Goal: Task Accomplishment & Management: Manage account settings

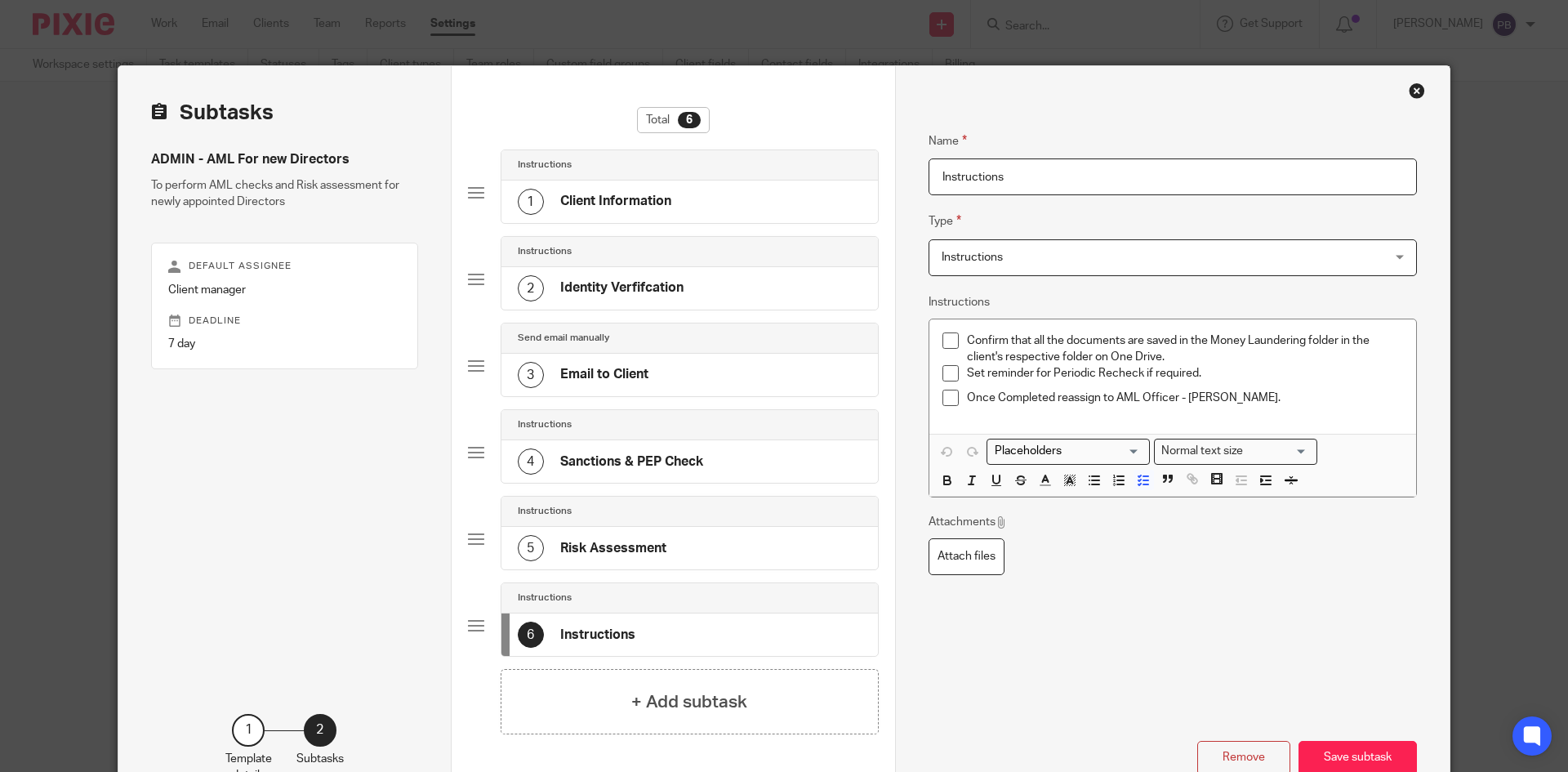
click at [1411, 89] on div "Close this dialog window" at bounding box center [1417, 91] width 17 height 17
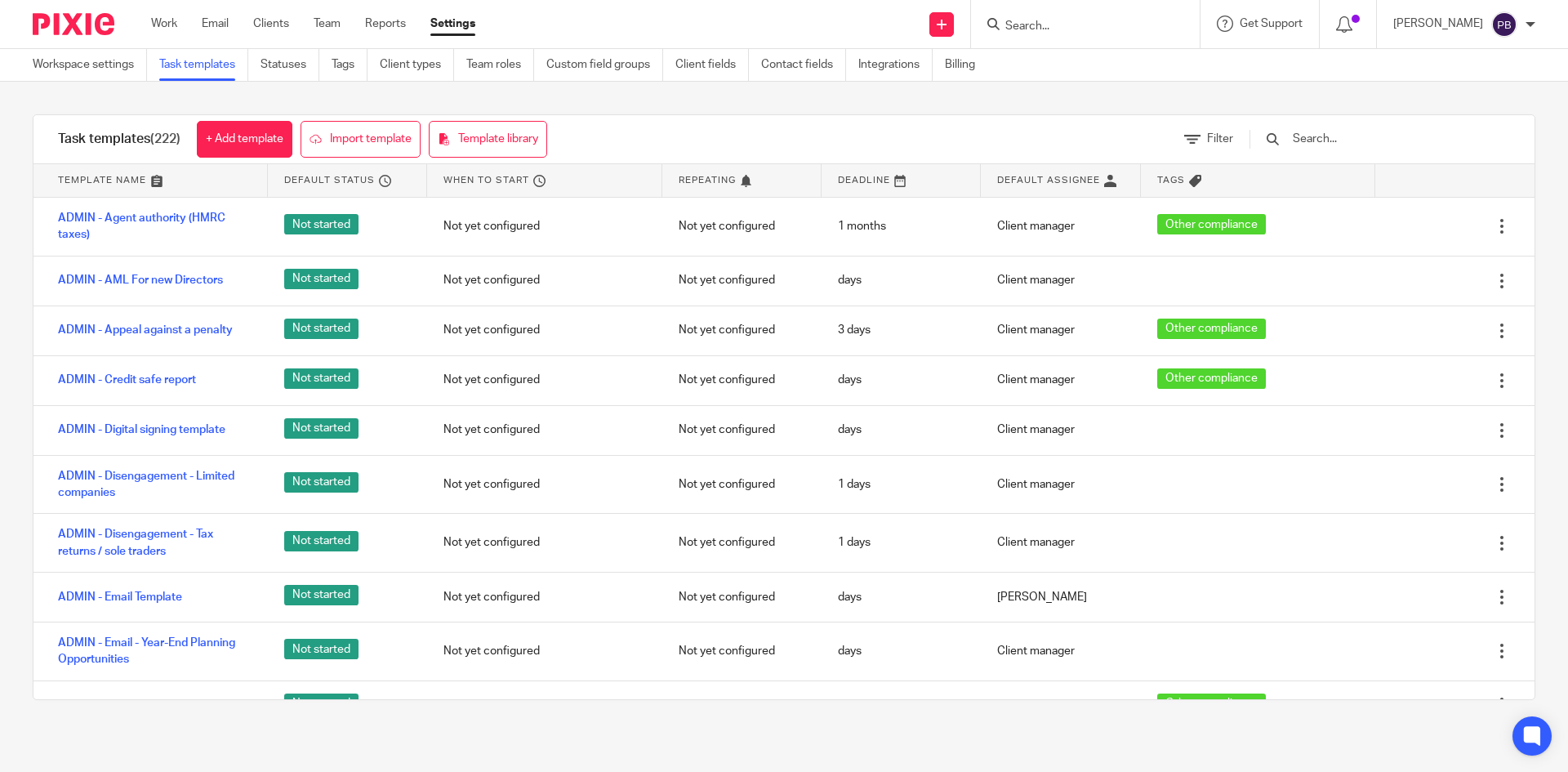
click at [1056, 25] on input "Search" at bounding box center [1077, 26] width 147 height 15
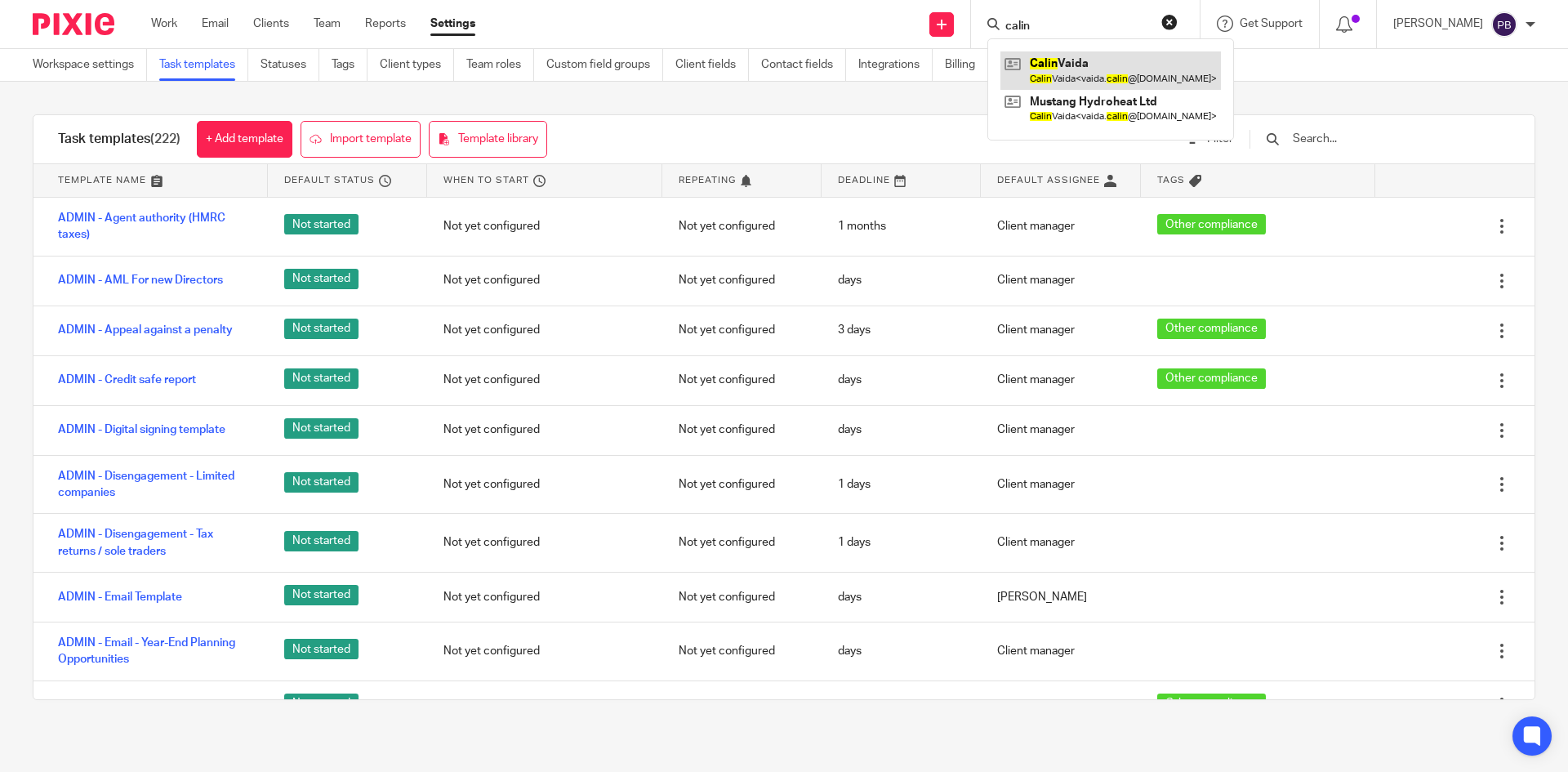
type input "calin"
click at [1115, 71] on link at bounding box center [1110, 70] width 221 height 38
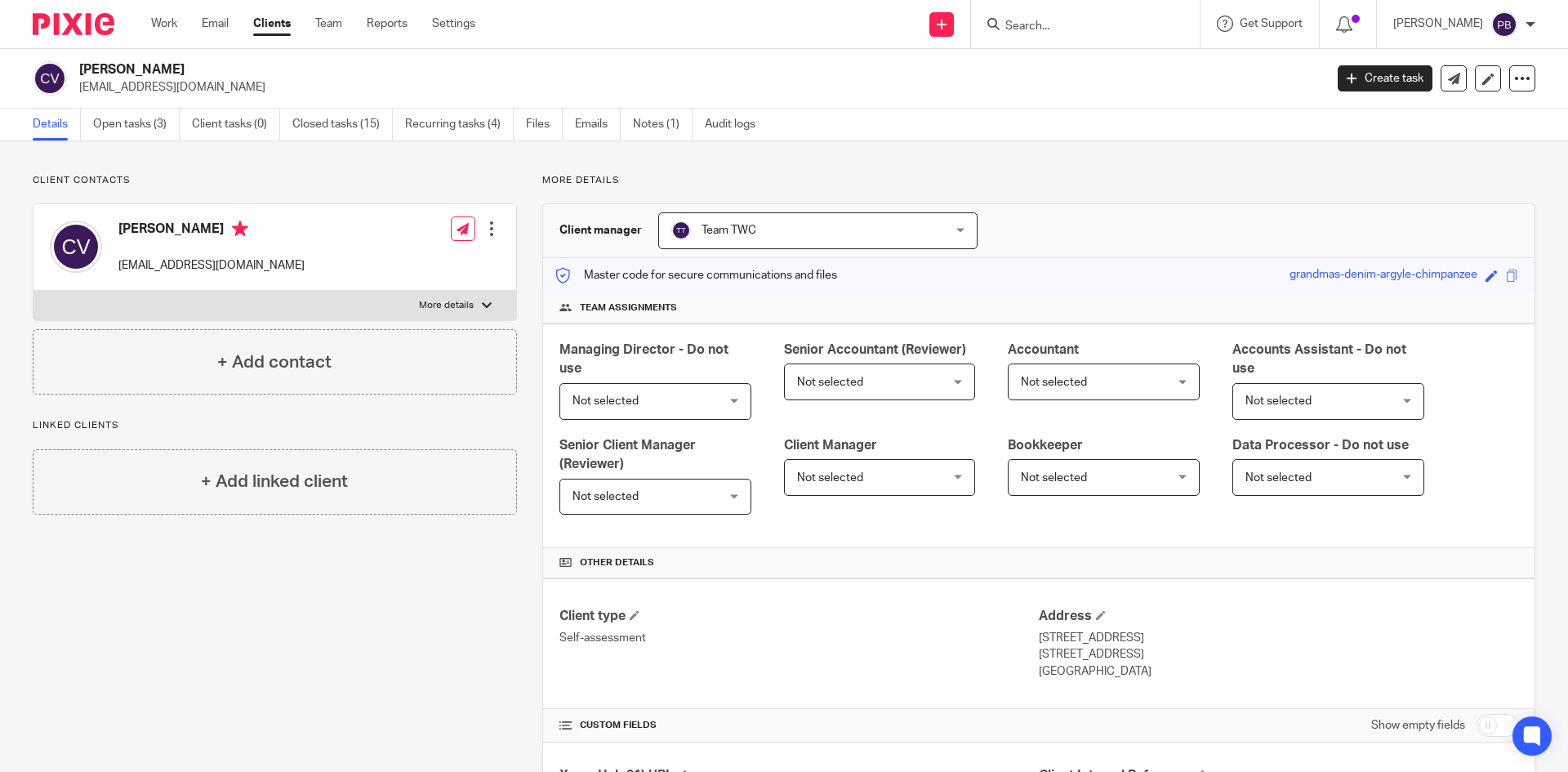
click at [458, 306] on p "More details" at bounding box center [446, 305] width 54 height 13
click at [33, 291] on input "More details" at bounding box center [33, 290] width 1 height 1
checkbox input "true"
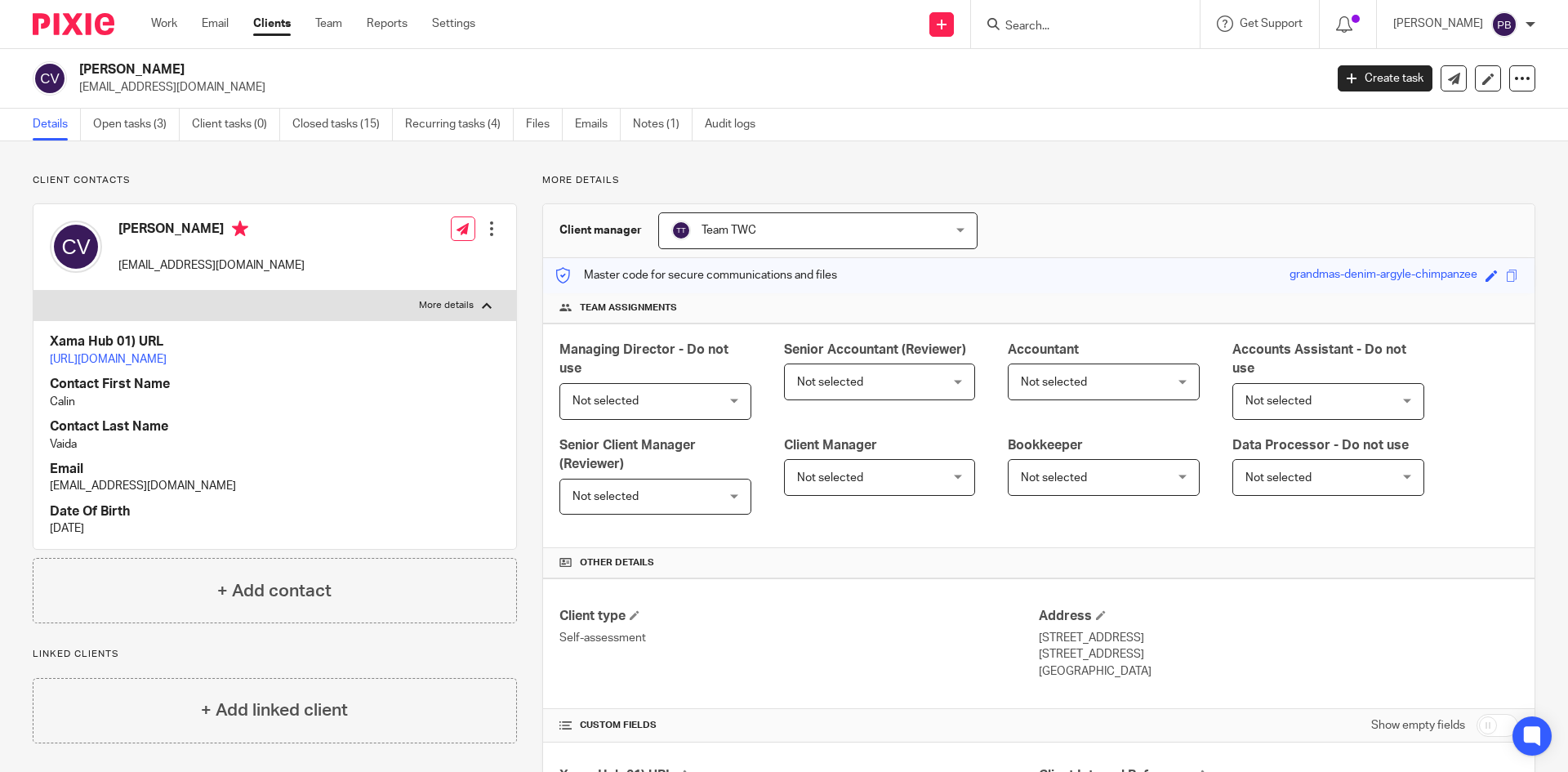
click at [489, 230] on div at bounding box center [491, 229] width 17 height 17
click at [396, 266] on link "Edit contact" at bounding box center [414, 265] width 156 height 24
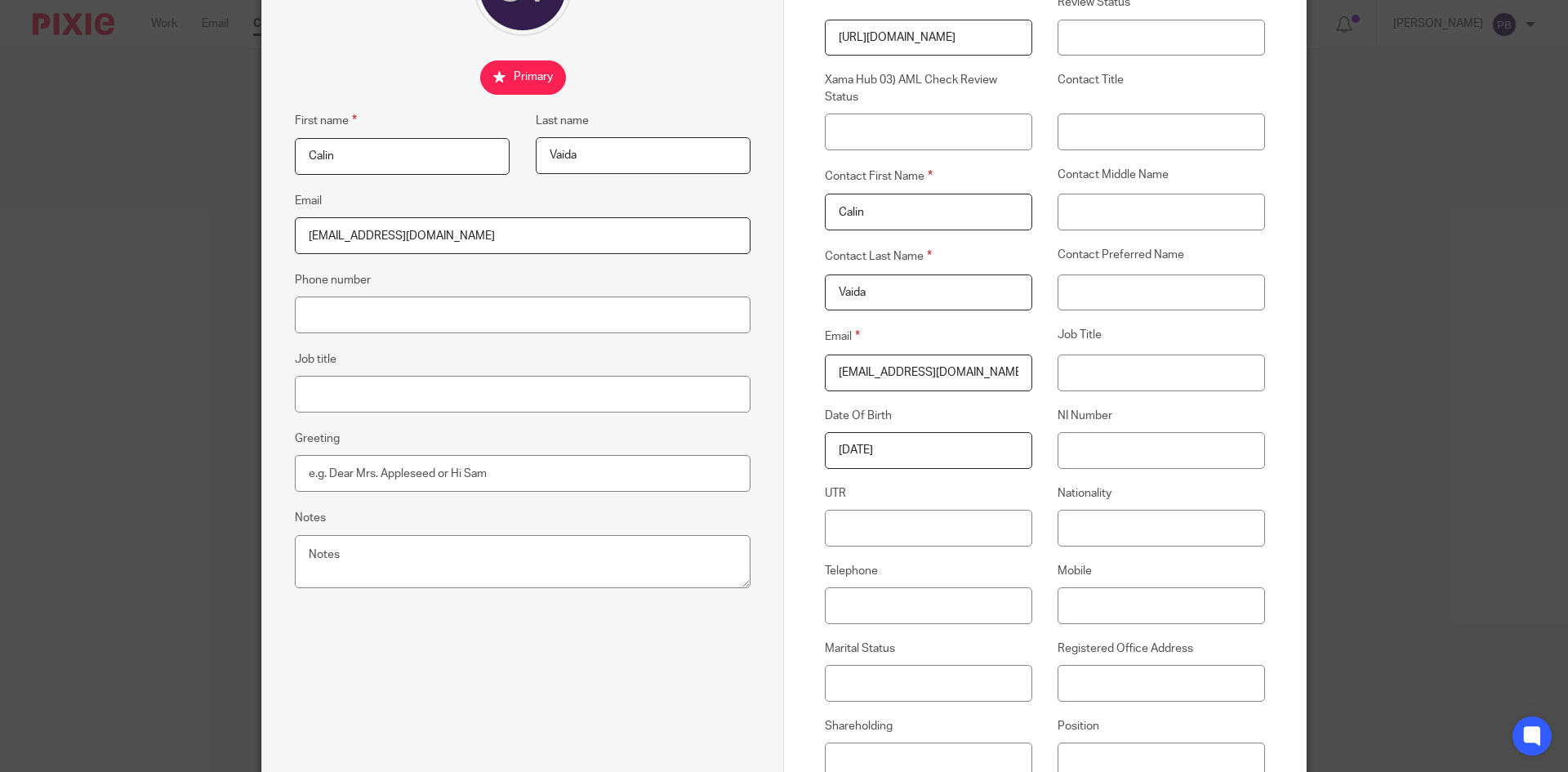
scroll to position [327, 0]
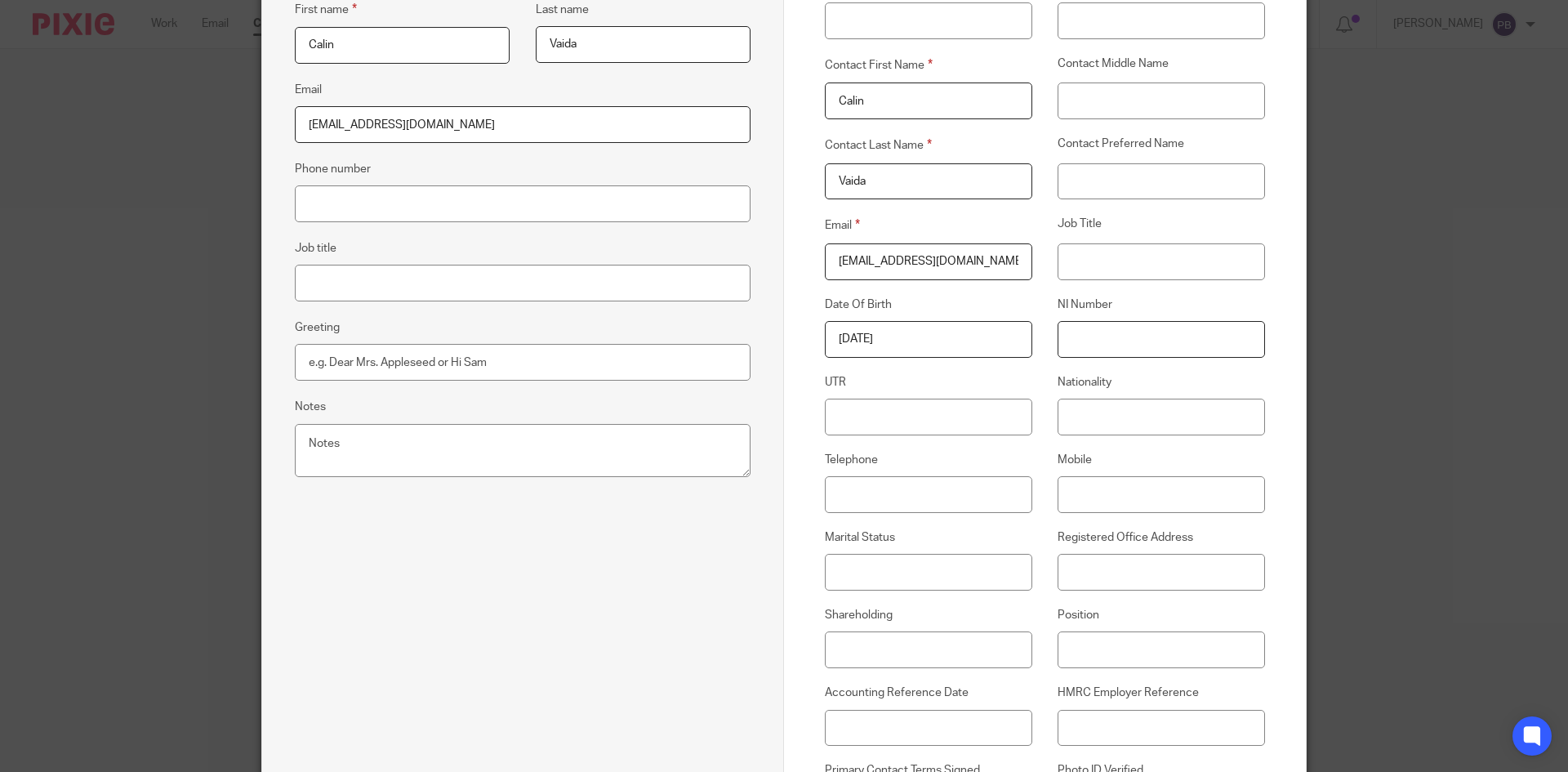
click at [1134, 339] on input "NI Number" at bounding box center [1161, 339] width 207 height 37
paste input "SH337222C"
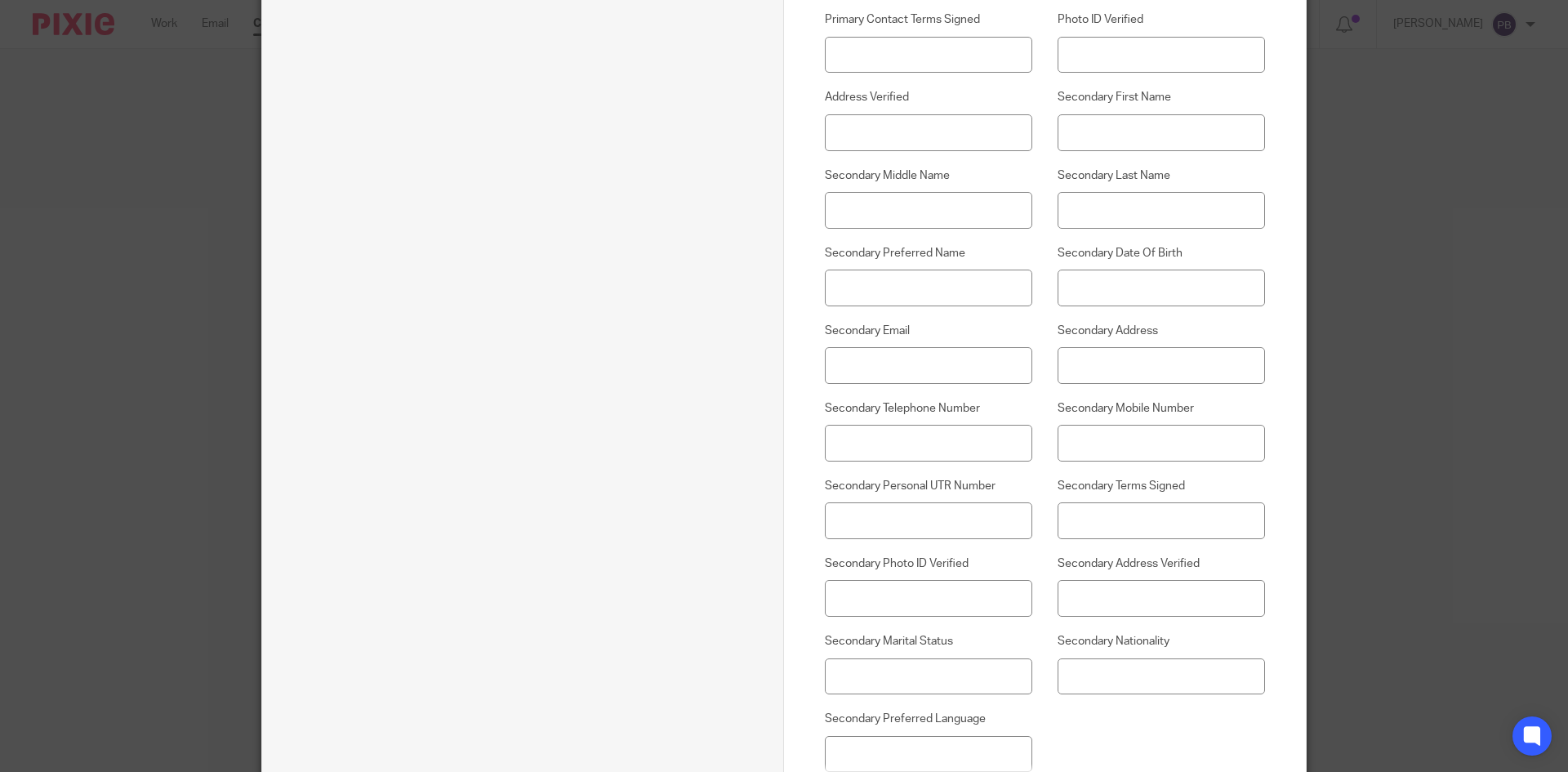
scroll to position [1236, 0]
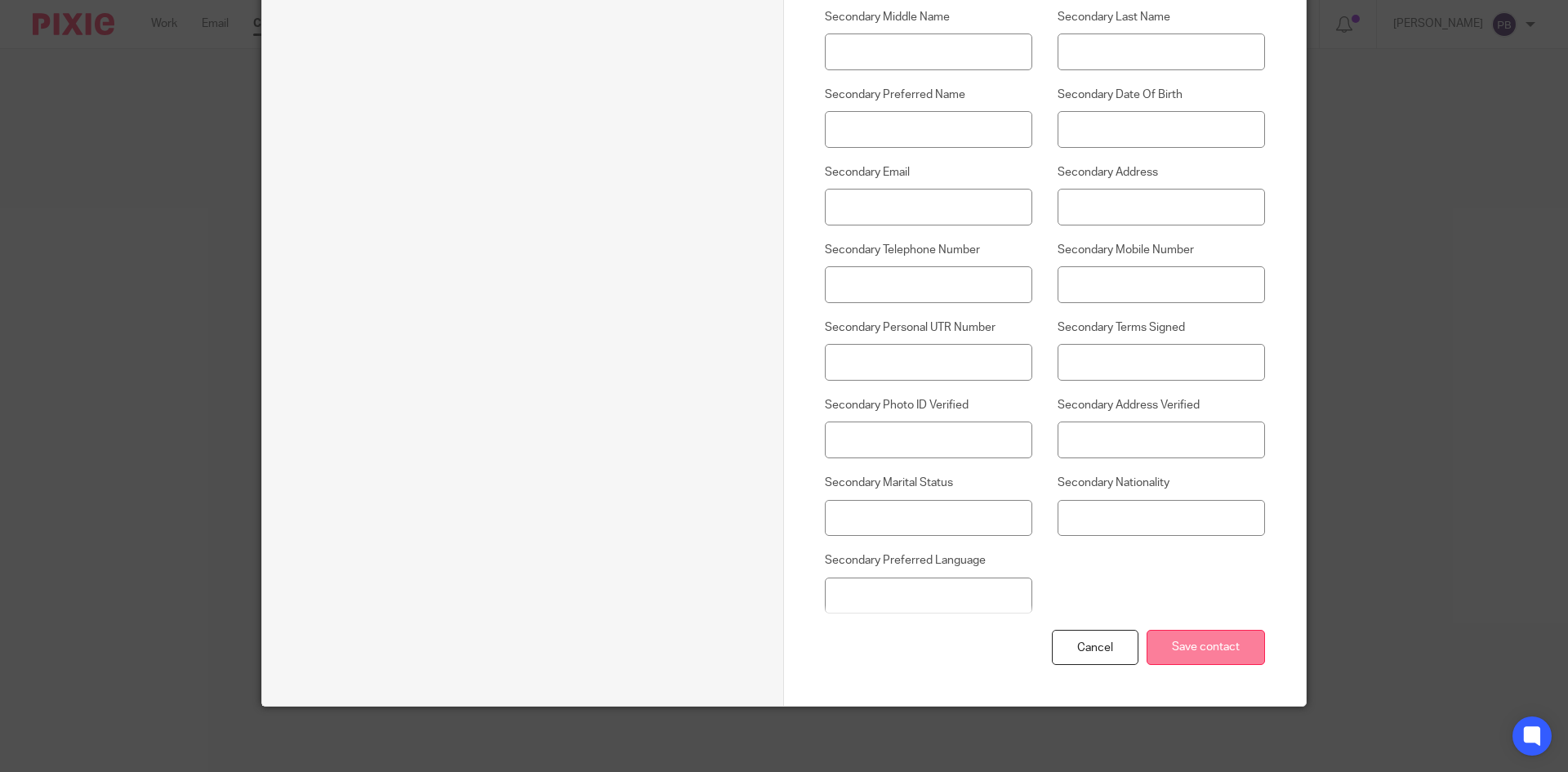
type input "SH337222C"
click at [1207, 661] on input "Save contact" at bounding box center [1206, 647] width 119 height 35
click at [1218, 646] on input "Save contact" at bounding box center [1206, 647] width 119 height 35
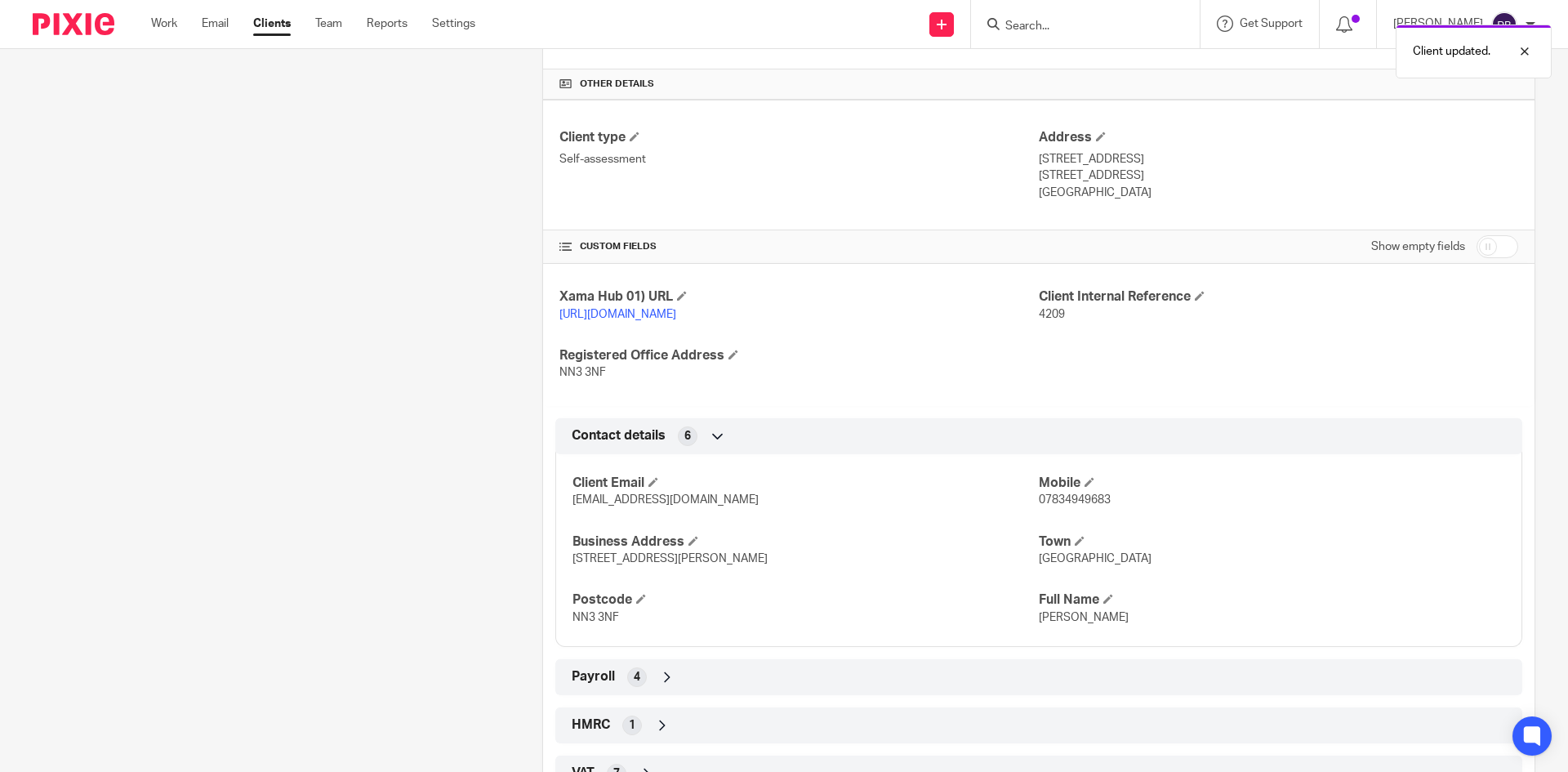
scroll to position [491, 0]
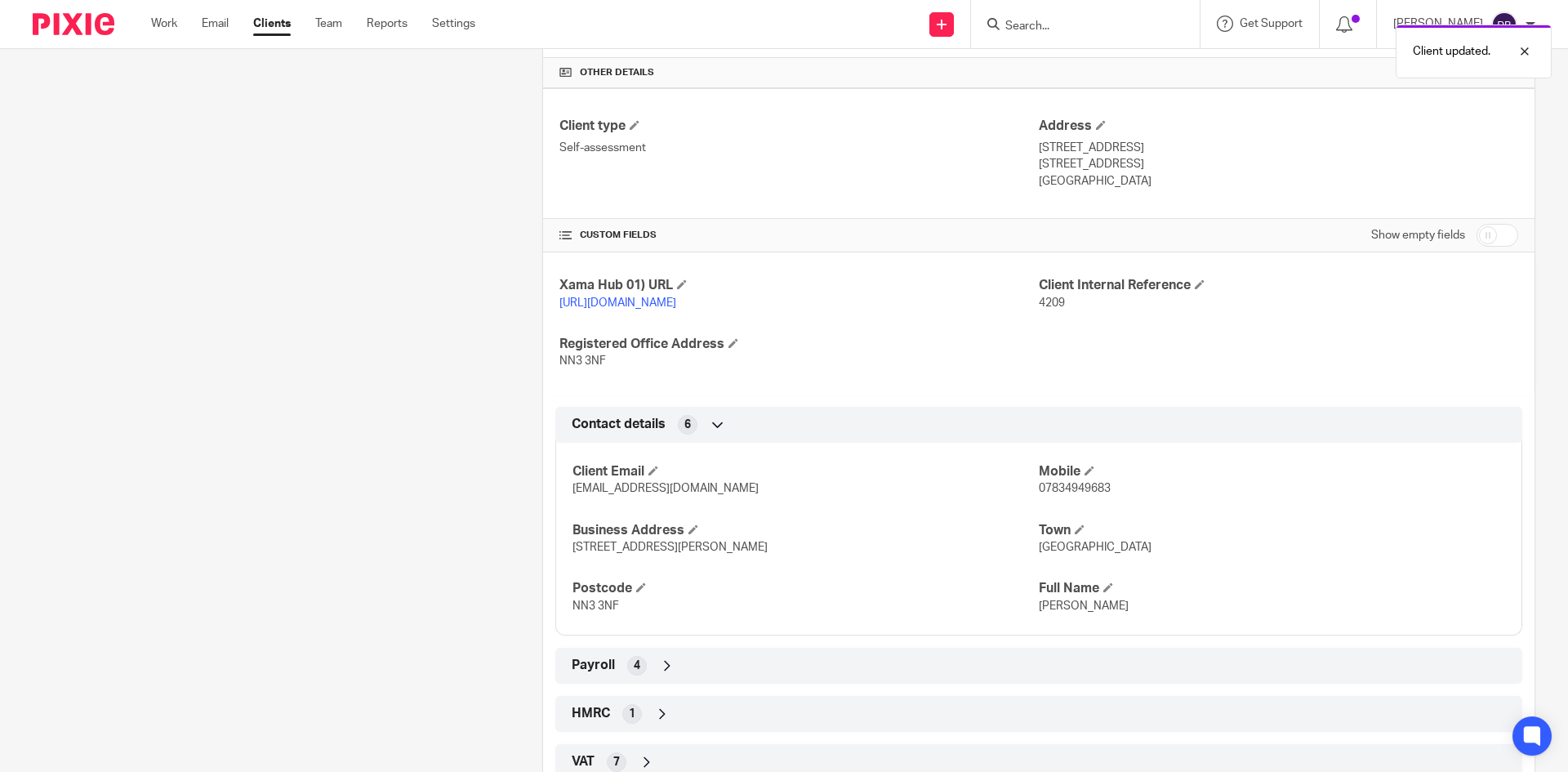
click at [1484, 232] on input "checkbox" at bounding box center [1497, 236] width 41 height 23
checkbox input "true"
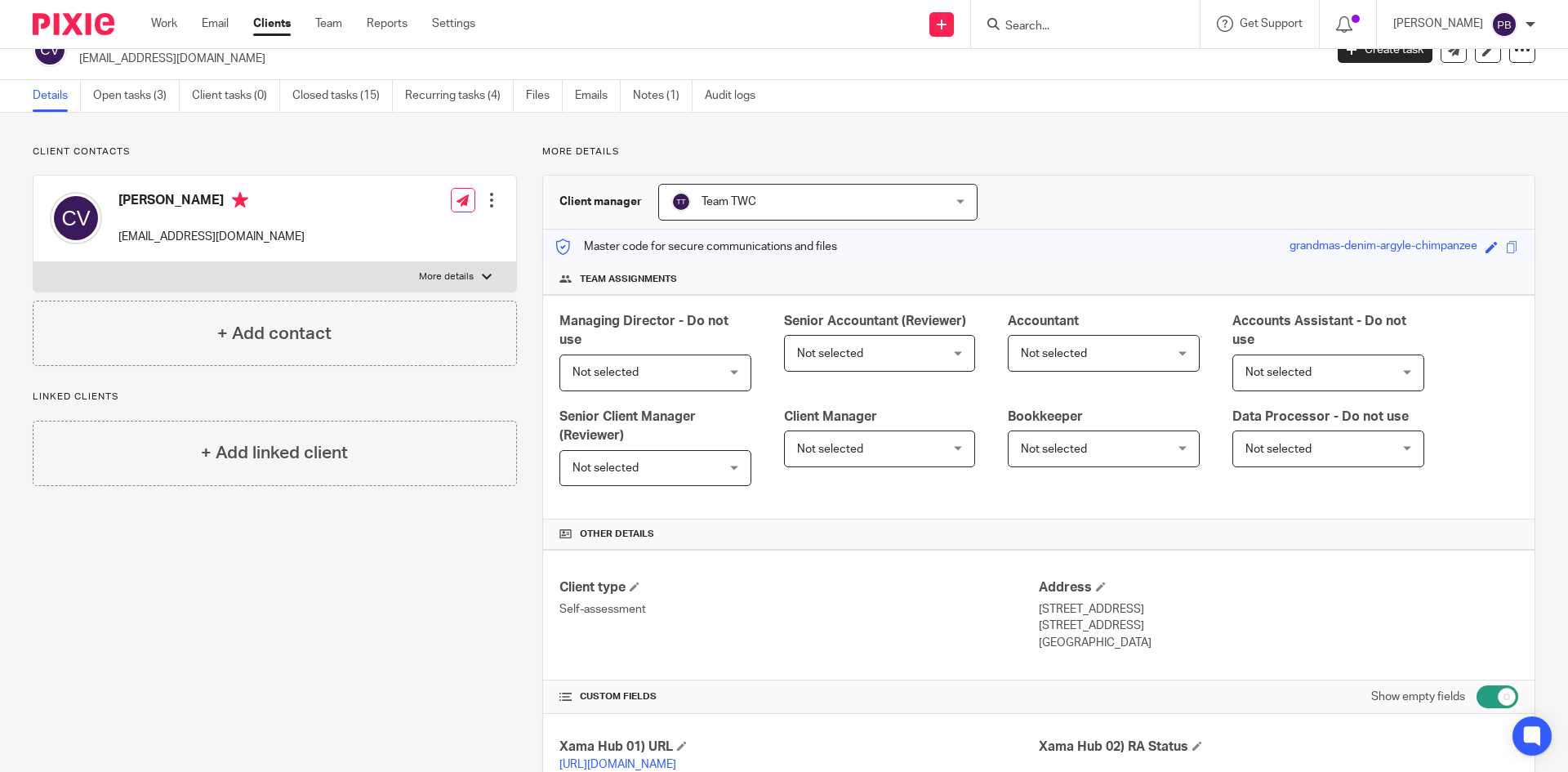
scroll to position [0, 0]
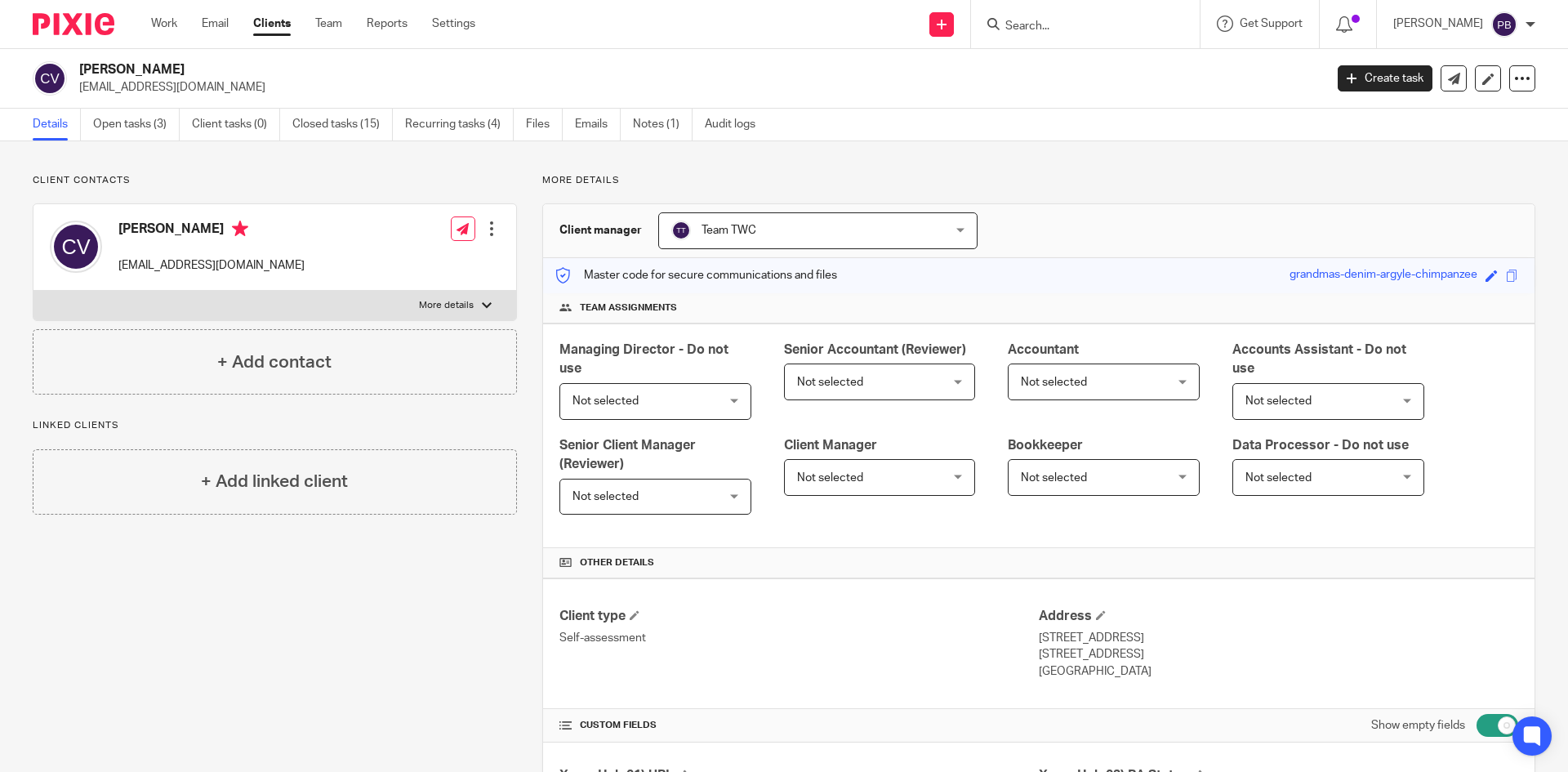
click at [1080, 31] on input "Search" at bounding box center [1077, 26] width 147 height 15
type input "mustang"
click at [1102, 68] on link at bounding box center [1138, 70] width 276 height 38
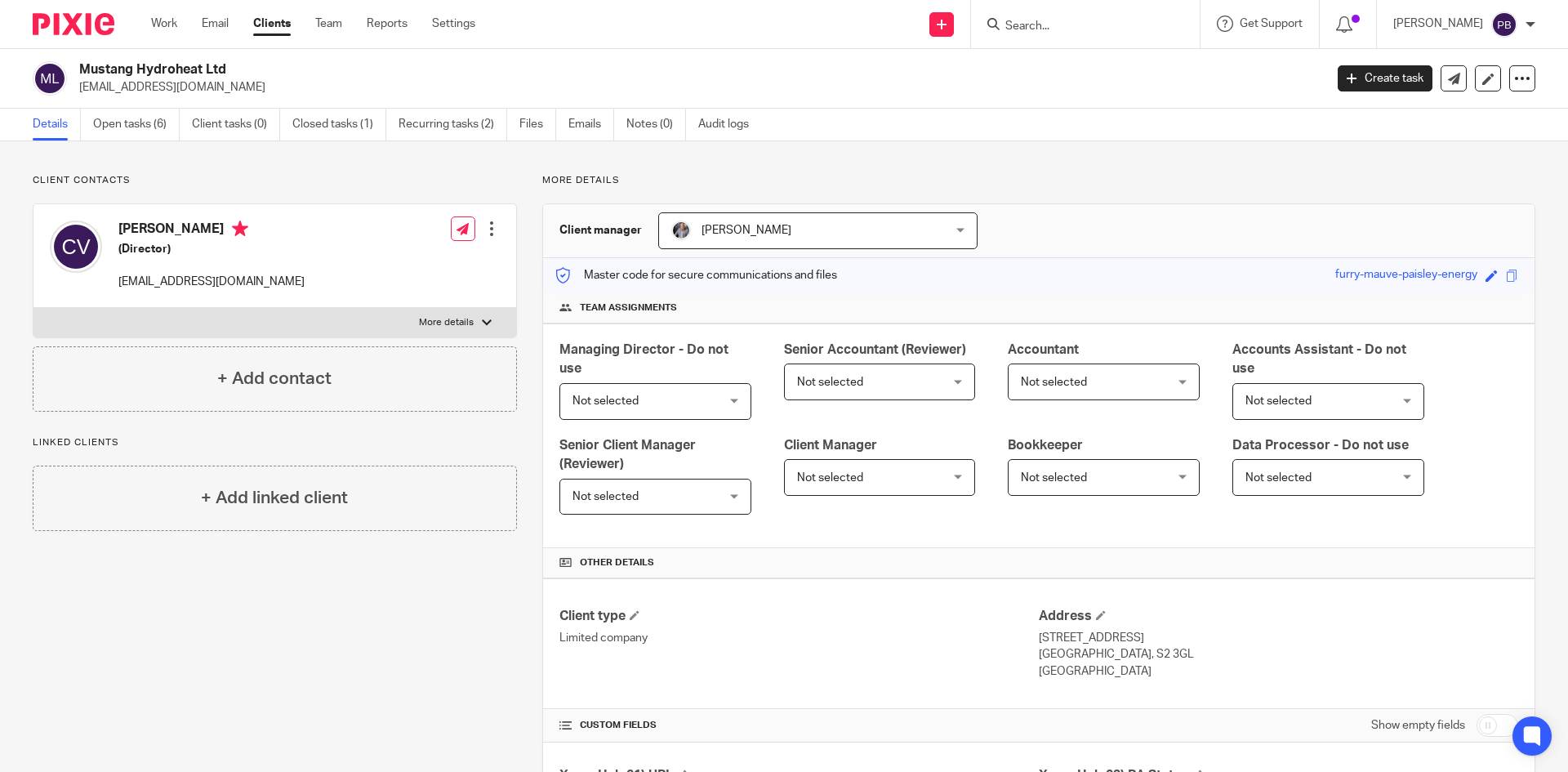
click at [457, 323] on p "More details" at bounding box center [446, 323] width 54 height 13
click at [33, 308] on input "More details" at bounding box center [33, 307] width 1 height 1
checkbox input "true"
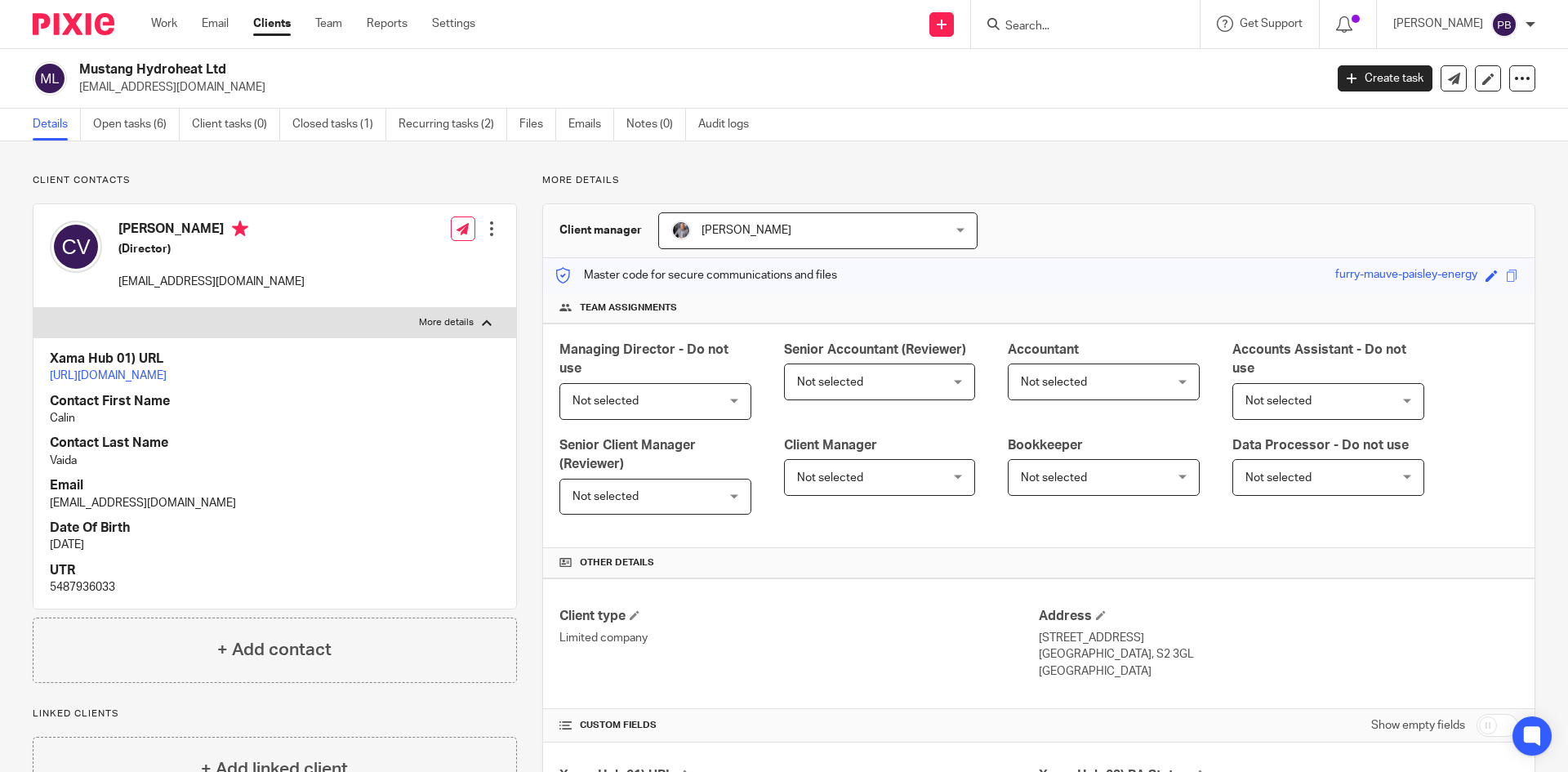
click at [487, 225] on div at bounding box center [491, 229] width 17 height 17
click at [398, 263] on link "Edit contact" at bounding box center [414, 265] width 156 height 24
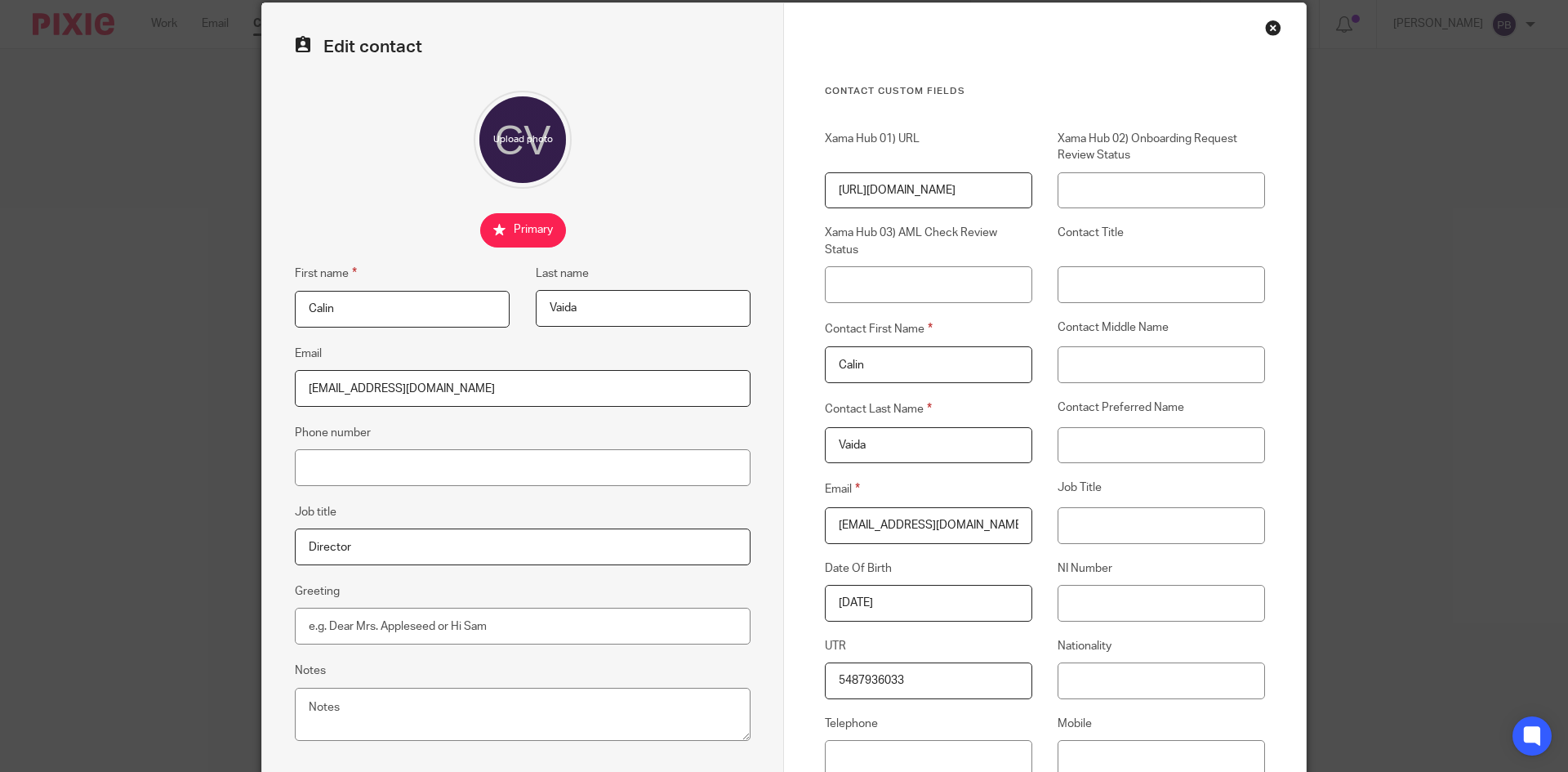
scroll to position [164, 0]
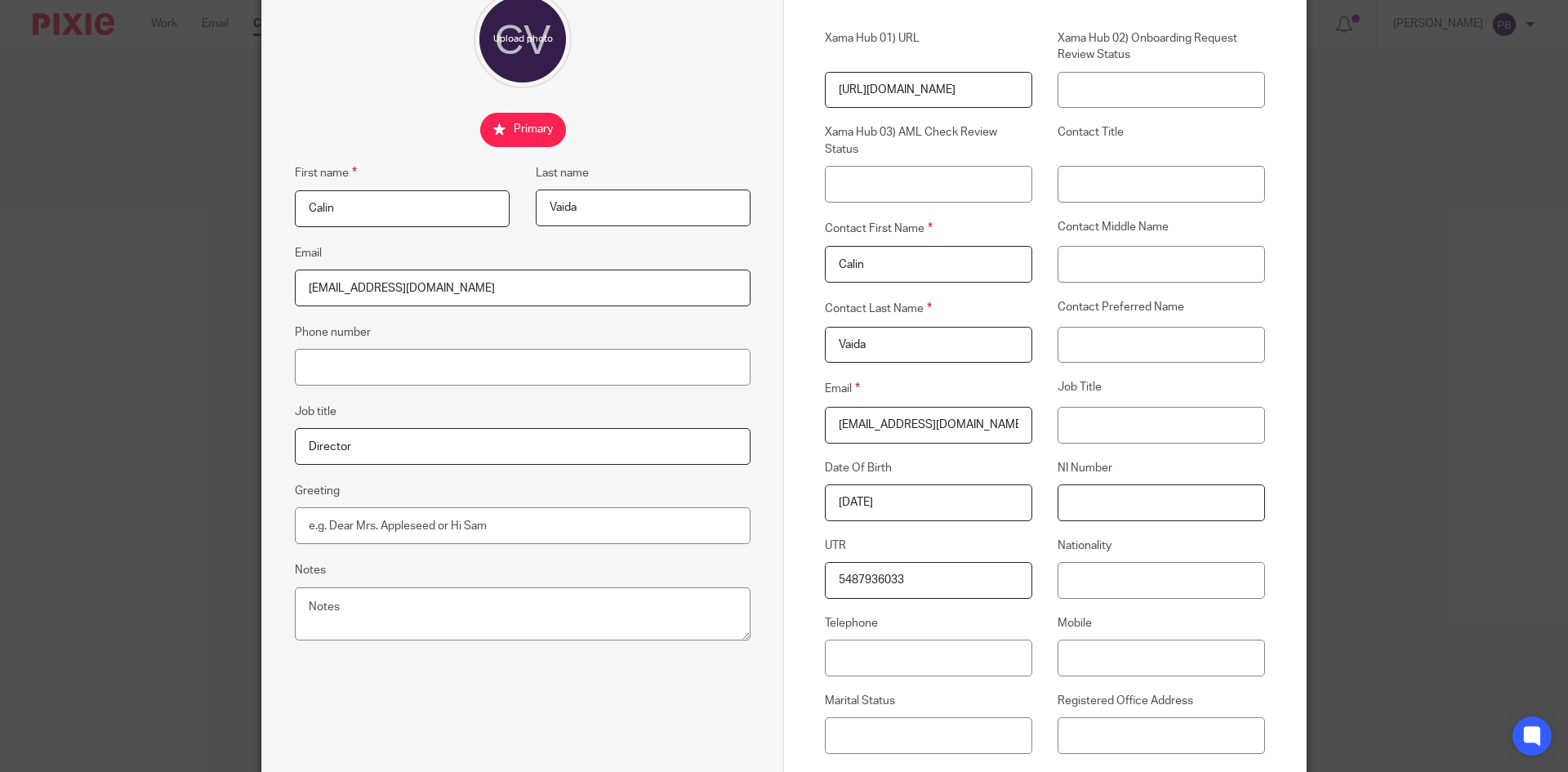
click at [1090, 499] on input "NI Number" at bounding box center [1161, 503] width 207 height 37
paste input "SH337222C"
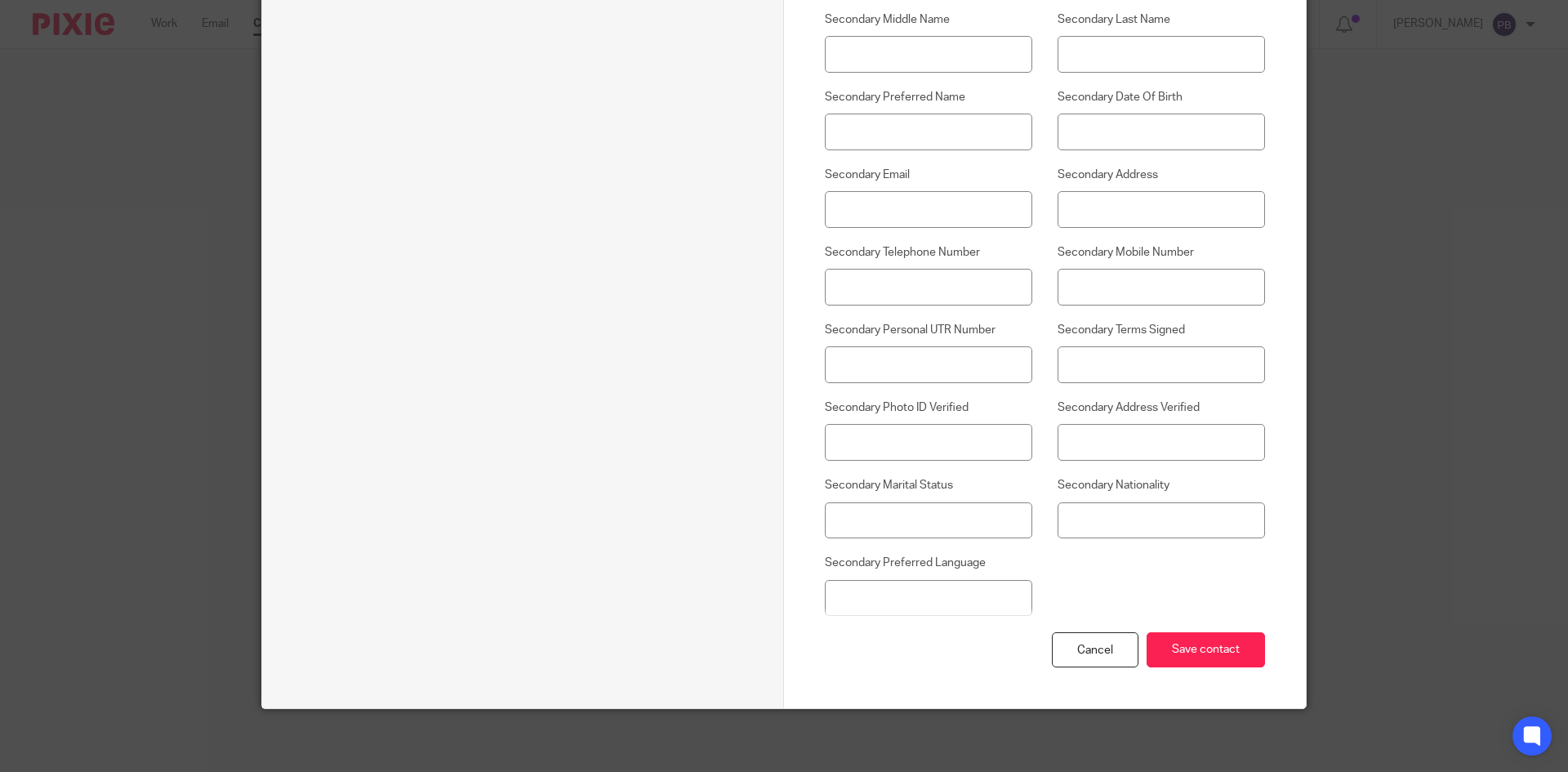
scroll to position [1236, 0]
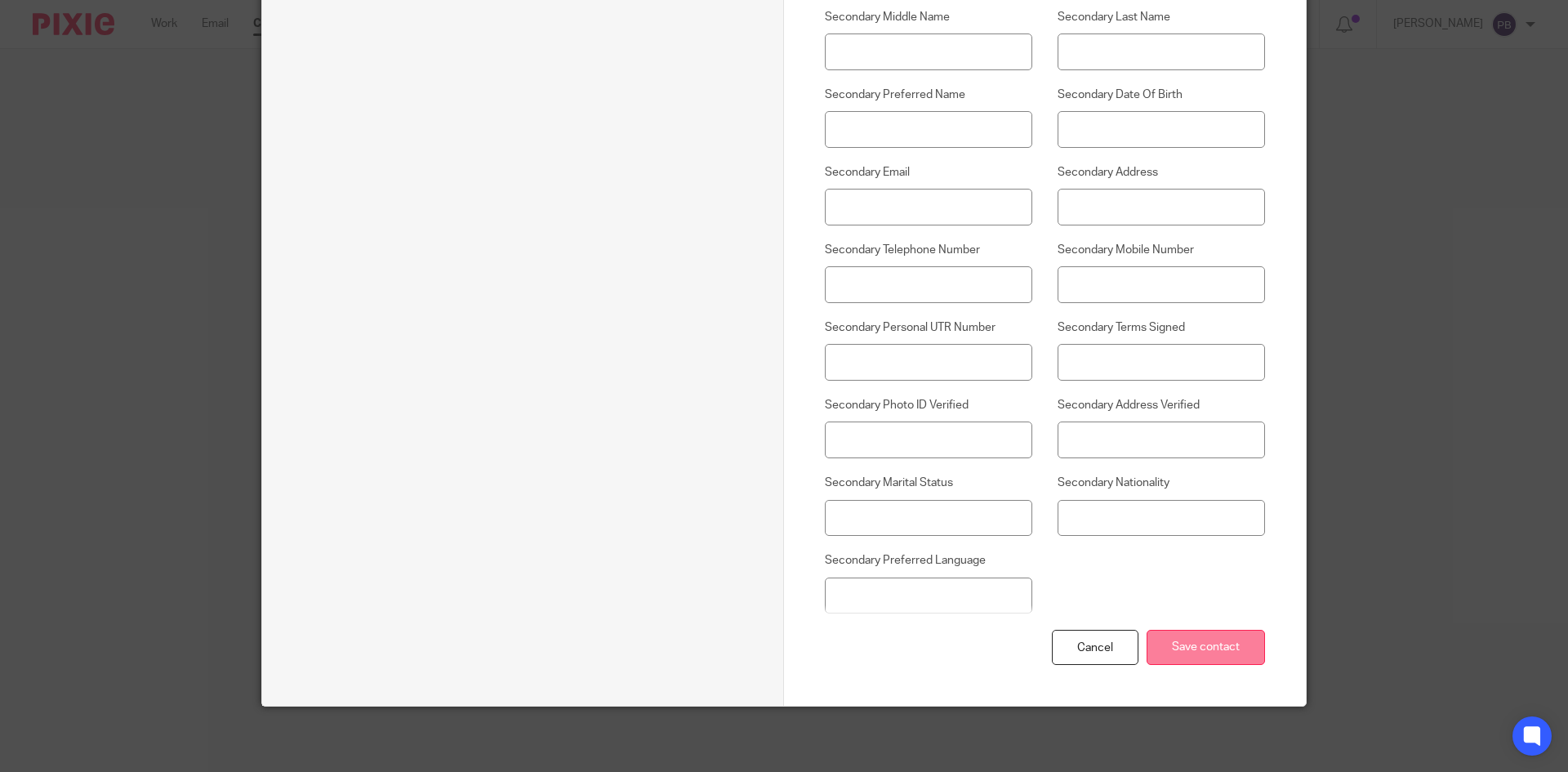
type input "SH337222C"
click at [1201, 650] on input "Save contact" at bounding box center [1206, 647] width 119 height 35
click at [1195, 653] on input "Save contact" at bounding box center [1206, 647] width 119 height 35
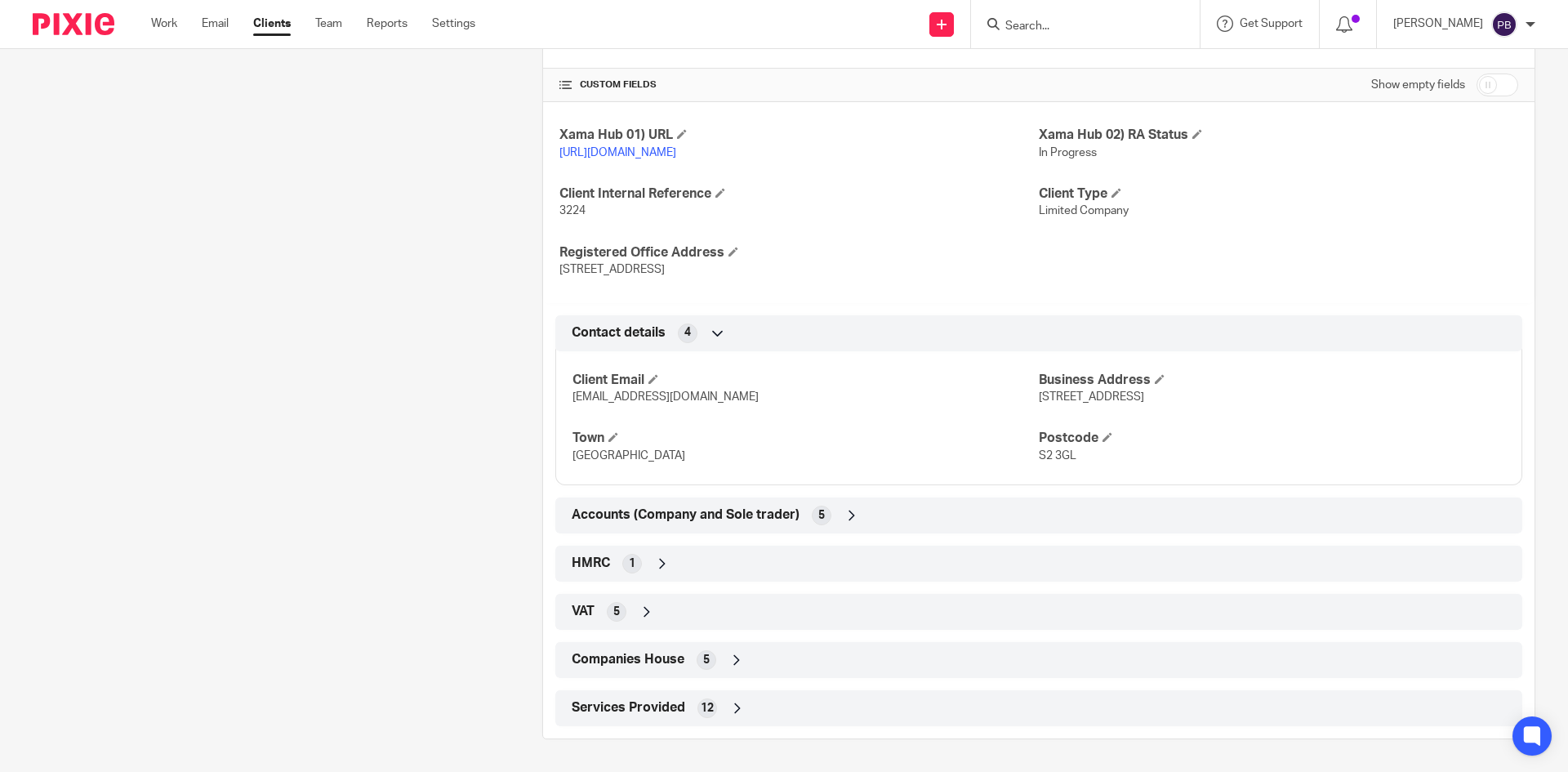
scroll to position [658, 0]
click at [850, 517] on icon at bounding box center [852, 515] width 17 height 17
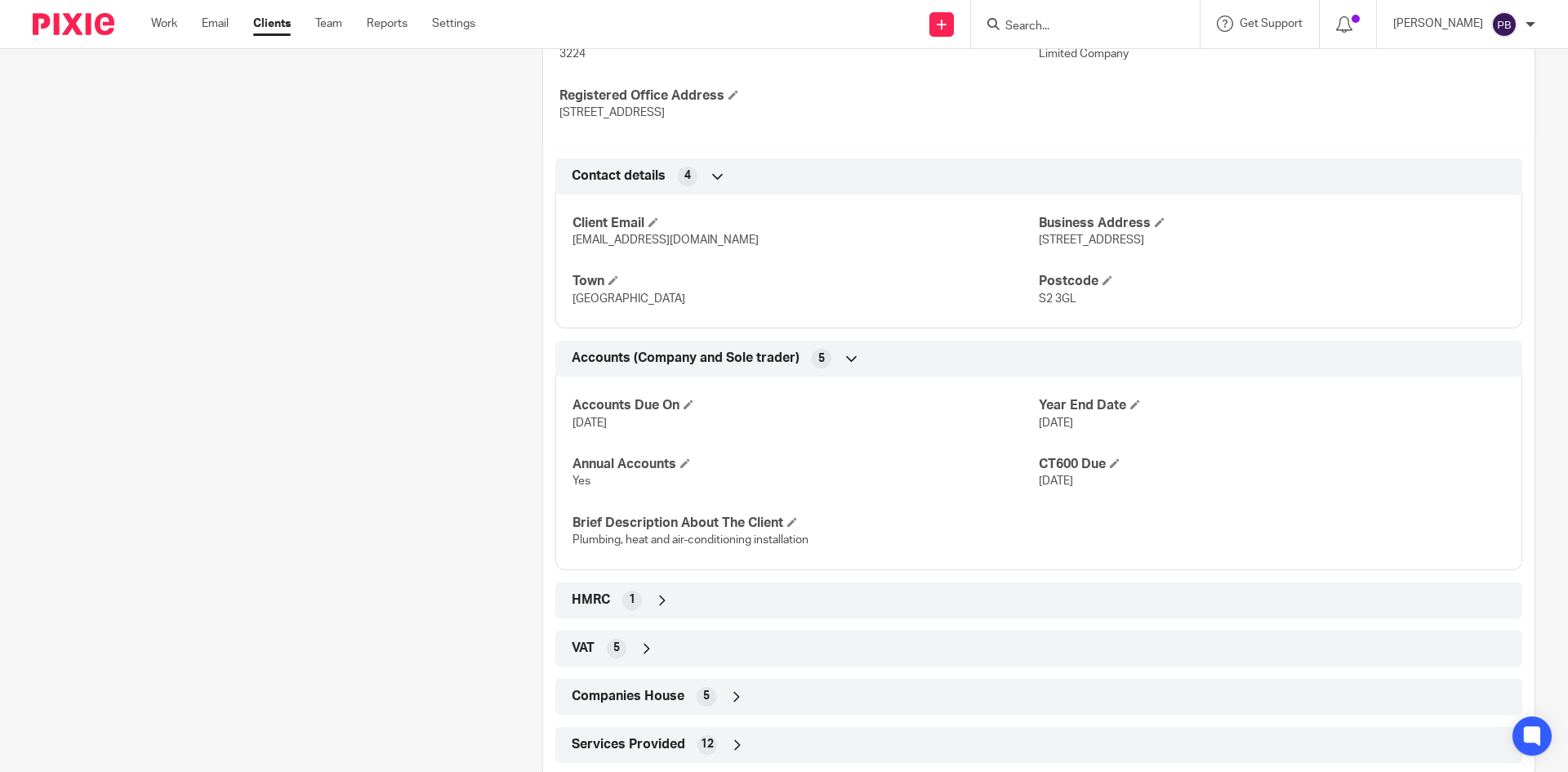
scroll to position [850, 0]
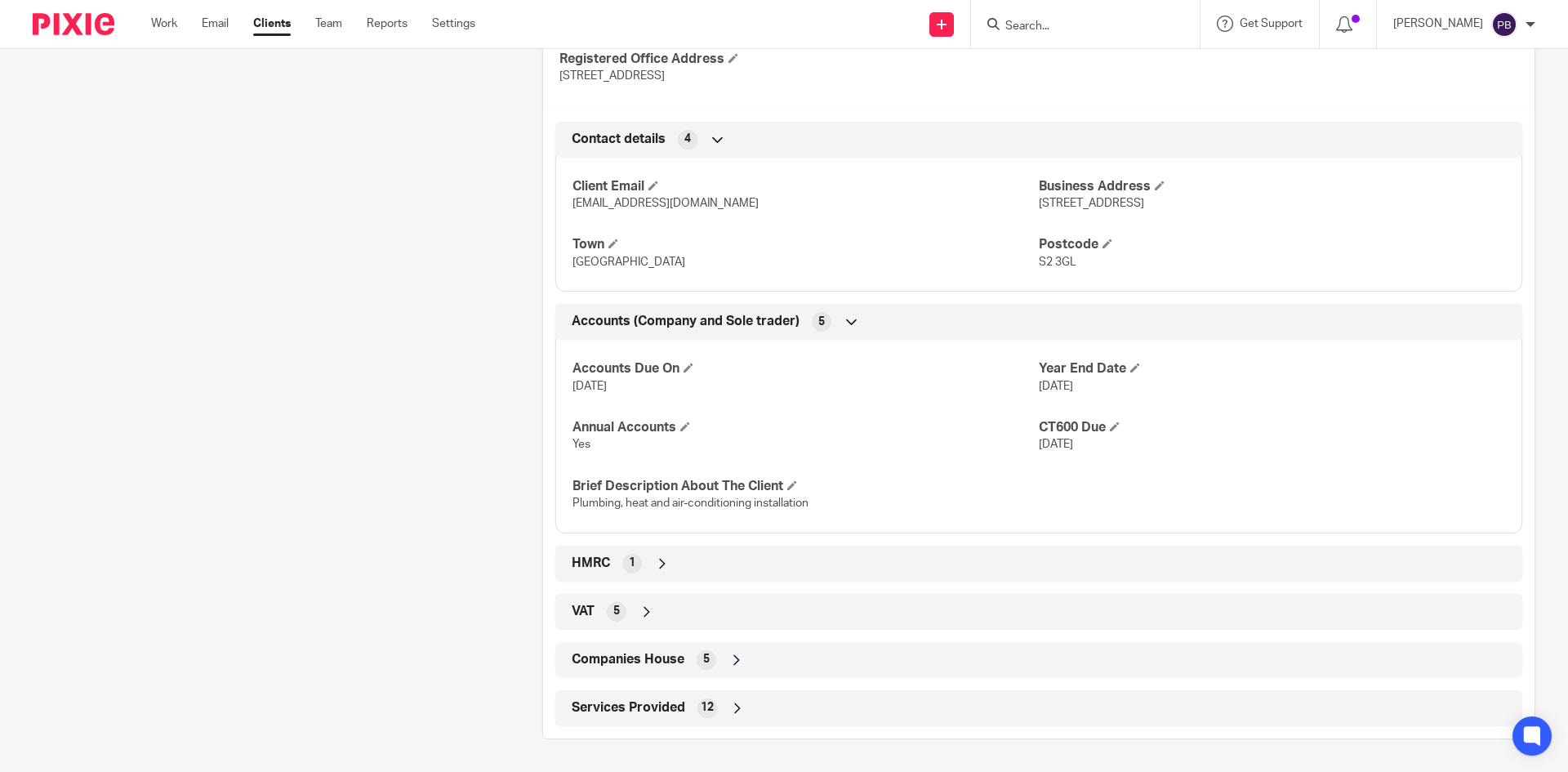
click at [730, 655] on icon at bounding box center [737, 660] width 17 height 17
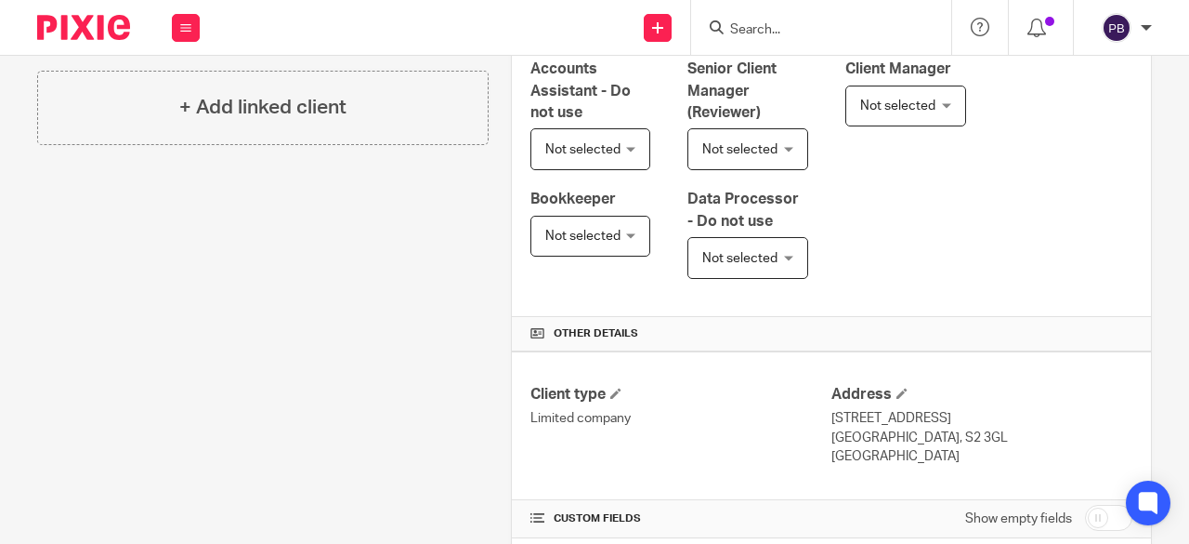
scroll to position [0, 0]
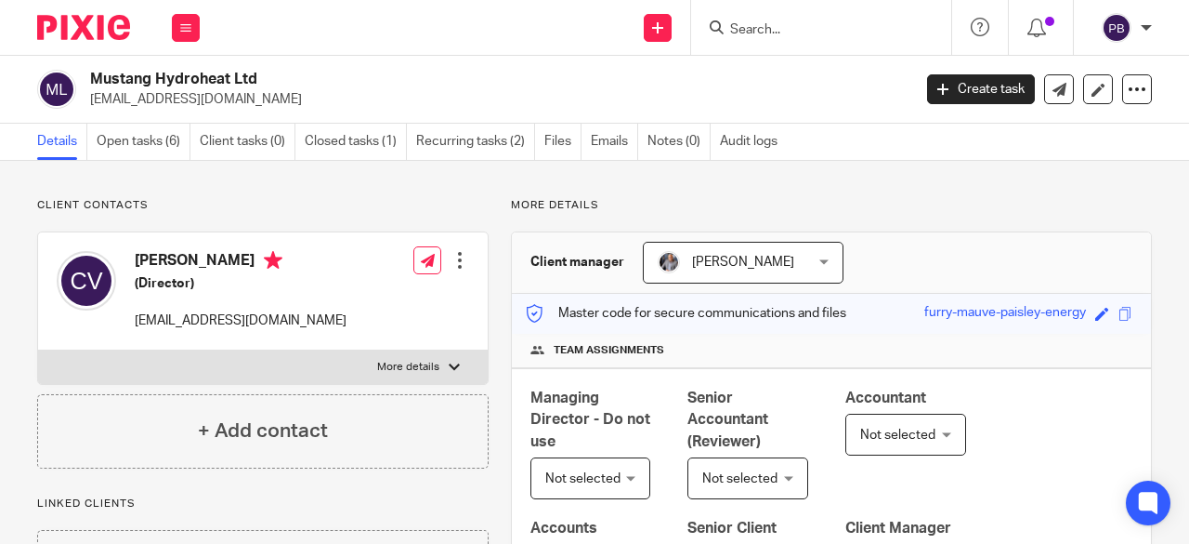
click at [410, 363] on p "More details" at bounding box center [408, 367] width 62 height 15
click at [38, 350] on input "More details" at bounding box center [37, 349] width 1 height 1
checkbox input "true"
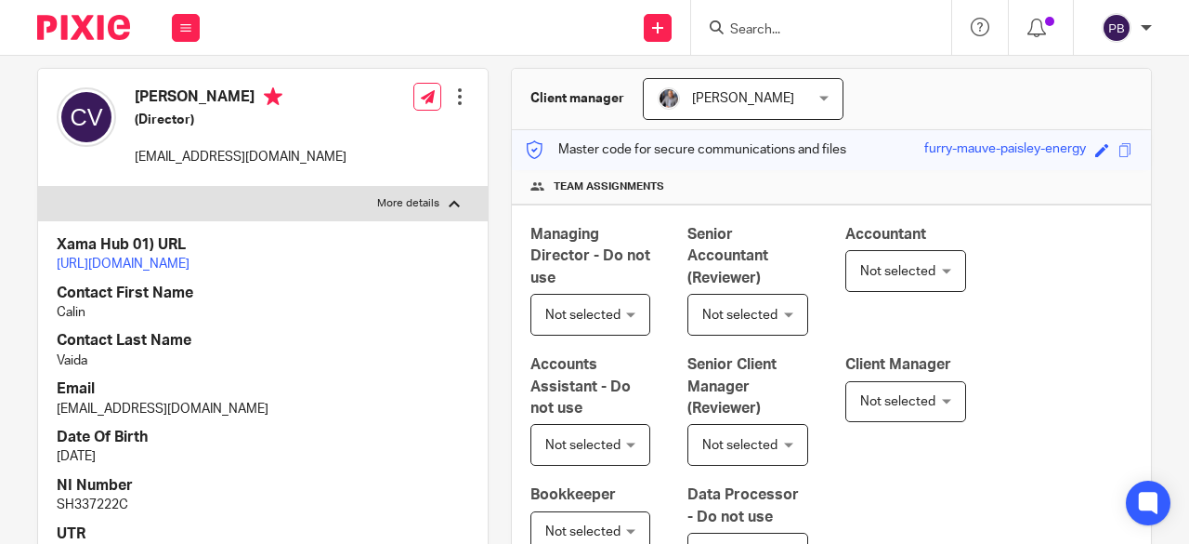
scroll to position [186, 0]
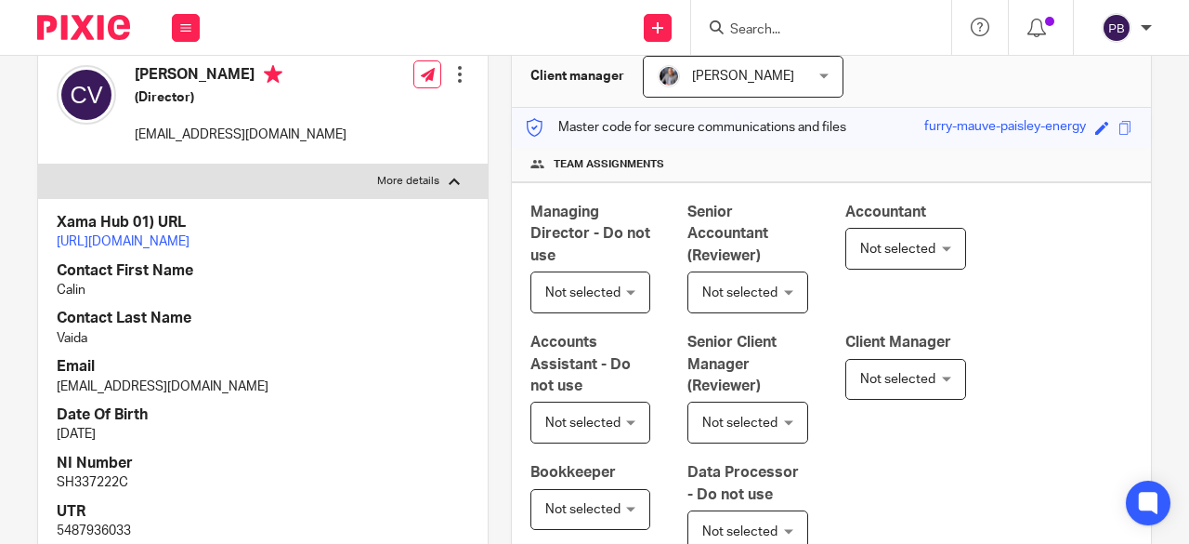
click at [190, 244] on link "https://platform.xamatech.com/portal/crm/clients/b4613190-9221-11f0-97c6-eb5cb8…" at bounding box center [123, 241] width 133 height 13
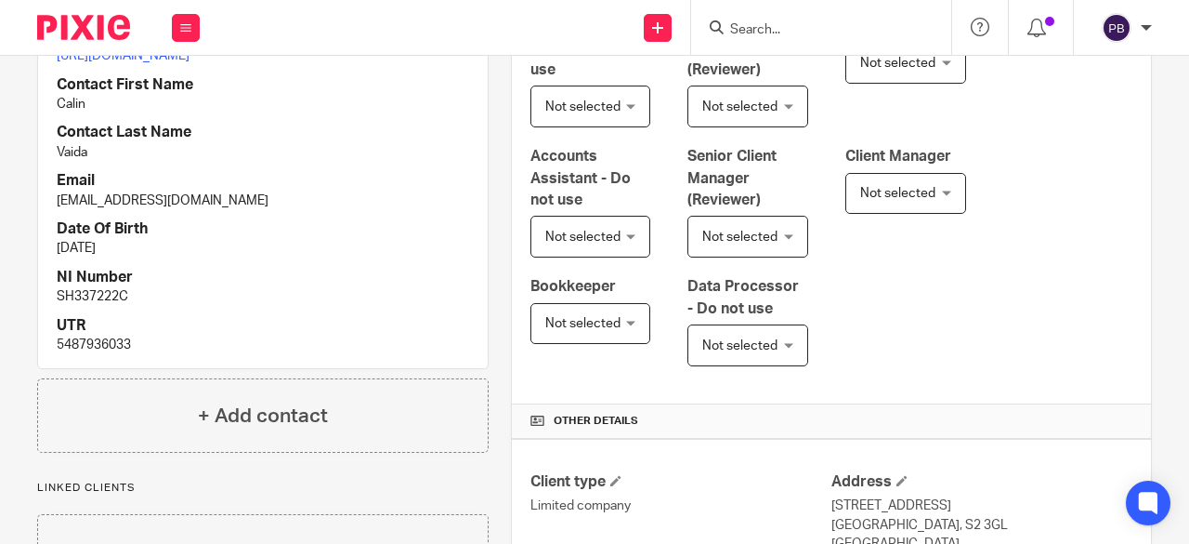
scroll to position [0, 0]
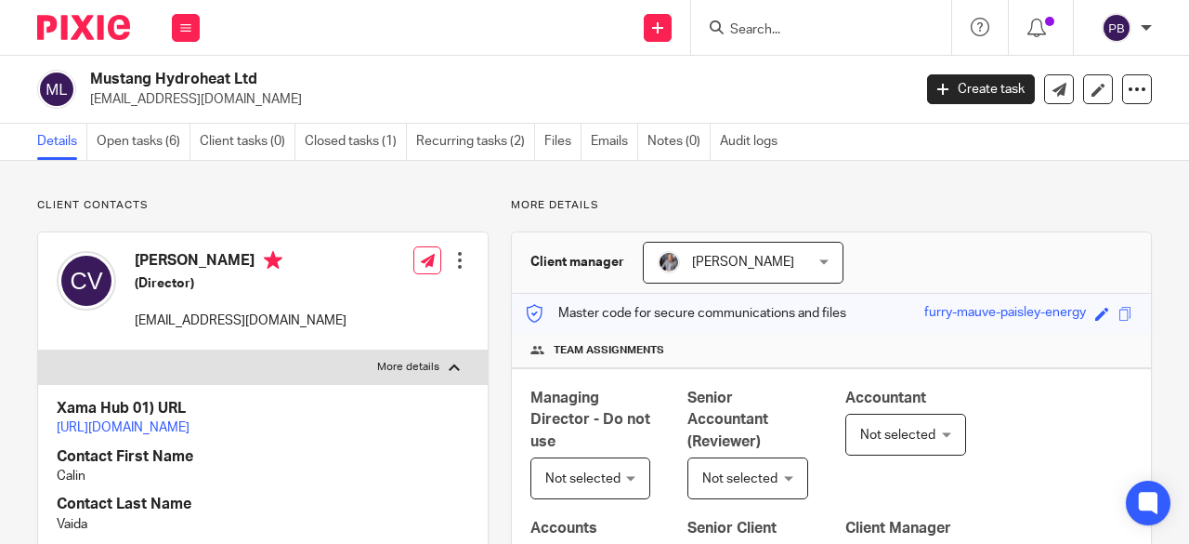
click at [797, 31] on input "Search" at bounding box center [812, 30] width 167 height 17
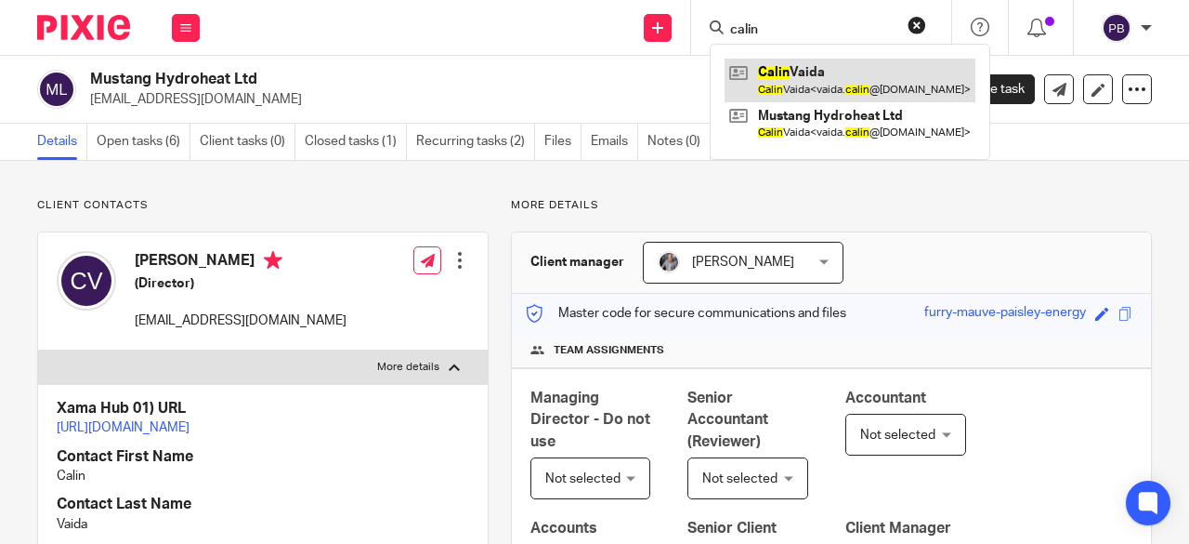
type input "calin"
click at [782, 77] on link at bounding box center [850, 80] width 251 height 43
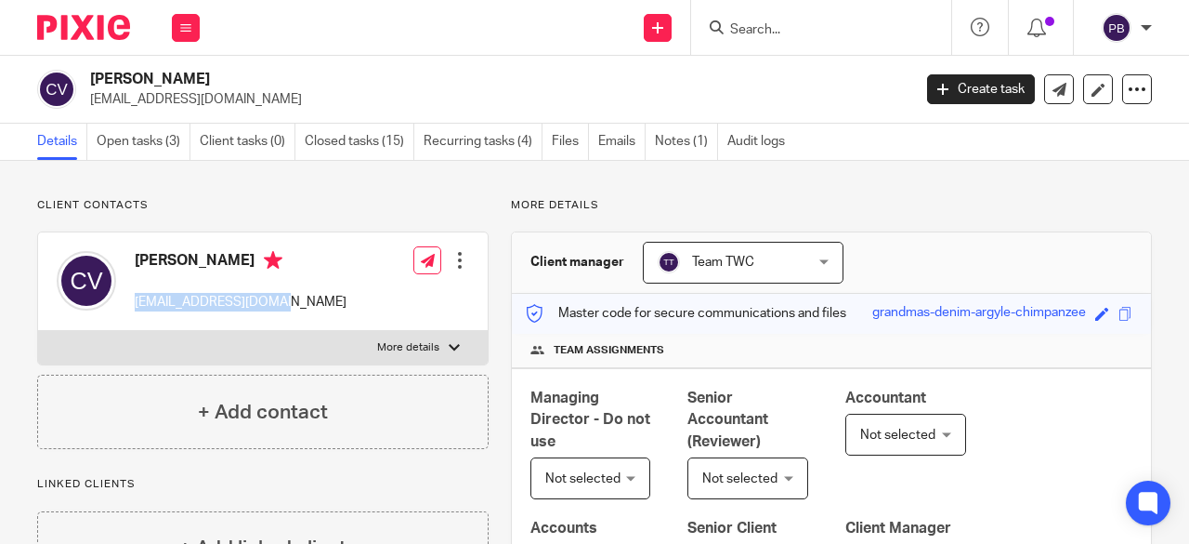
drag, startPoint x: 273, startPoint y: 296, endPoint x: 130, endPoint y: 293, distance: 143.2
click at [130, 293] on div "Calin Vaida vaida.calin@gmail.com Edit contact Create client from contact Expor…" at bounding box center [263, 281] width 450 height 99
copy p "[EMAIL_ADDRESS][DOMAIN_NAME]"
click at [416, 348] on p "More details" at bounding box center [408, 347] width 62 height 15
click at [38, 331] on input "More details" at bounding box center [37, 330] width 1 height 1
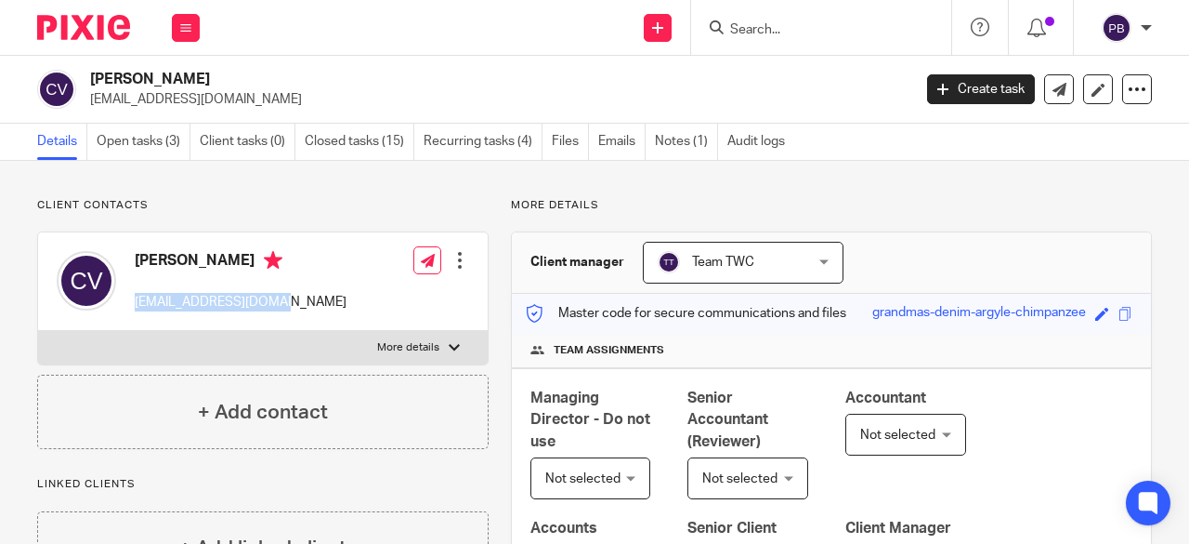
checkbox input "true"
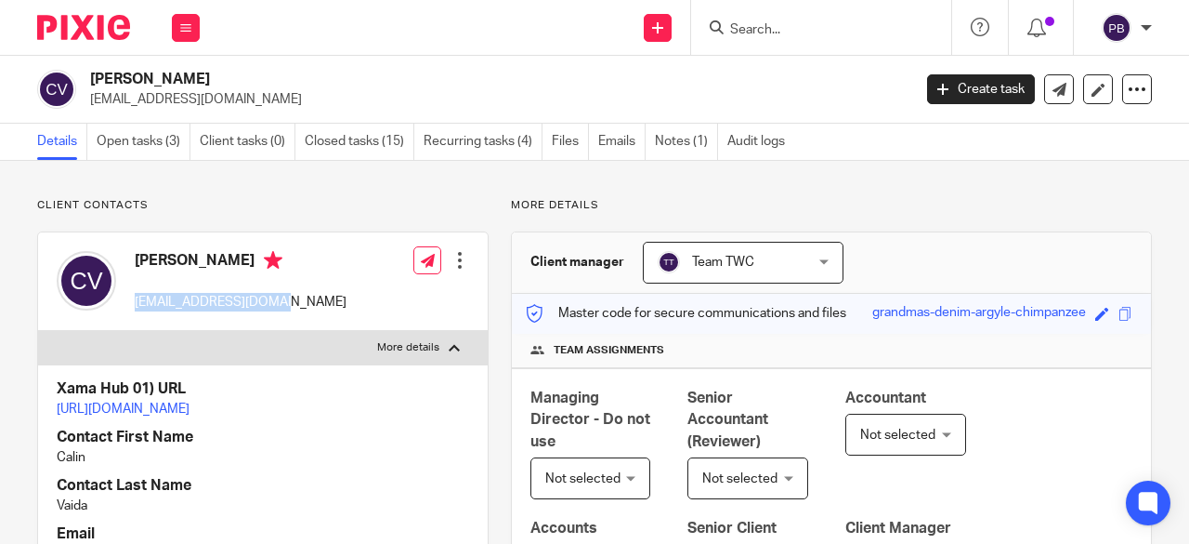
click at [313, 283] on div "Calin Vaida vaida.calin@gmail.com Edit contact Create client from contact Expor…" at bounding box center [263, 281] width 450 height 99
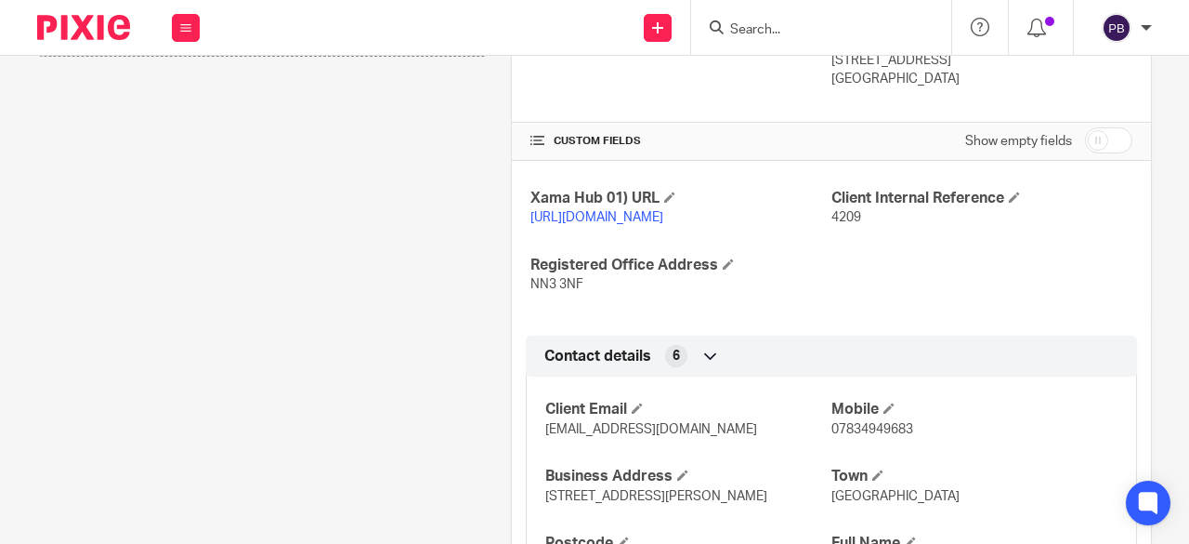
scroll to position [1176, 0]
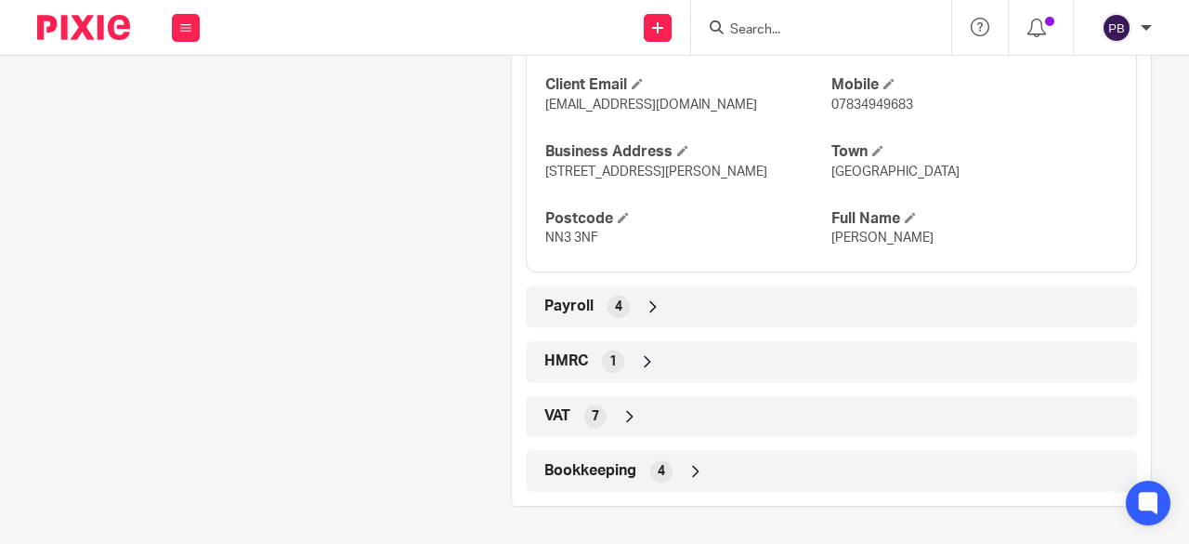
click at [641, 365] on icon at bounding box center [647, 361] width 19 height 19
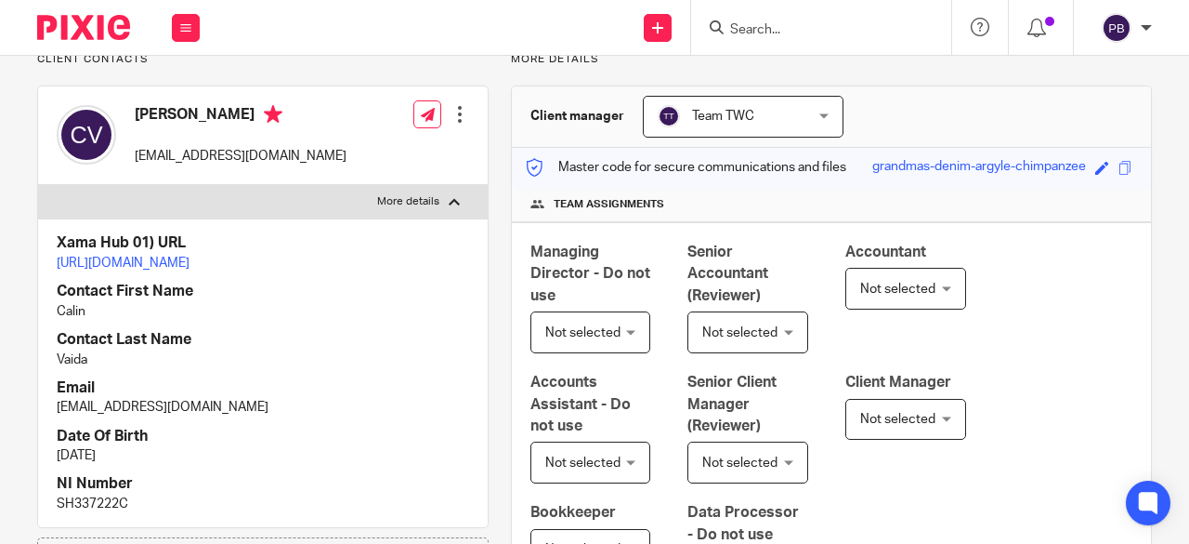
scroll to position [0, 0]
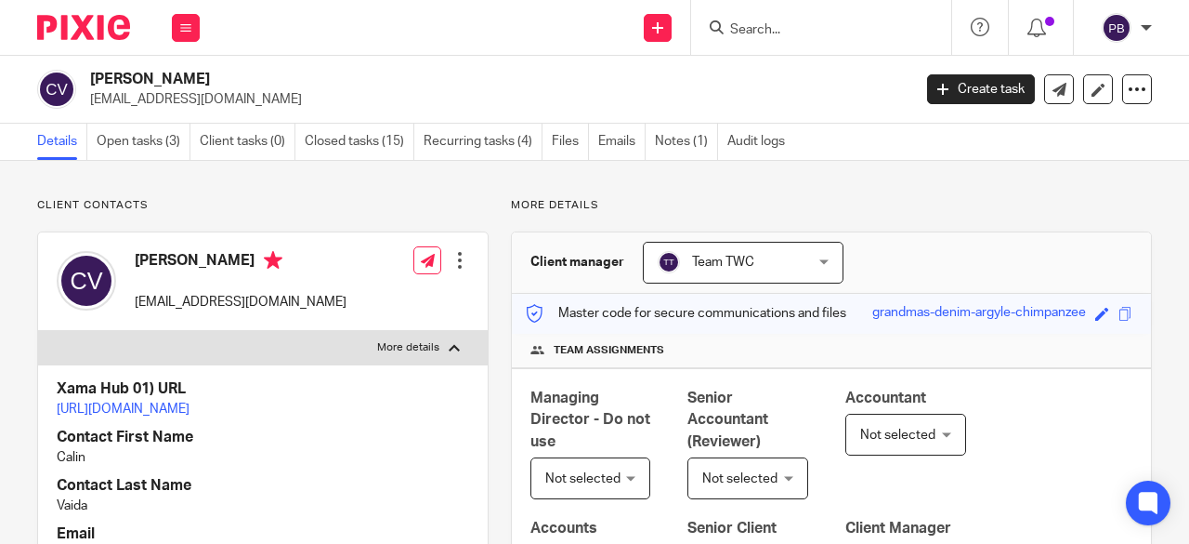
click at [755, 20] on form at bounding box center [828, 27] width 198 height 23
click at [763, 30] on input "Search" at bounding box center [812, 30] width 167 height 17
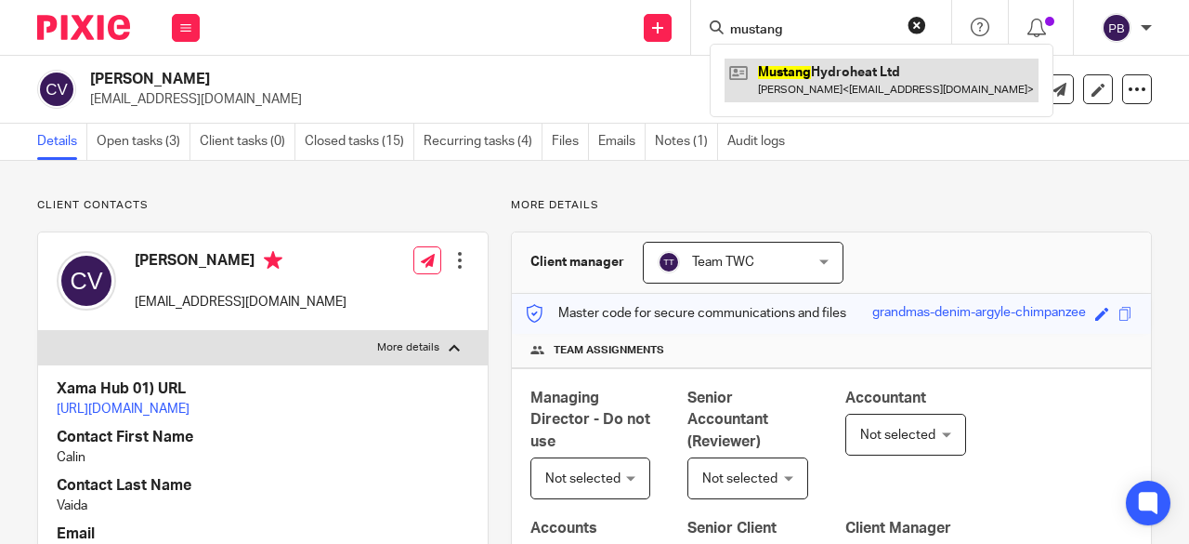
type input "mustang"
click at [835, 84] on link at bounding box center [882, 80] width 314 height 43
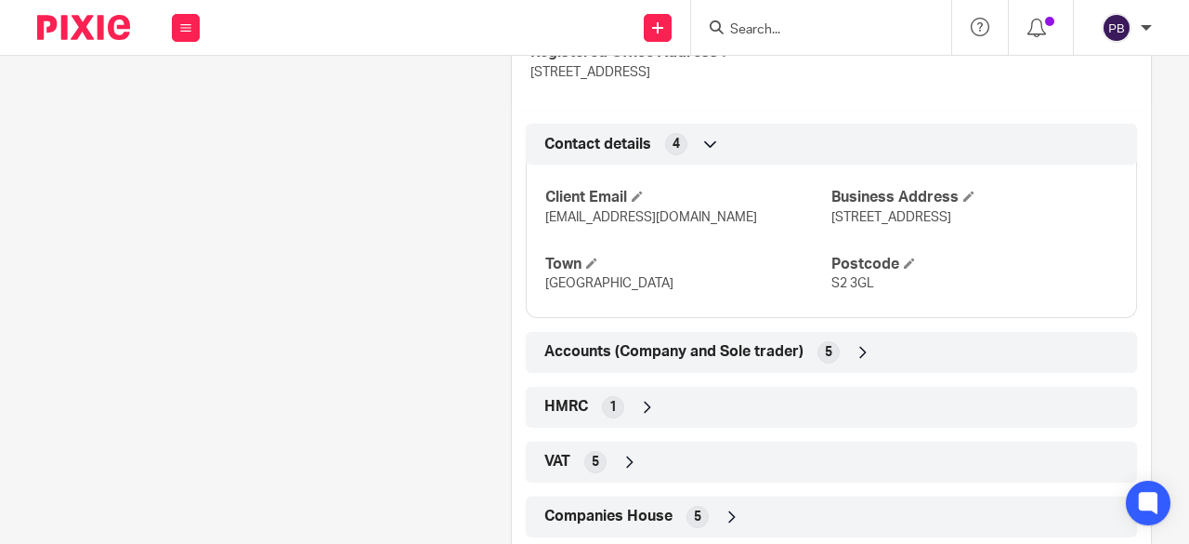
scroll to position [1208, 0]
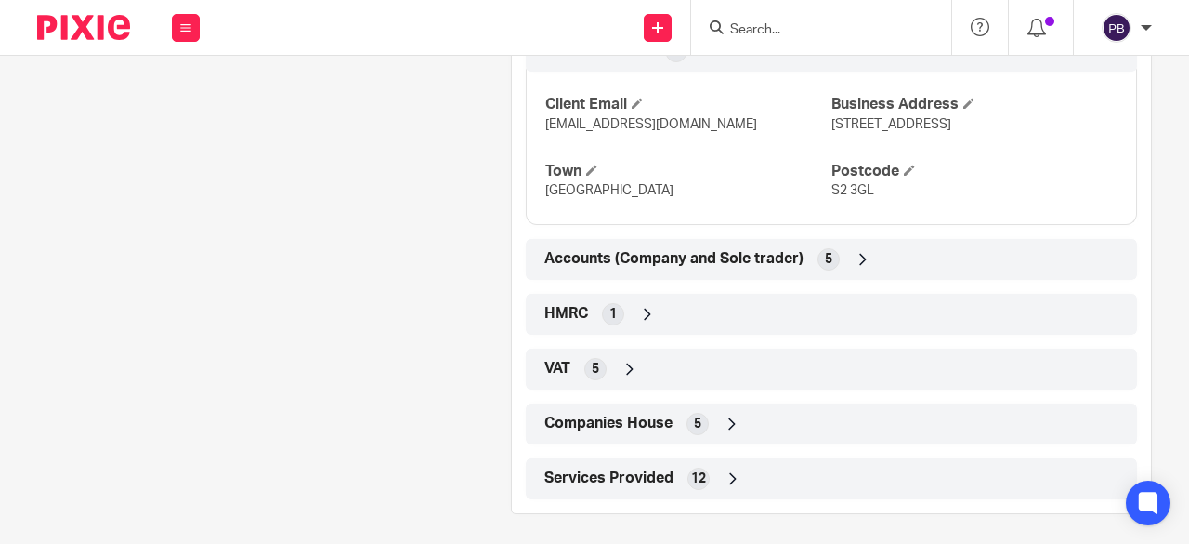
click at [854, 269] on icon at bounding box center [863, 259] width 19 height 19
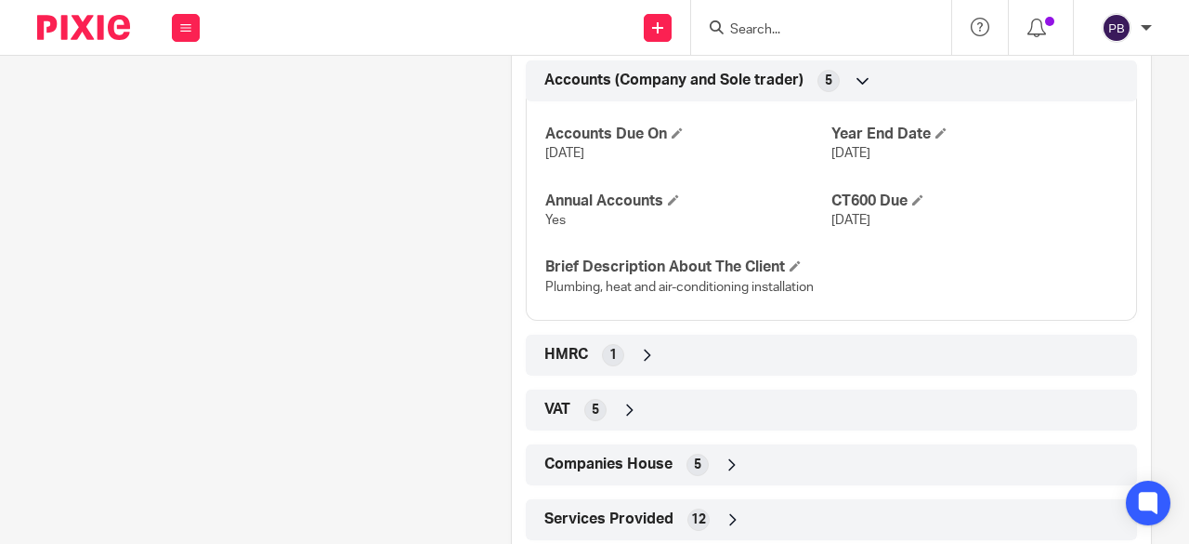
scroll to position [1394, 0]
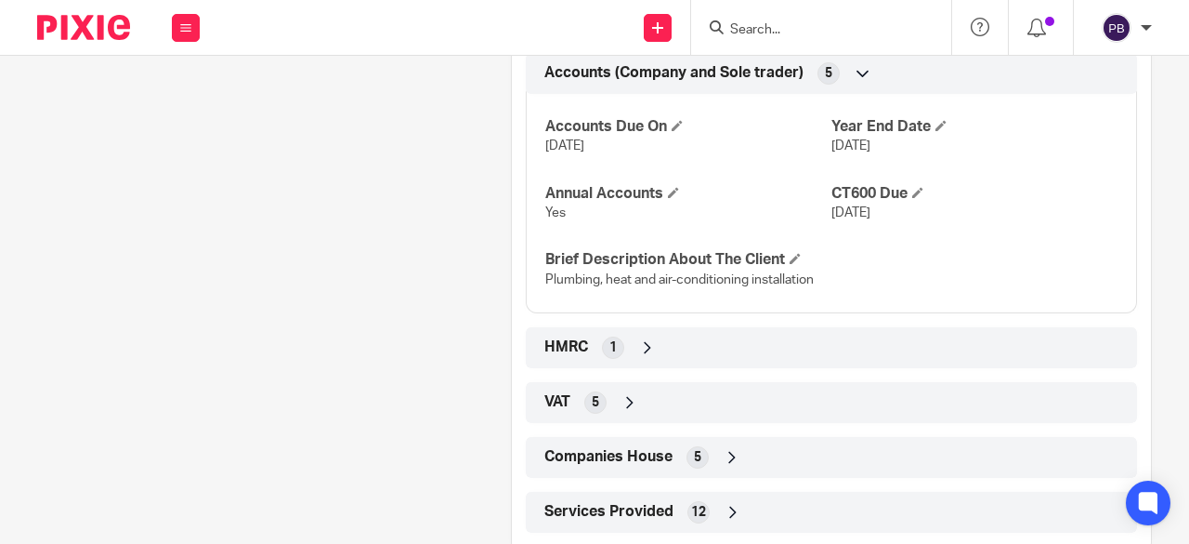
click at [640, 357] on icon at bounding box center [647, 347] width 19 height 19
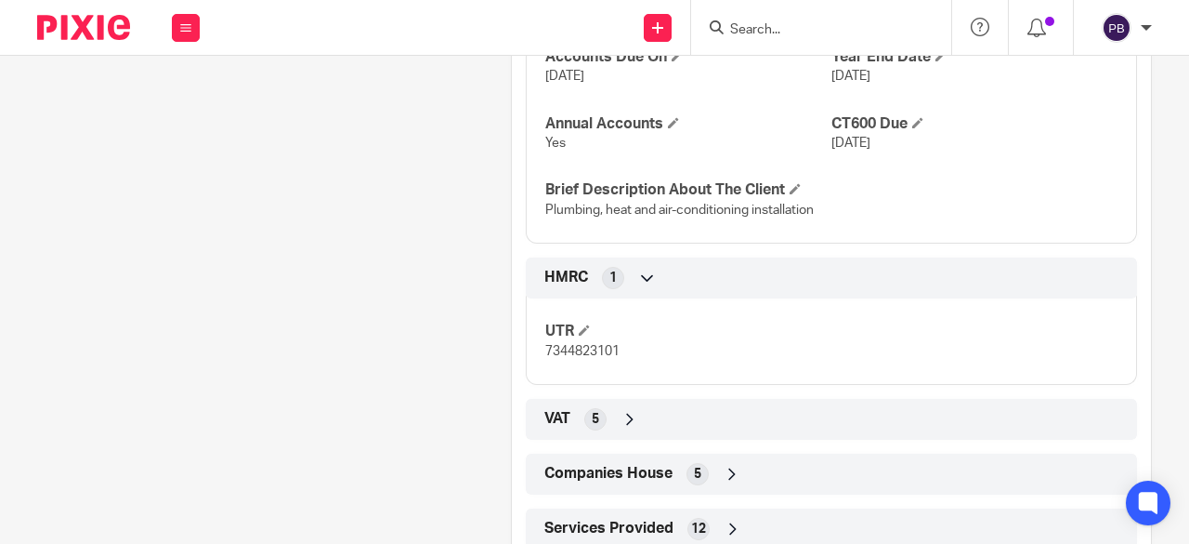
scroll to position [1535, 0]
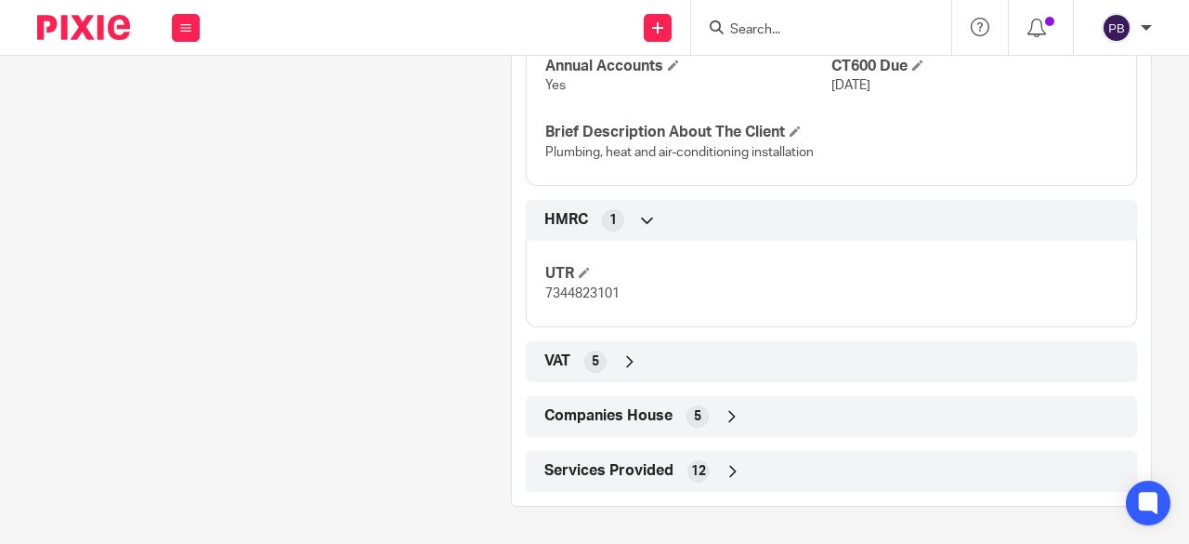
click at [729, 414] on icon at bounding box center [732, 416] width 19 height 19
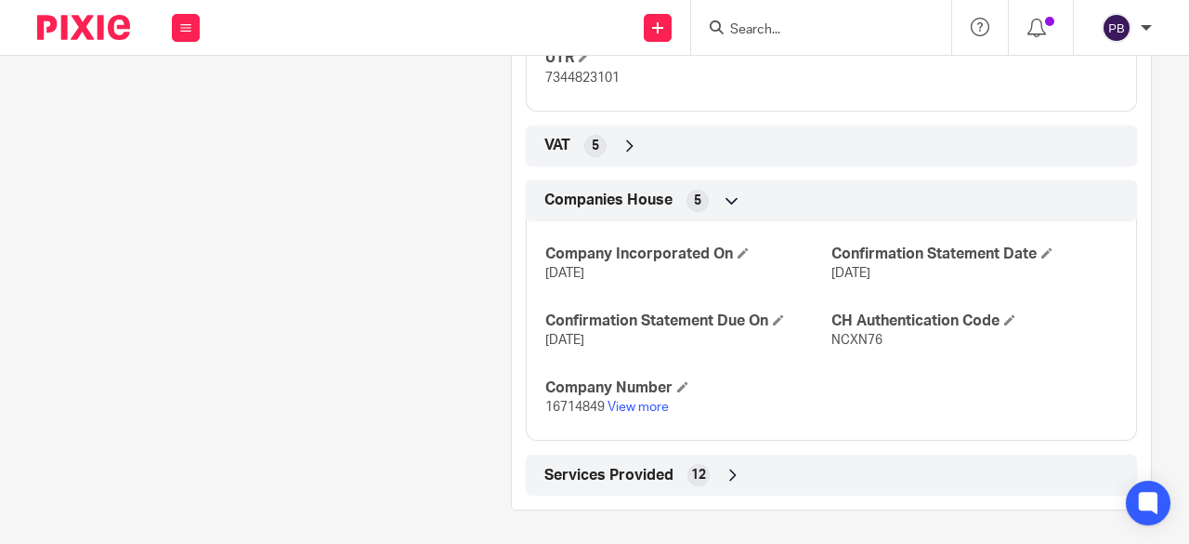
scroll to position [1754, 0]
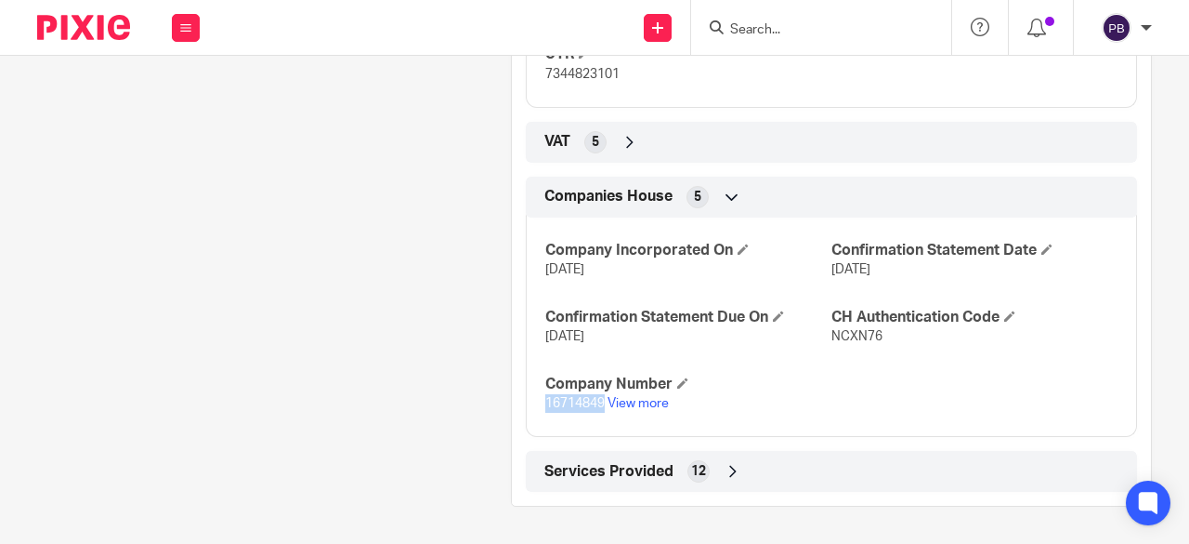
drag, startPoint x: 598, startPoint y: 407, endPoint x: 541, endPoint y: 408, distance: 57.6
click at [545, 408] on span "16714849" at bounding box center [574, 403] width 59 height 13
copy span "16714849"
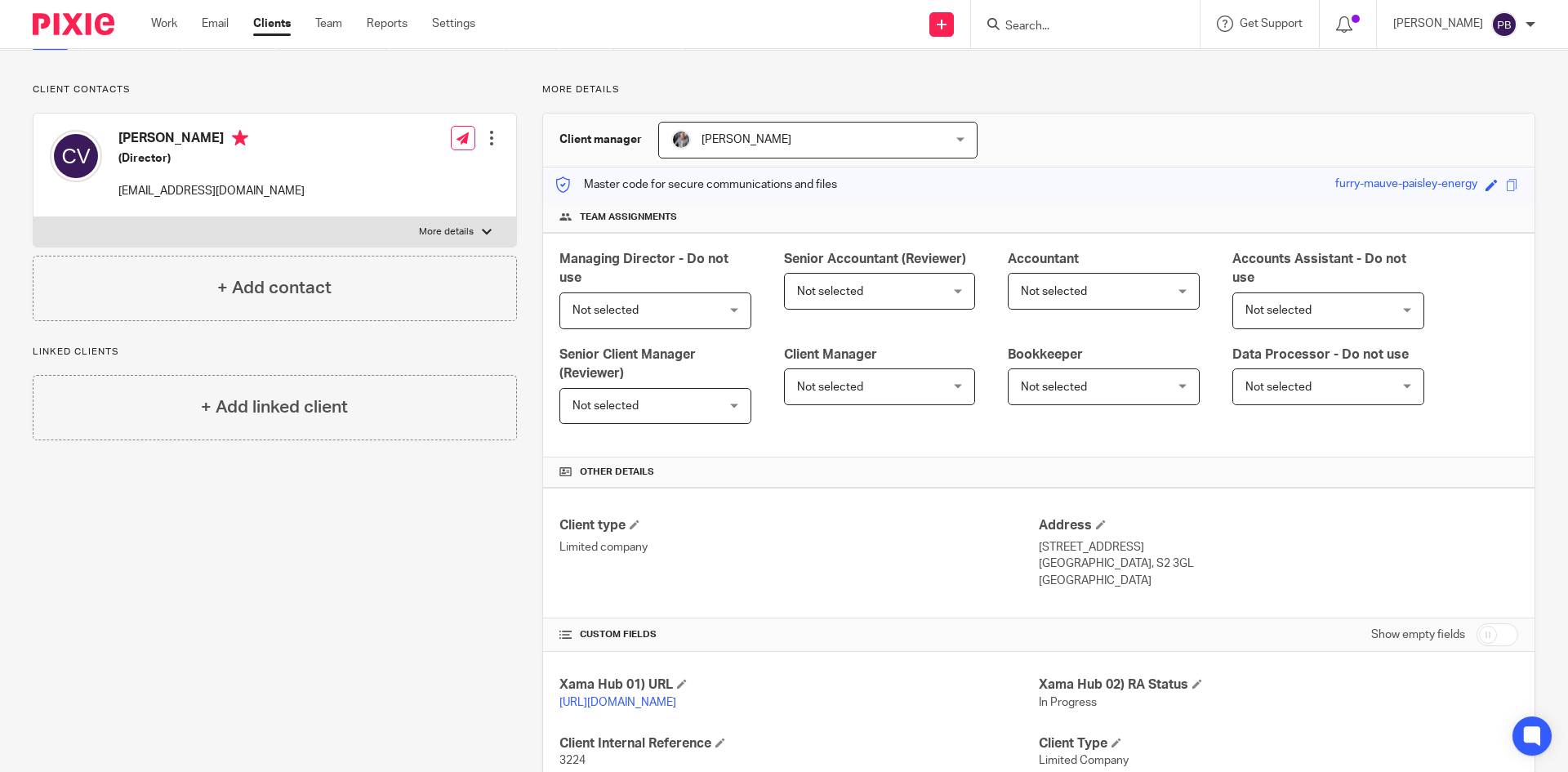
scroll to position [0, 0]
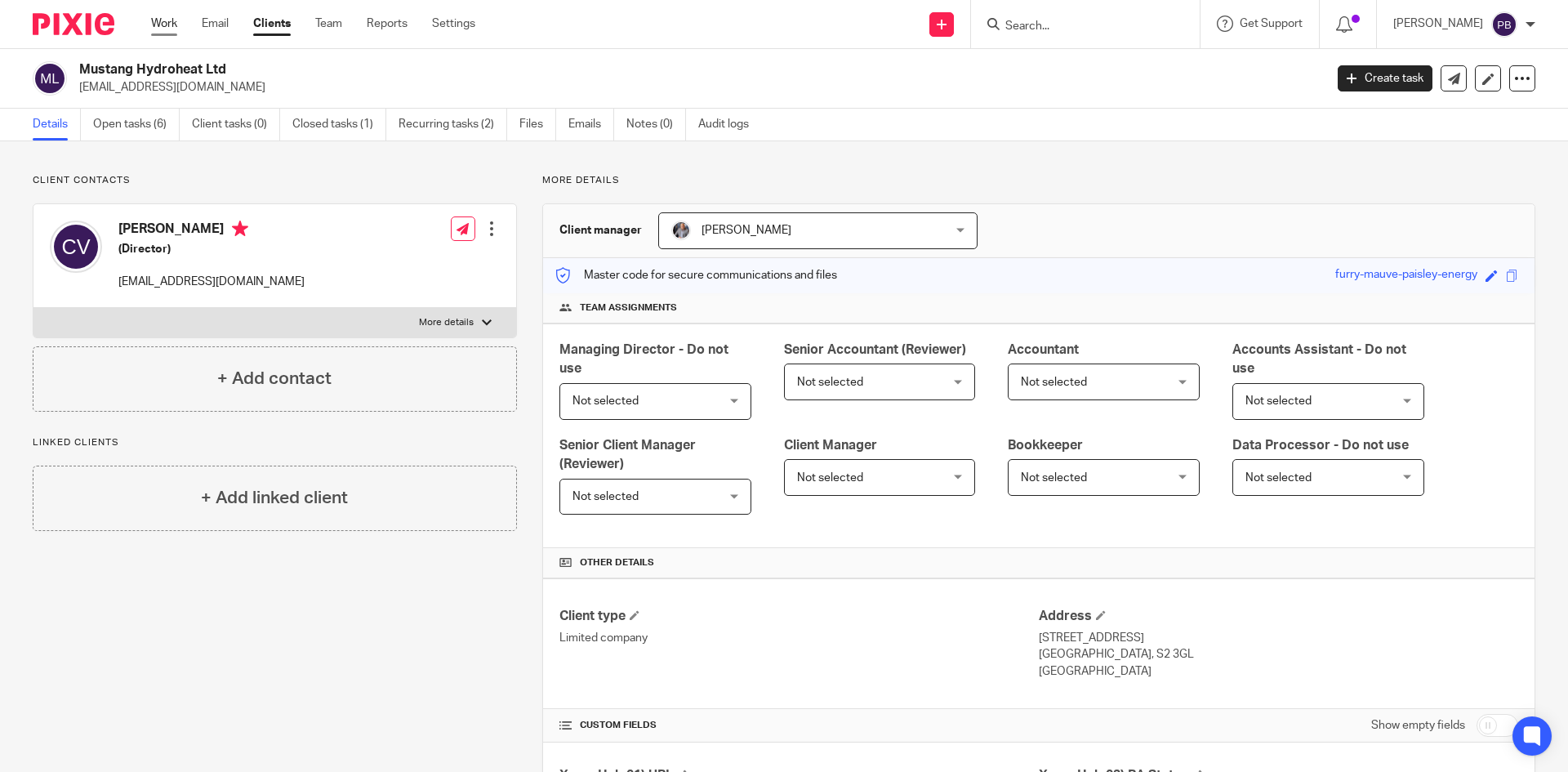
click at [154, 20] on link "Work" at bounding box center [164, 24] width 26 height 17
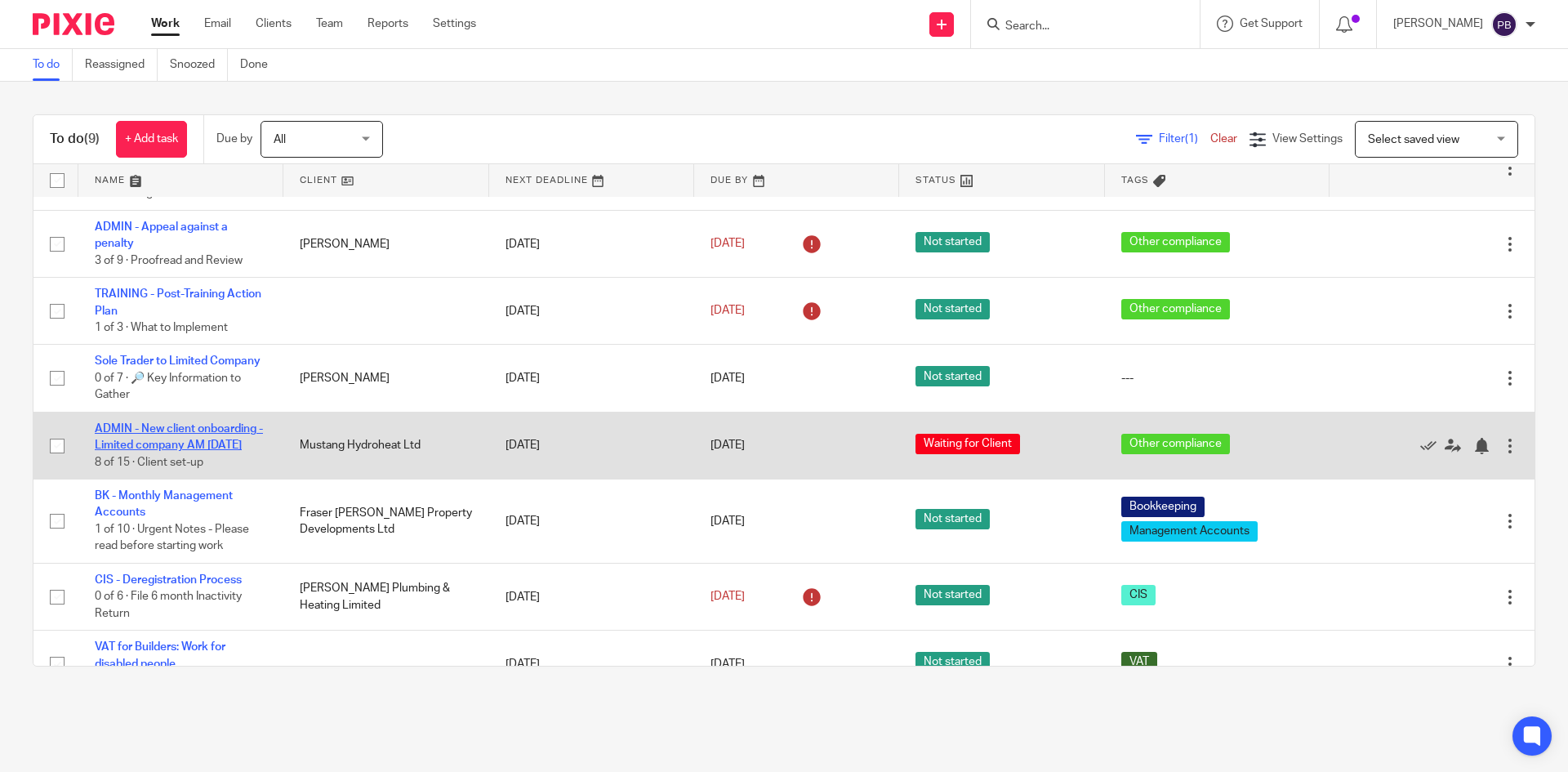
scroll to position [164, 0]
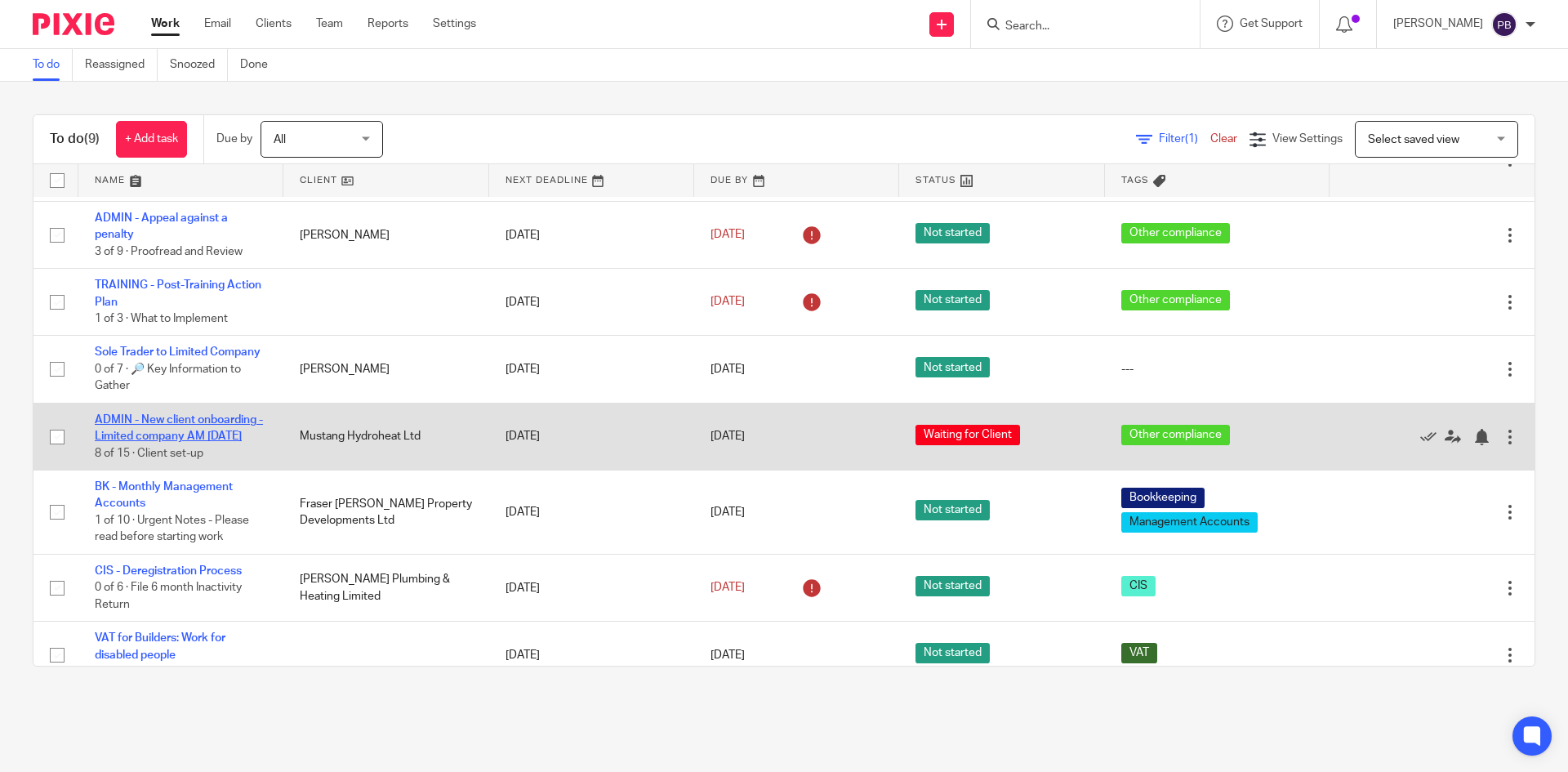
click at [236, 433] on link "ADMIN - New client onboarding - Limited company AM [DATE]" at bounding box center [178, 428] width 168 height 28
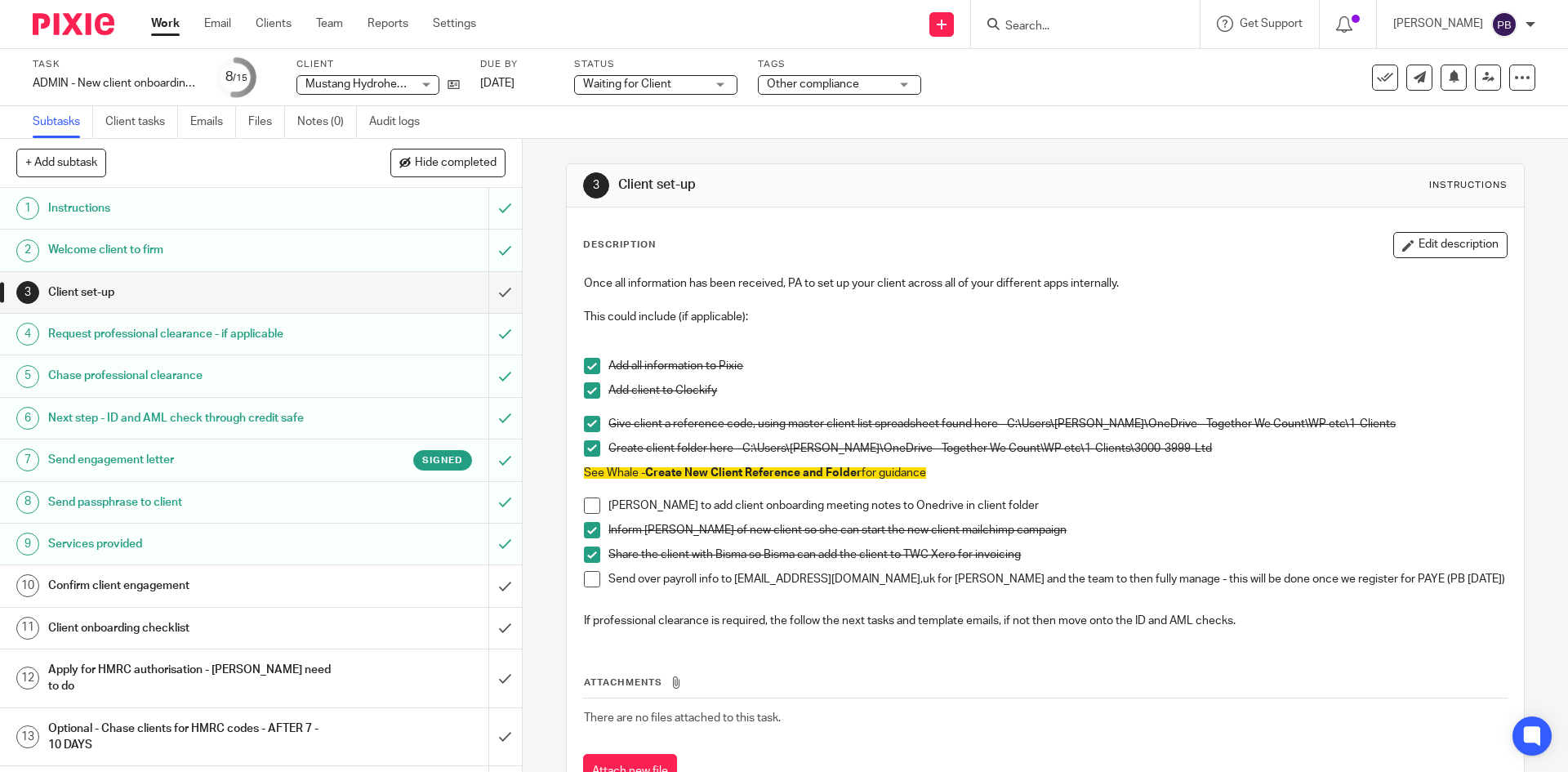
click at [673, 86] on span "Waiting for Client" at bounding box center [644, 84] width 122 height 18
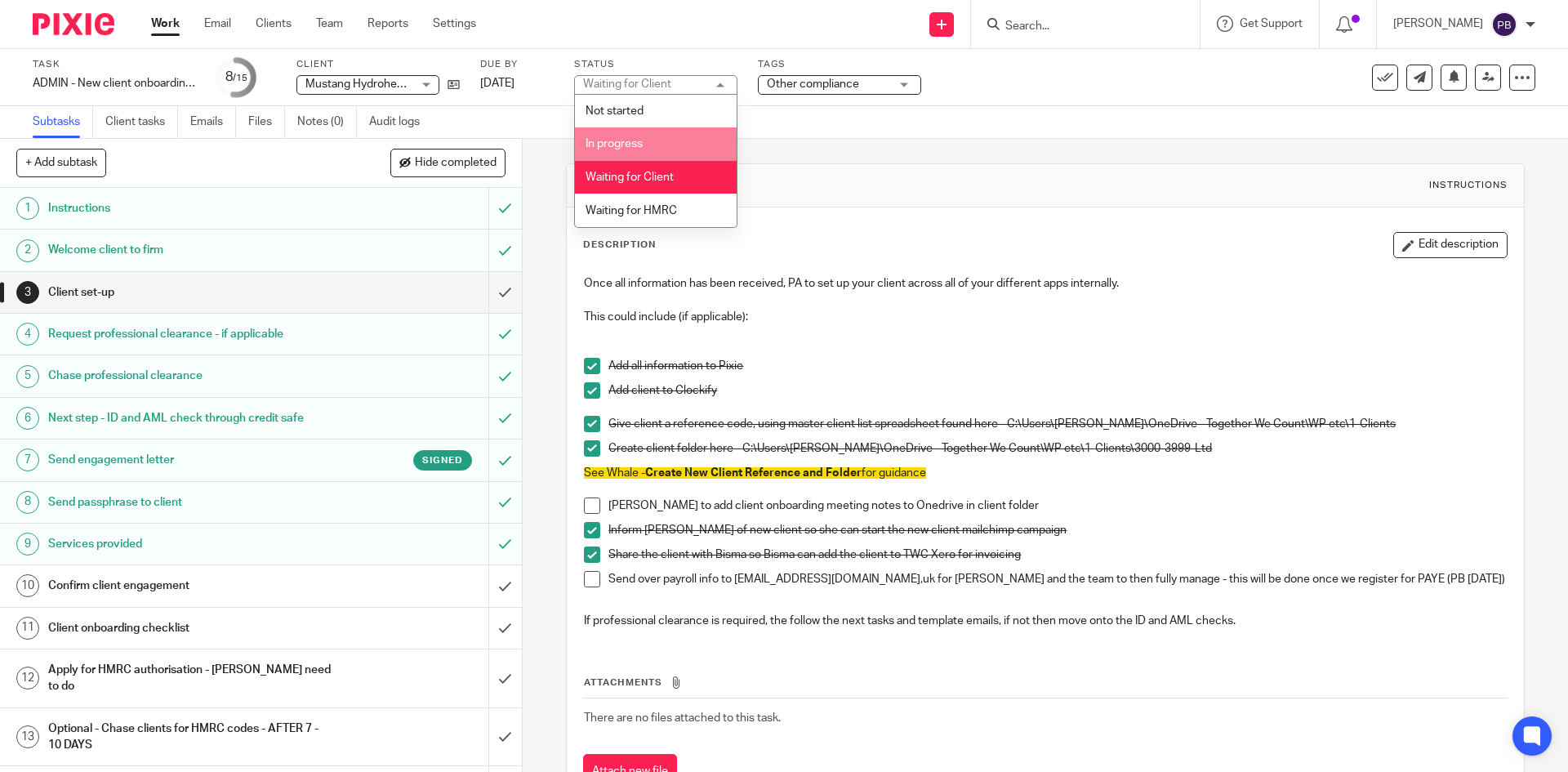
click at [658, 144] on li "In progress" at bounding box center [656, 144] width 162 height 33
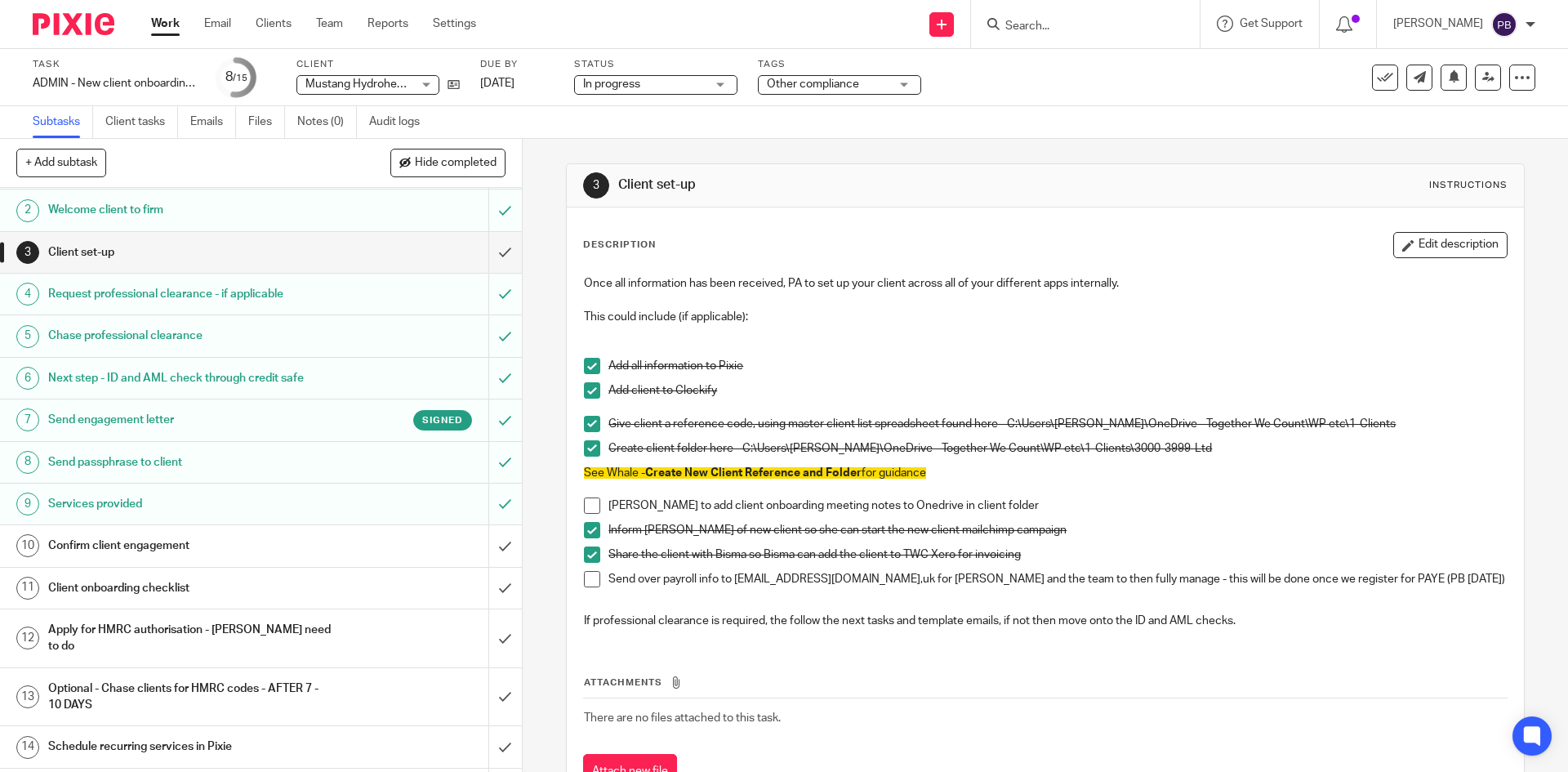
scroll to position [62, 0]
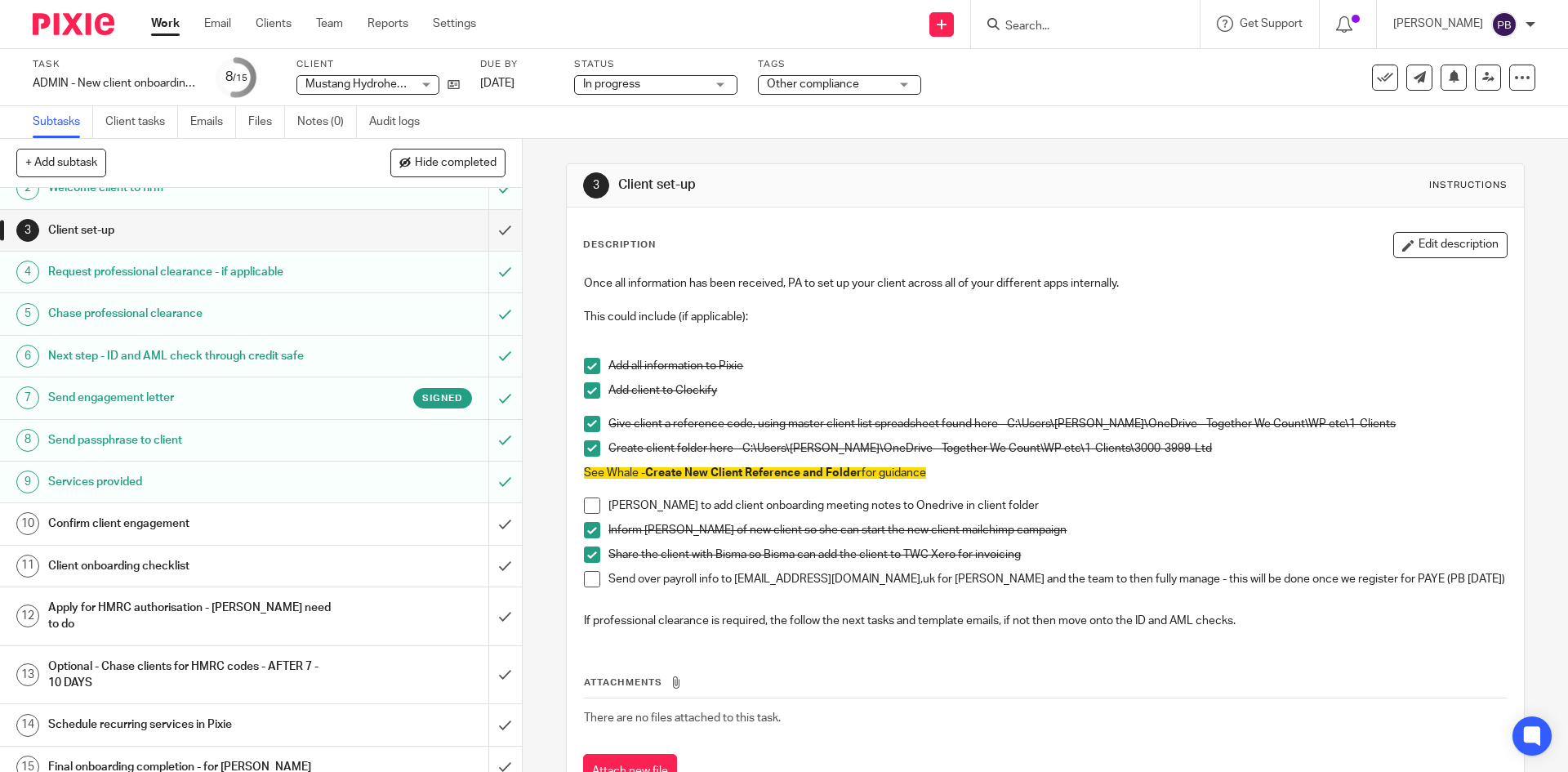
click at [100, 519] on h1 "Confirm client engagement" at bounding box center [190, 524] width 283 height 25
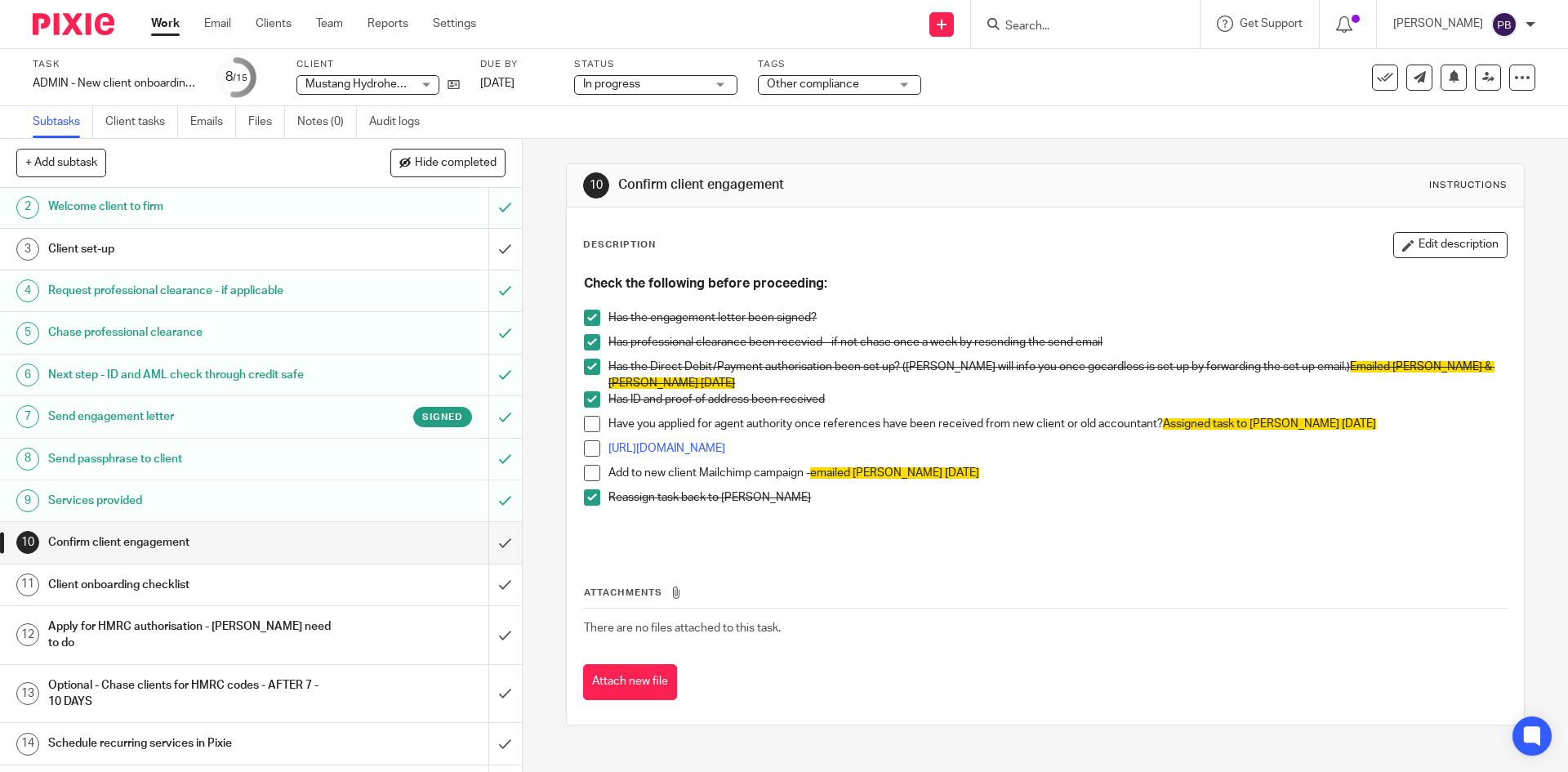
scroll to position [62, 0]
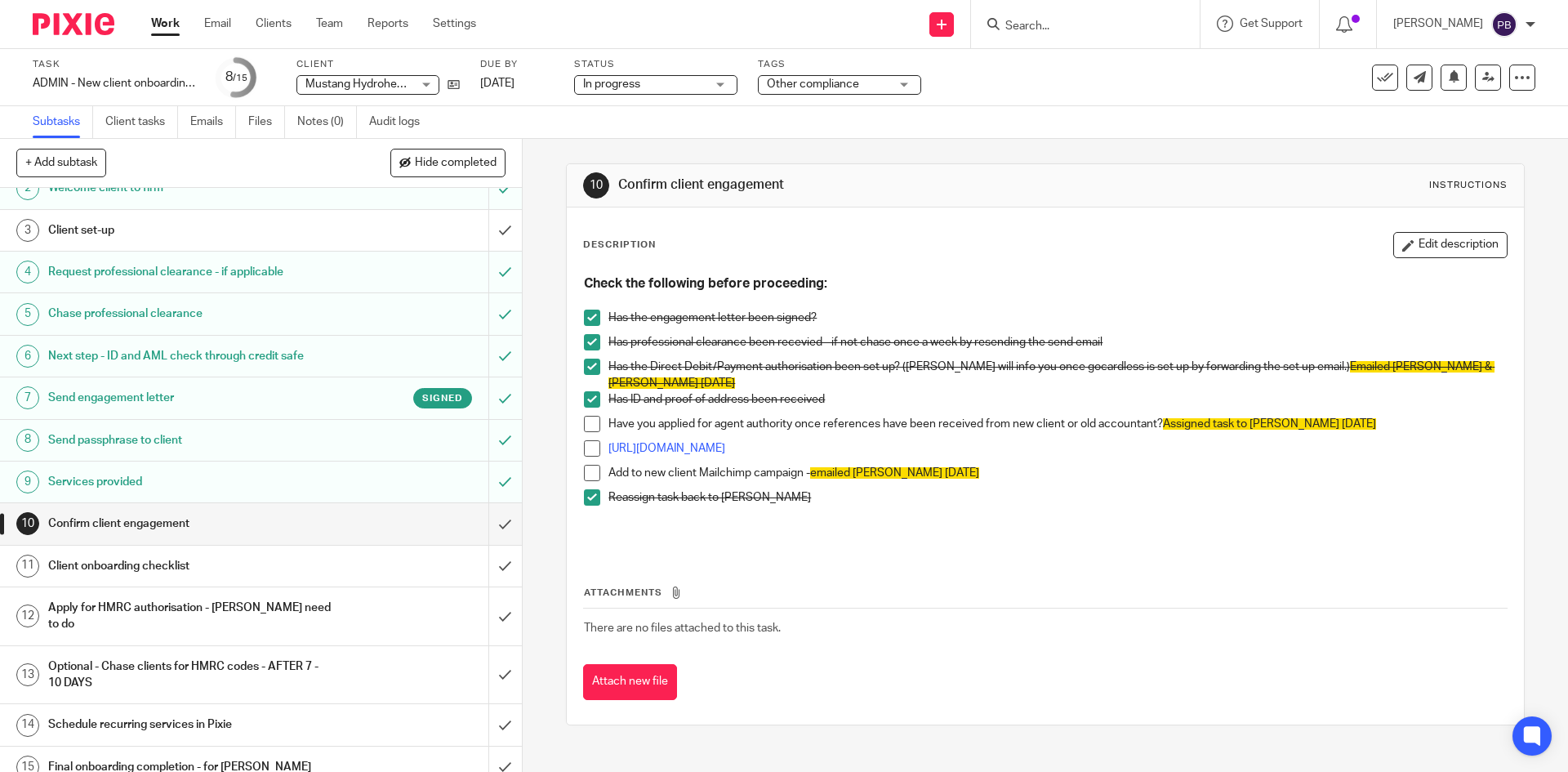
click at [715, 89] on div "In progress In progress" at bounding box center [656, 84] width 163 height 19
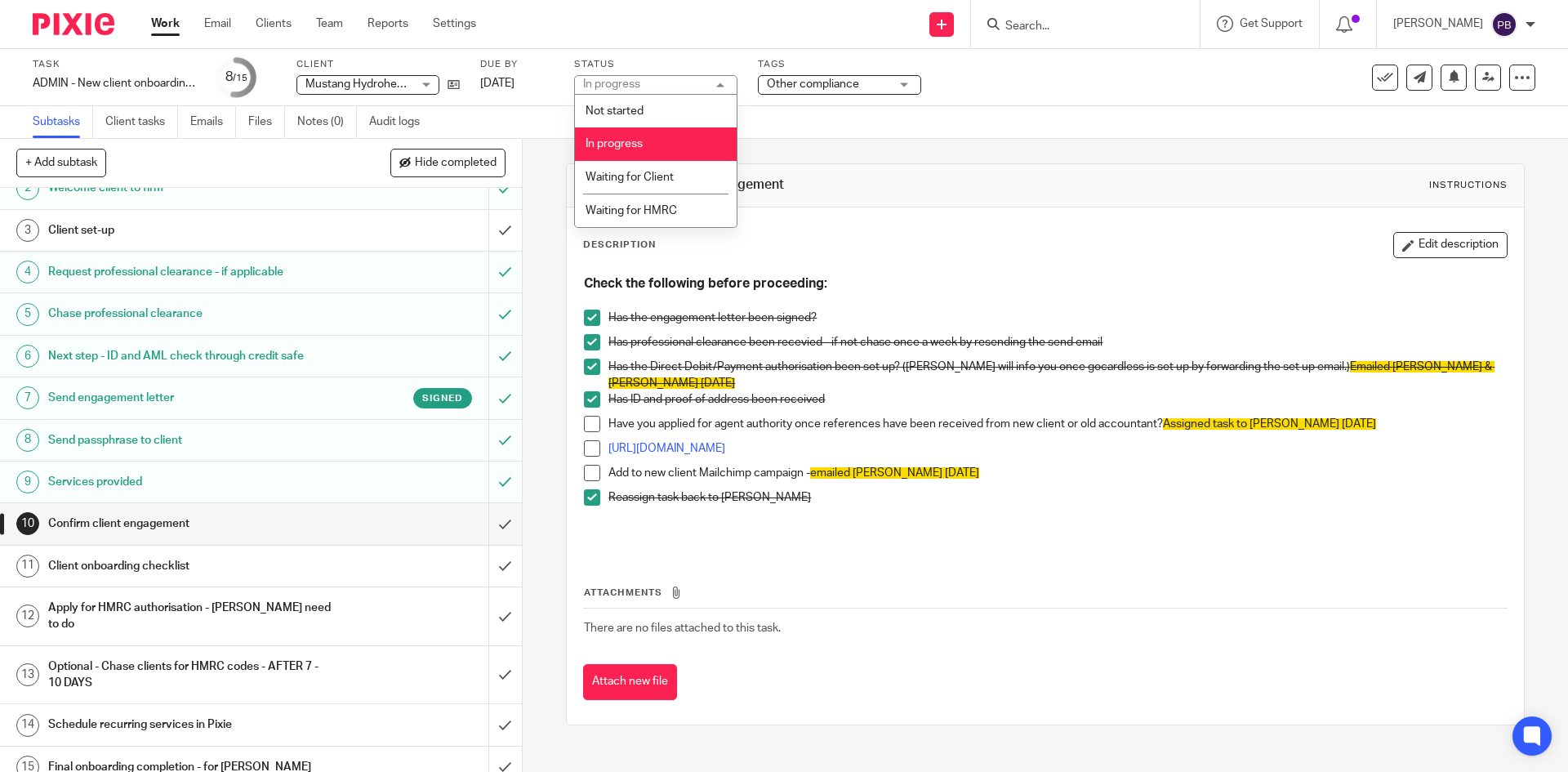
click at [886, 198] on div "10 Confirm client engagement Instructions" at bounding box center [1045, 186] width 924 height 26
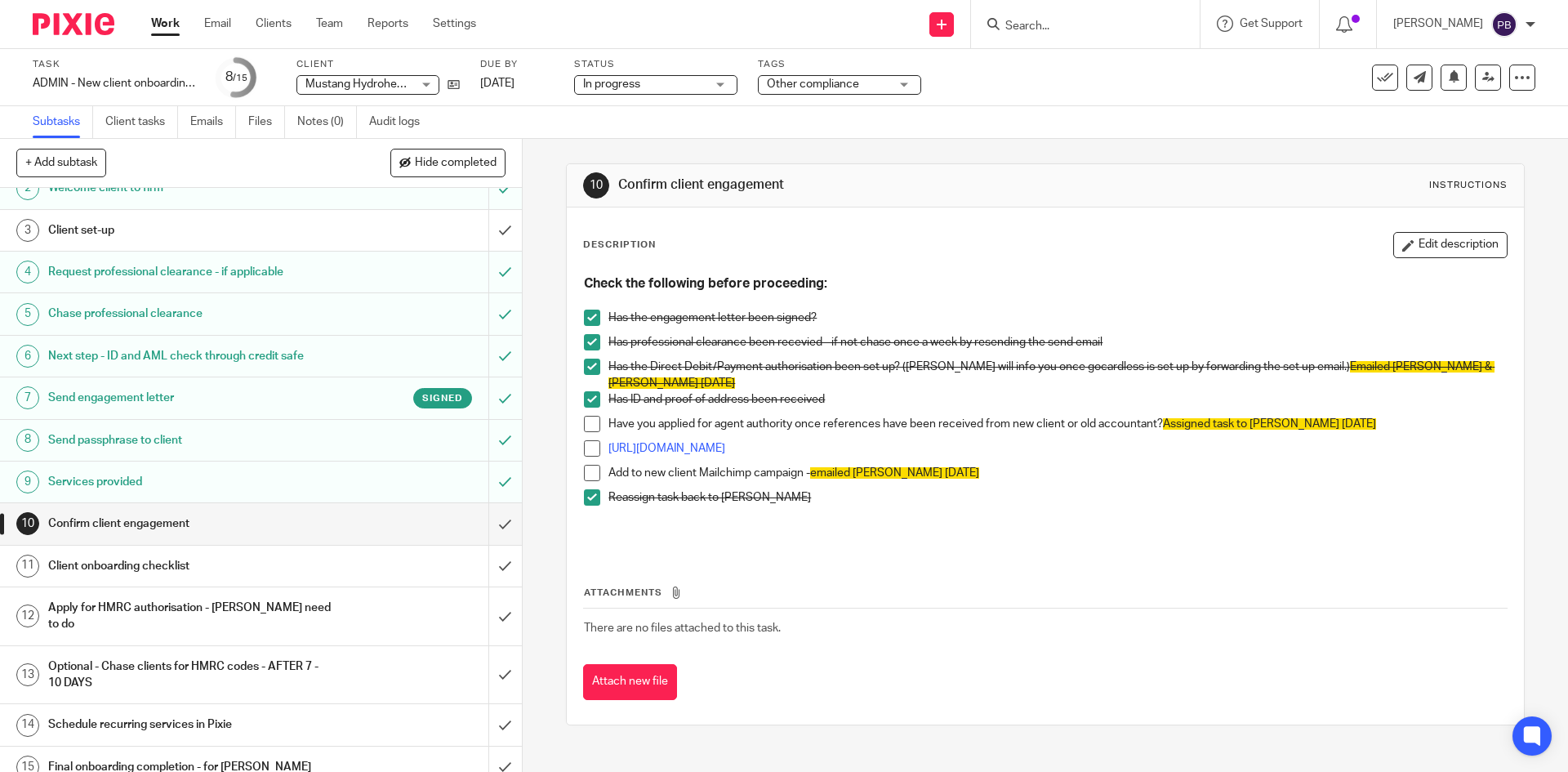
click at [716, 88] on div "In progress In progress" at bounding box center [656, 84] width 163 height 19
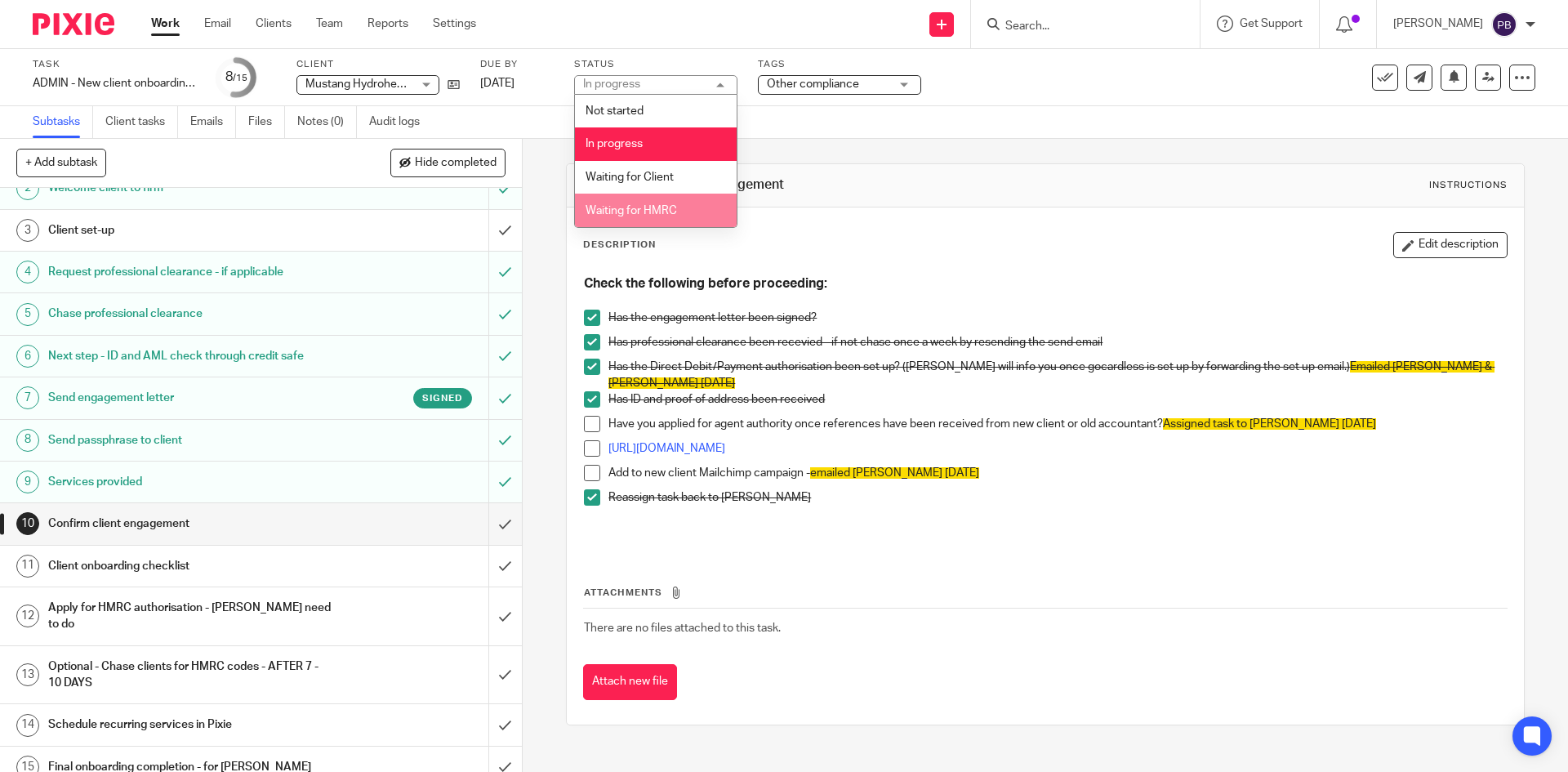
click at [670, 209] on span "Waiting for HMRC" at bounding box center [631, 210] width 91 height 11
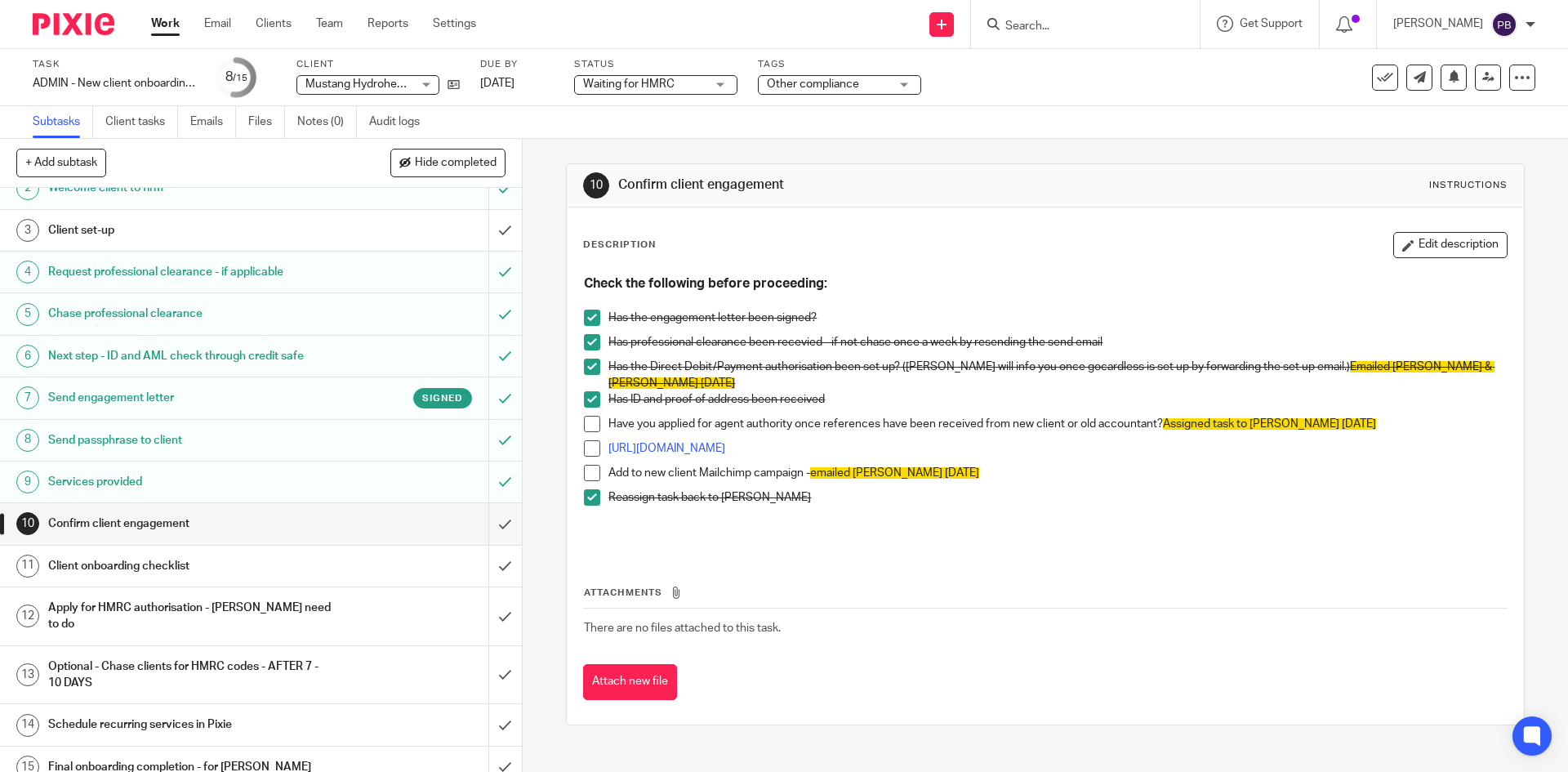
click at [846, 222] on div "Description Edit description Check the following before proceeding: Has the eng…" at bounding box center [1045, 466] width 956 height 517
click at [168, 28] on link "Work" at bounding box center [165, 24] width 29 height 17
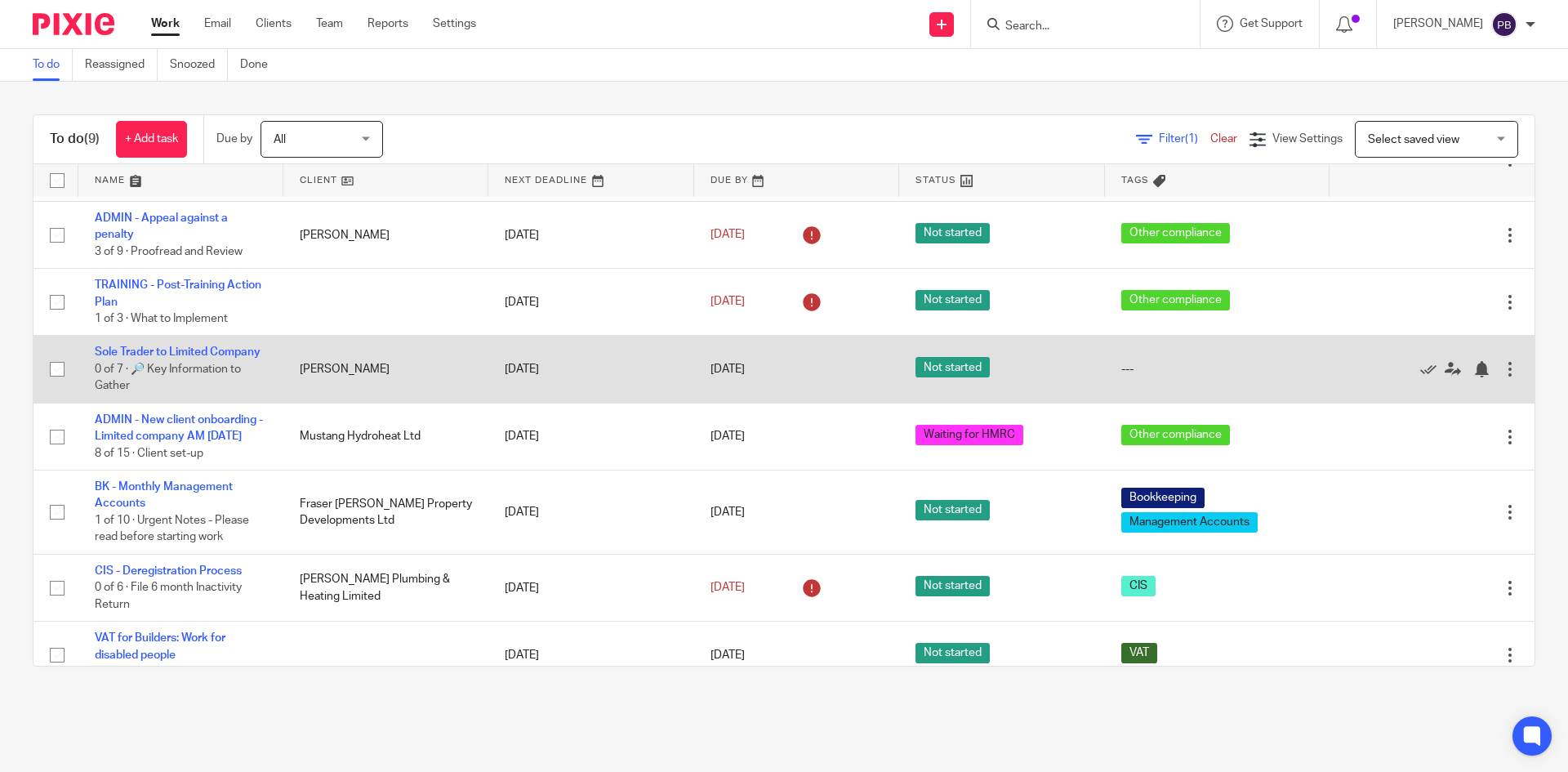
scroll to position [219, 0]
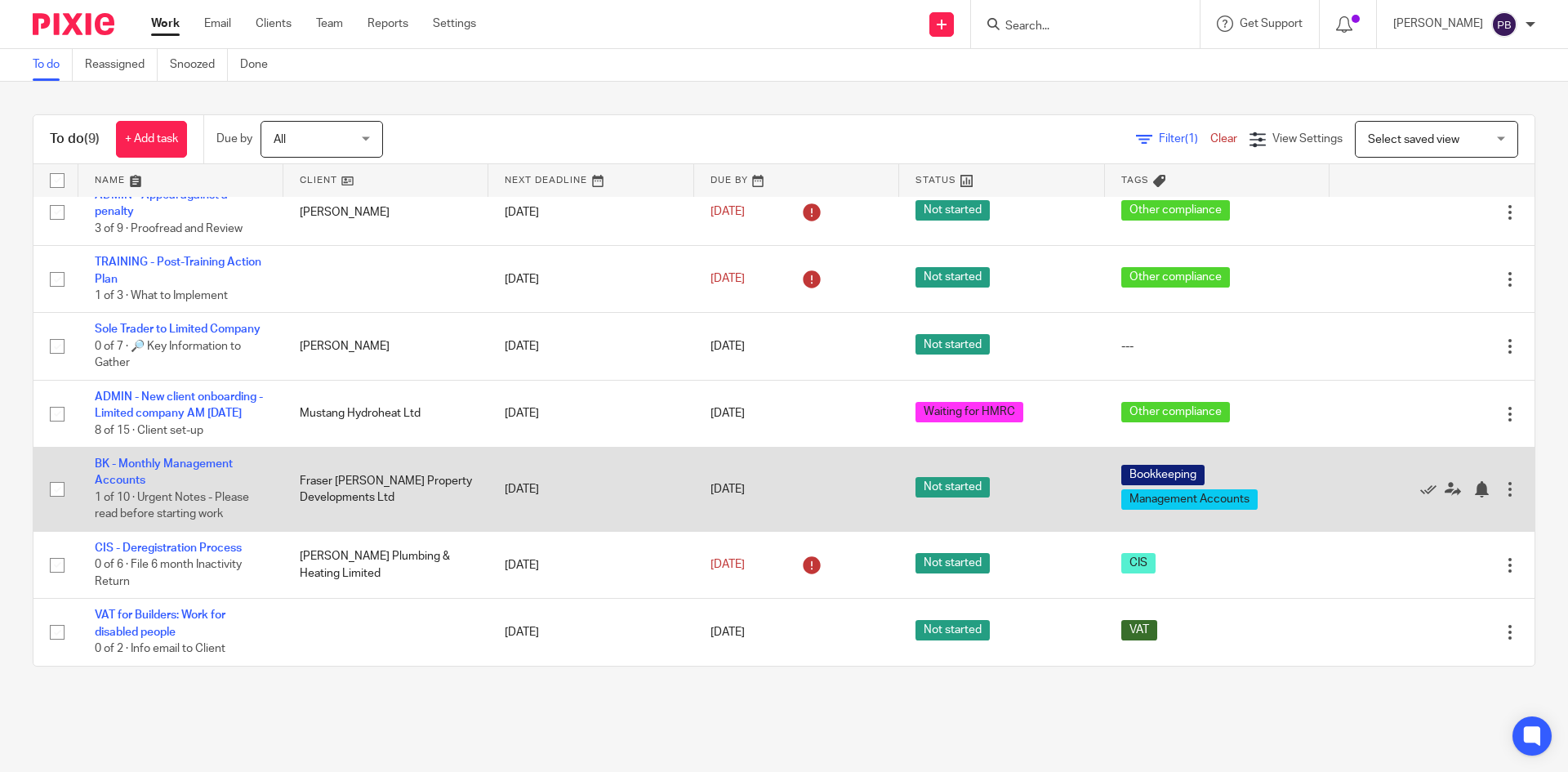
click at [1502, 496] on div at bounding box center [1510, 489] width 17 height 17
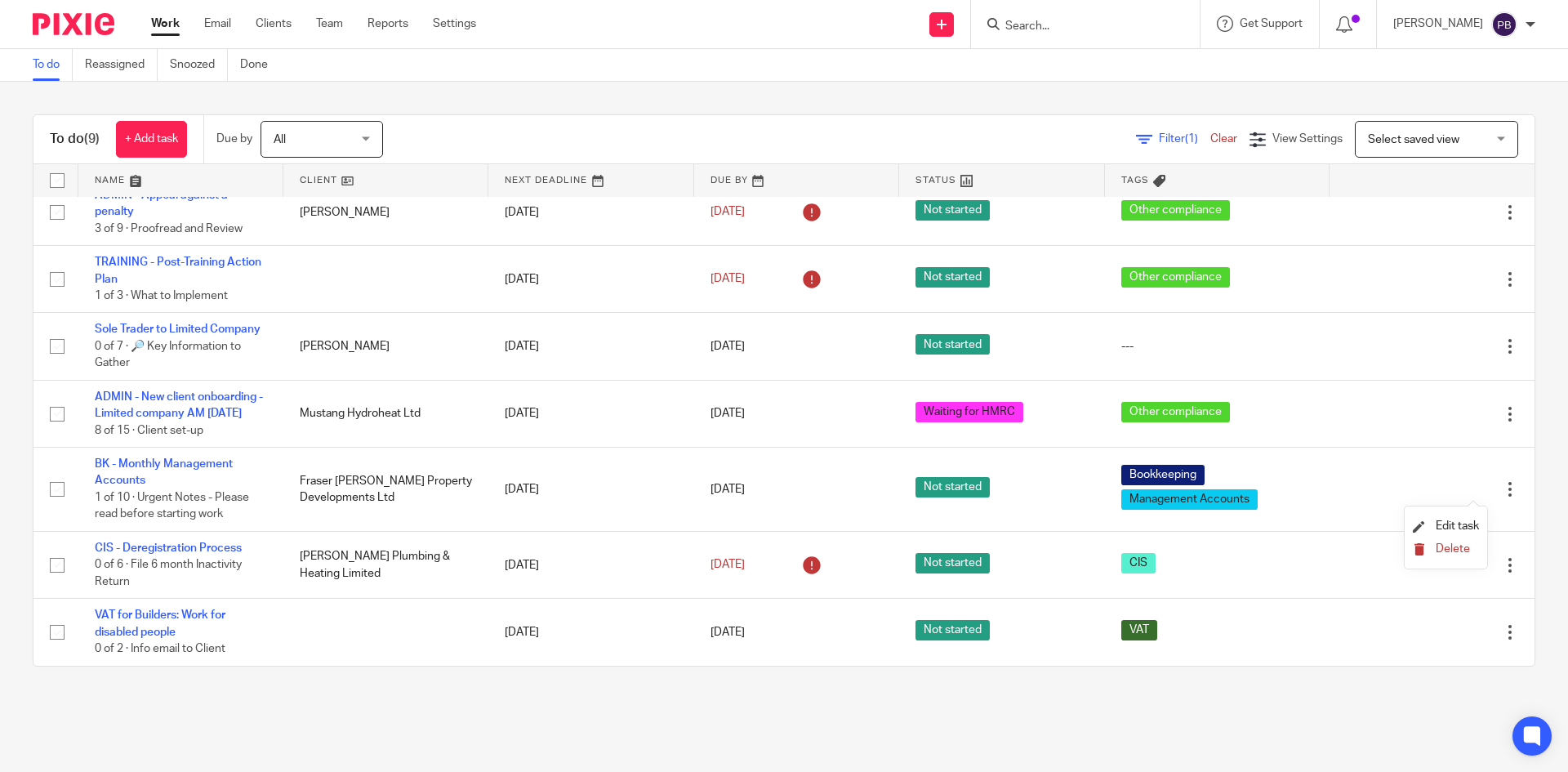
click at [1448, 547] on span "Delete" at bounding box center [1453, 549] width 34 height 11
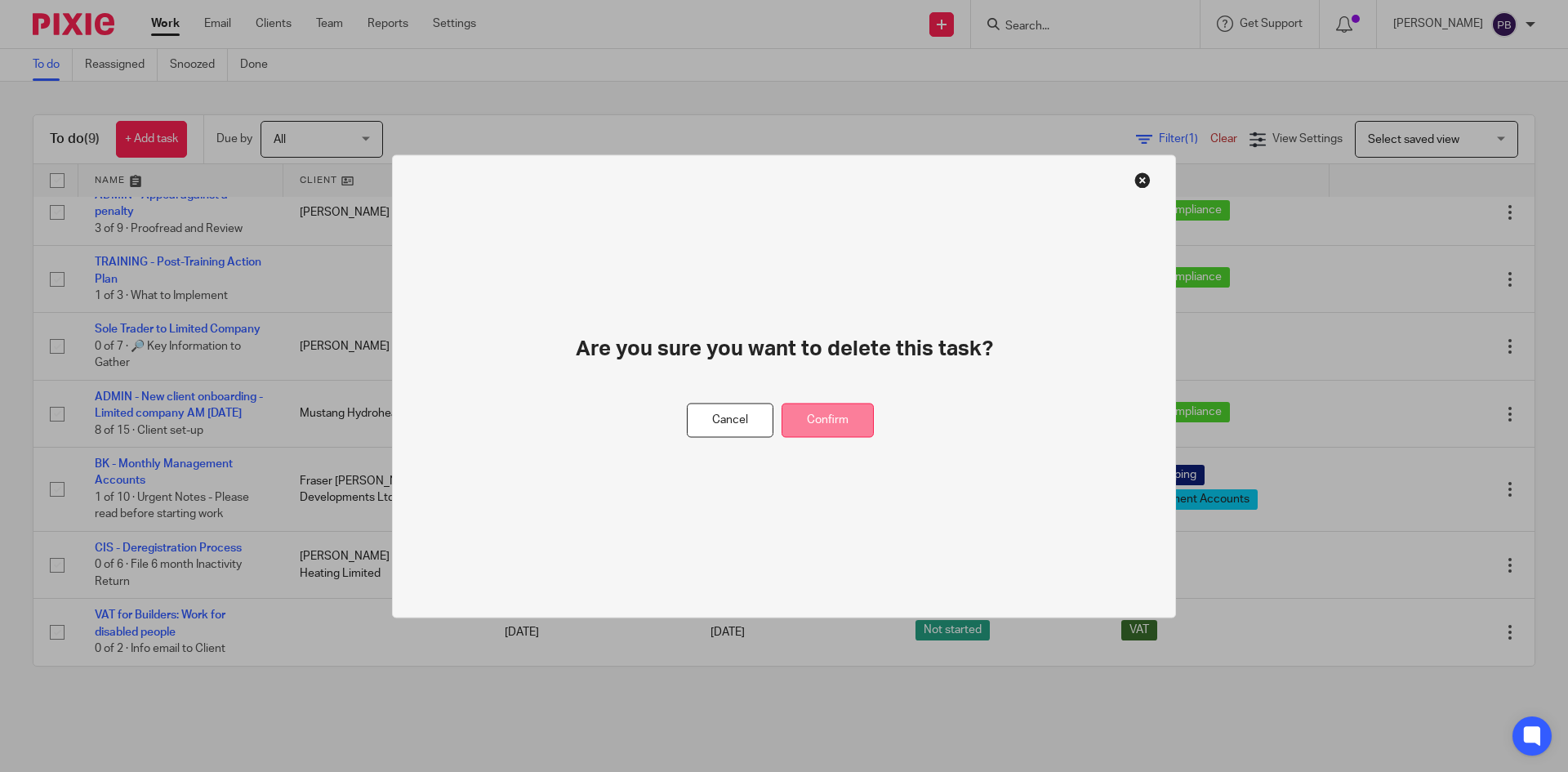
click at [840, 430] on button "Confirm" at bounding box center [827, 420] width 92 height 35
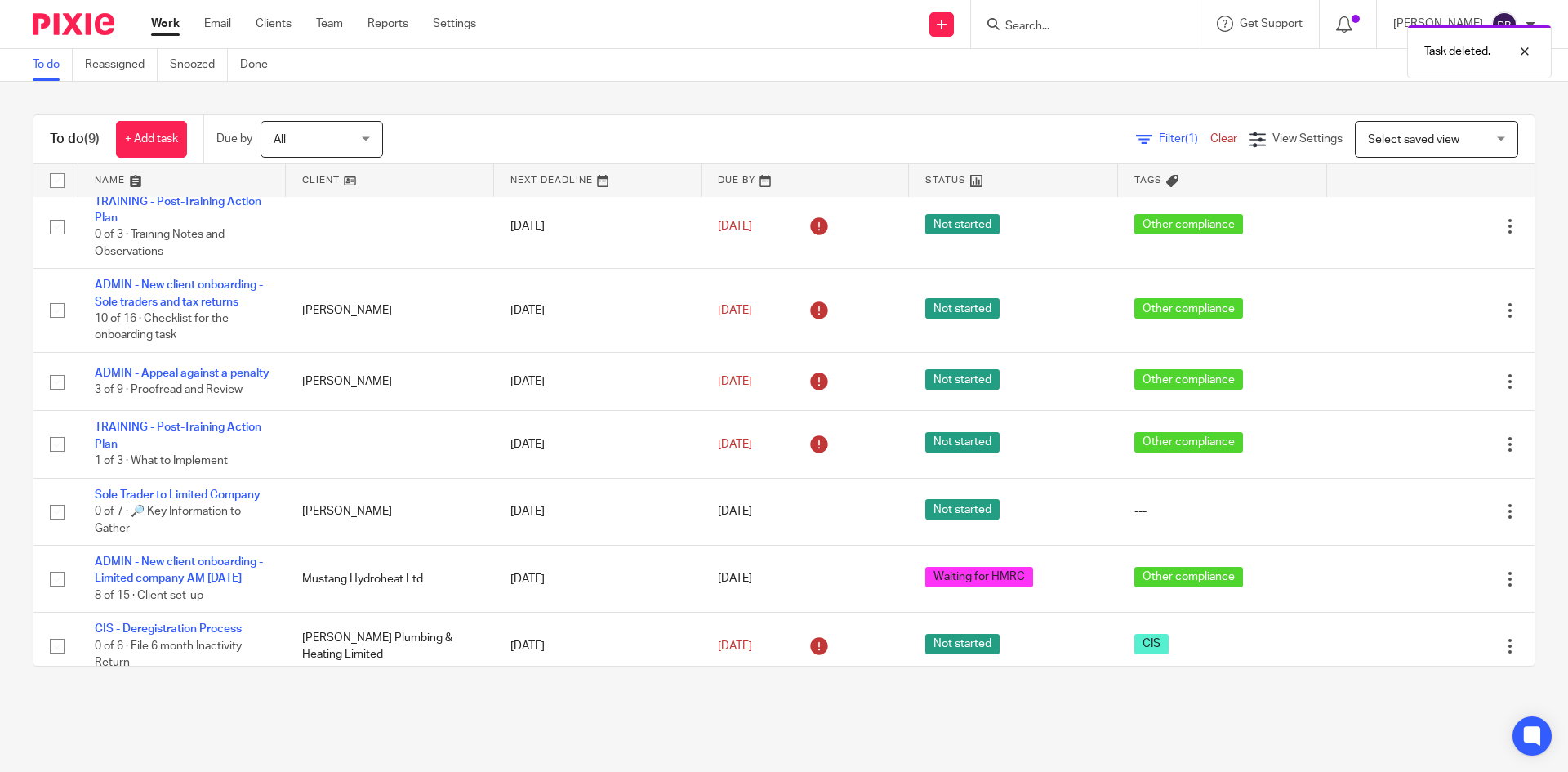
scroll to position [0, 0]
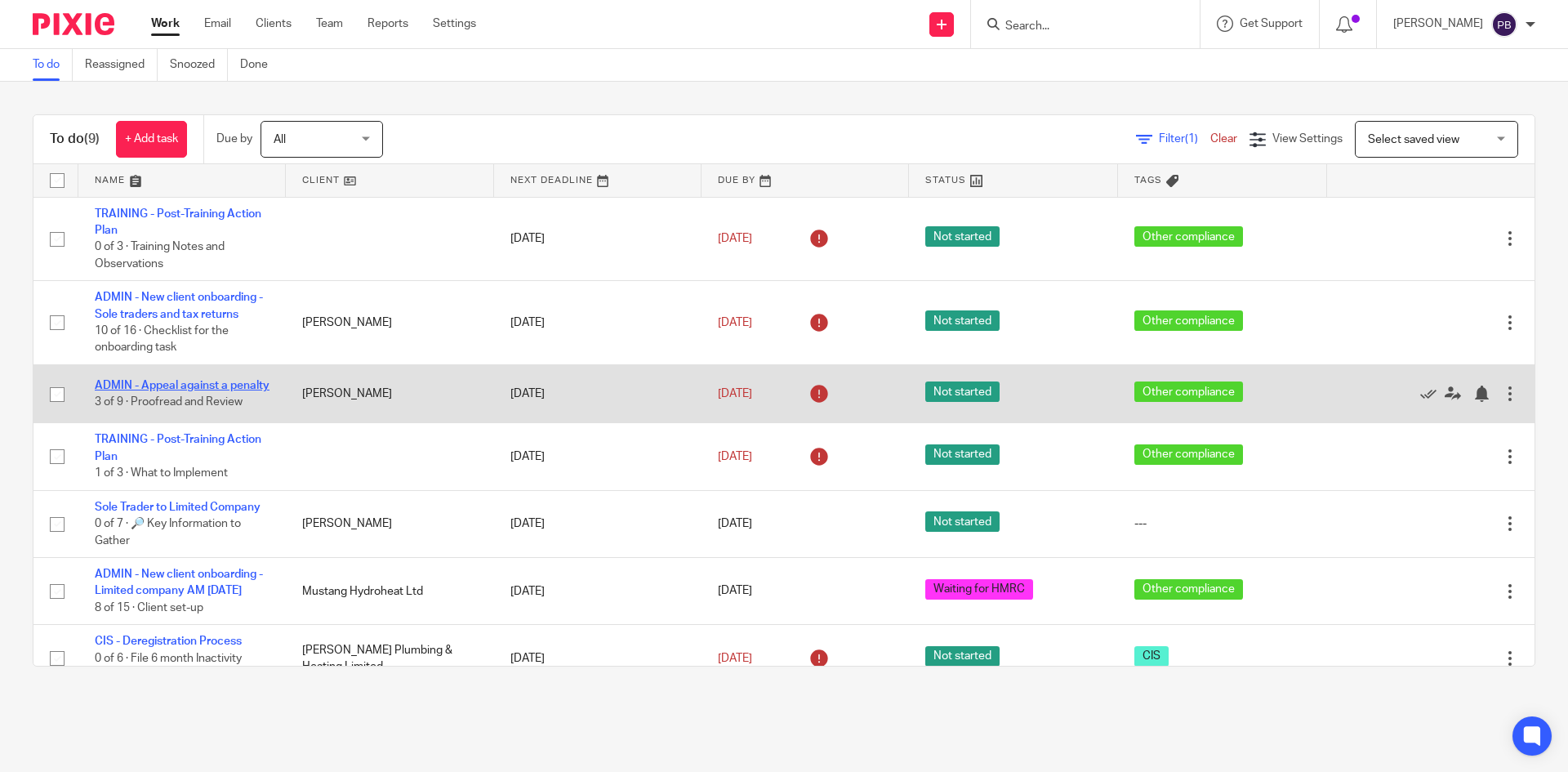
click at [154, 384] on link "ADMIN - Appeal against a penalty" at bounding box center [182, 385] width 175 height 11
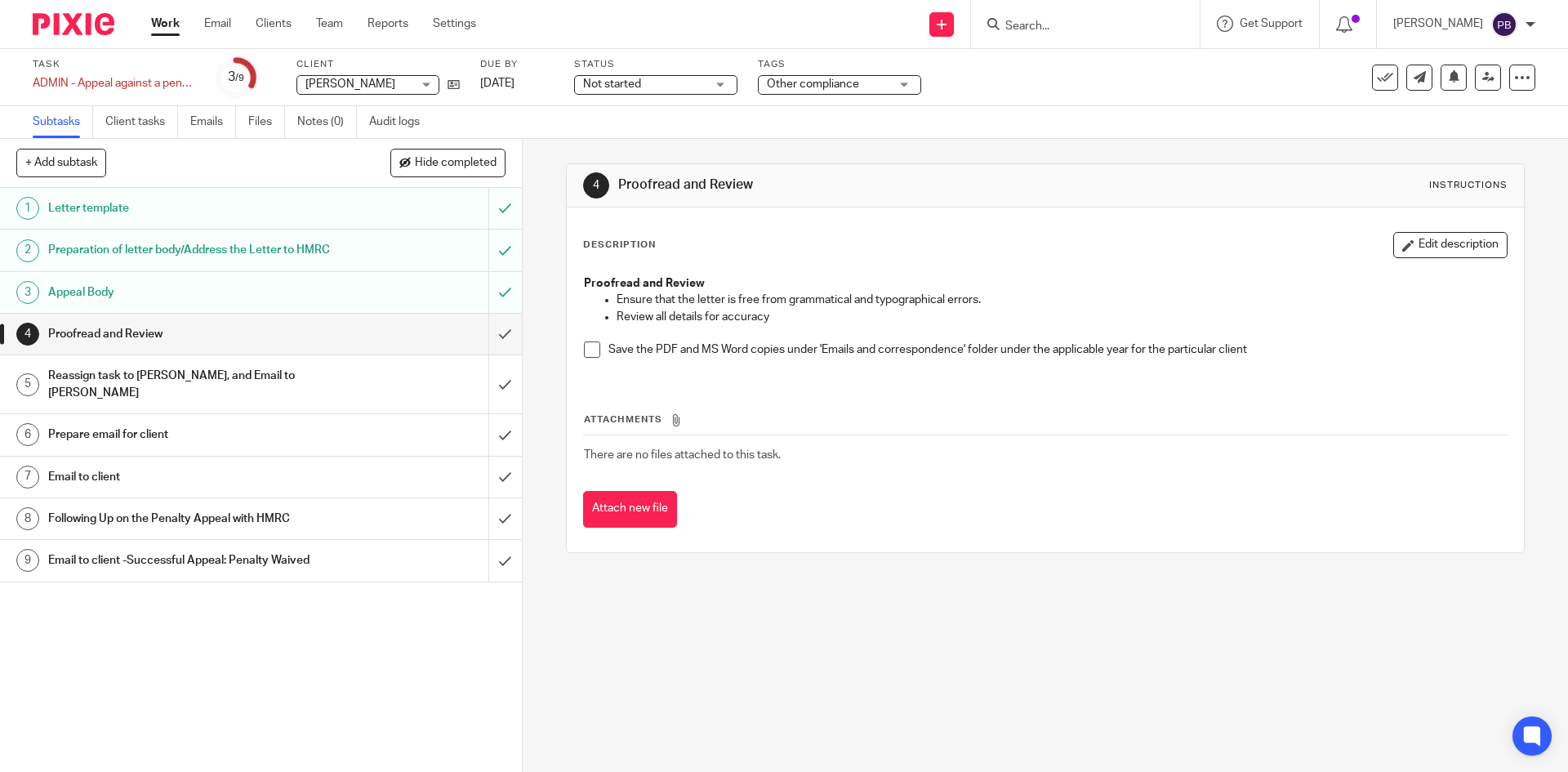
click at [81, 305] on h1 "Appeal Body" at bounding box center [190, 293] width 283 height 25
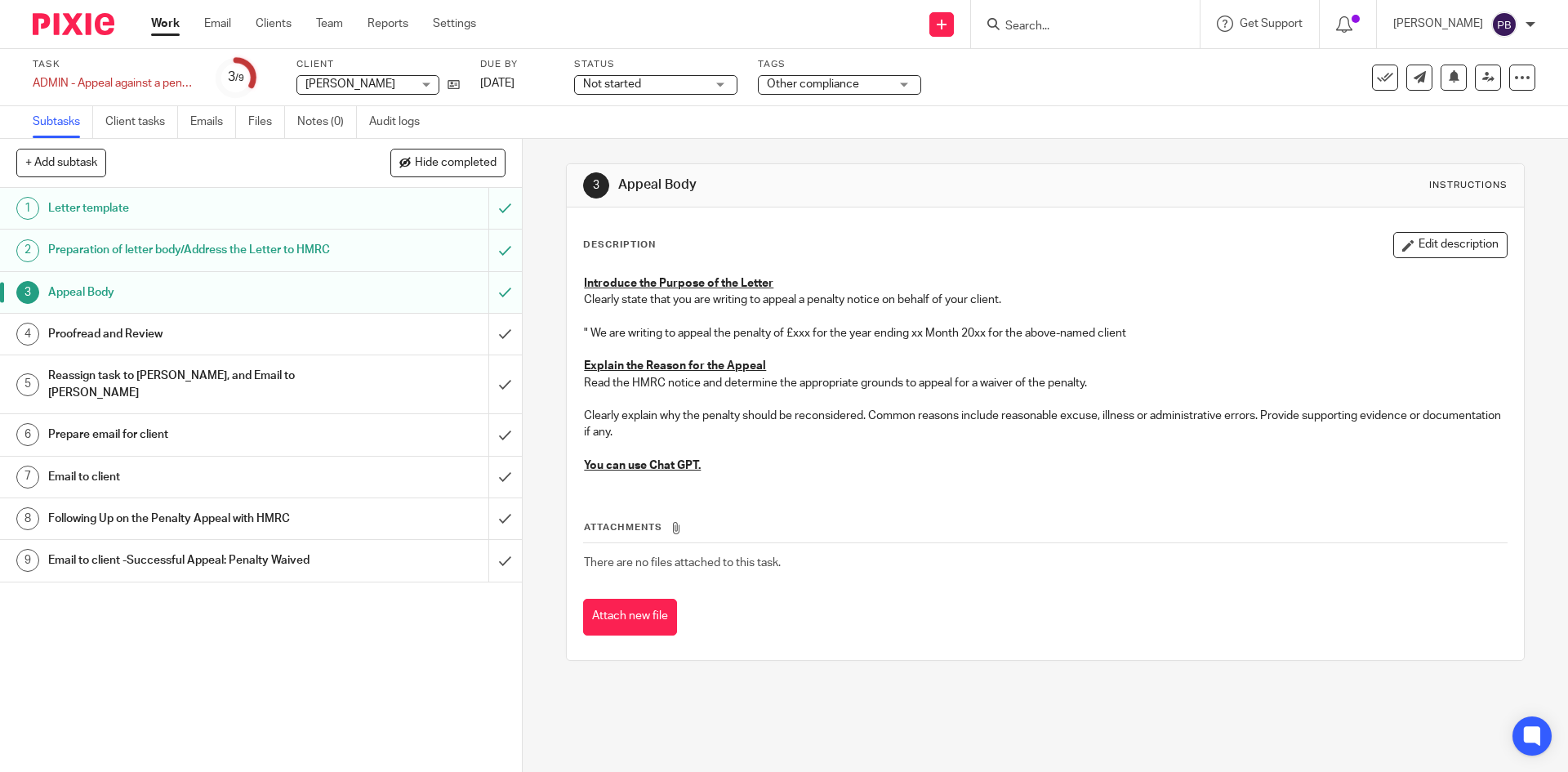
click at [141, 249] on h1 "Preparation of letter body/Address the Letter to HMRC" at bounding box center [190, 250] width 283 height 25
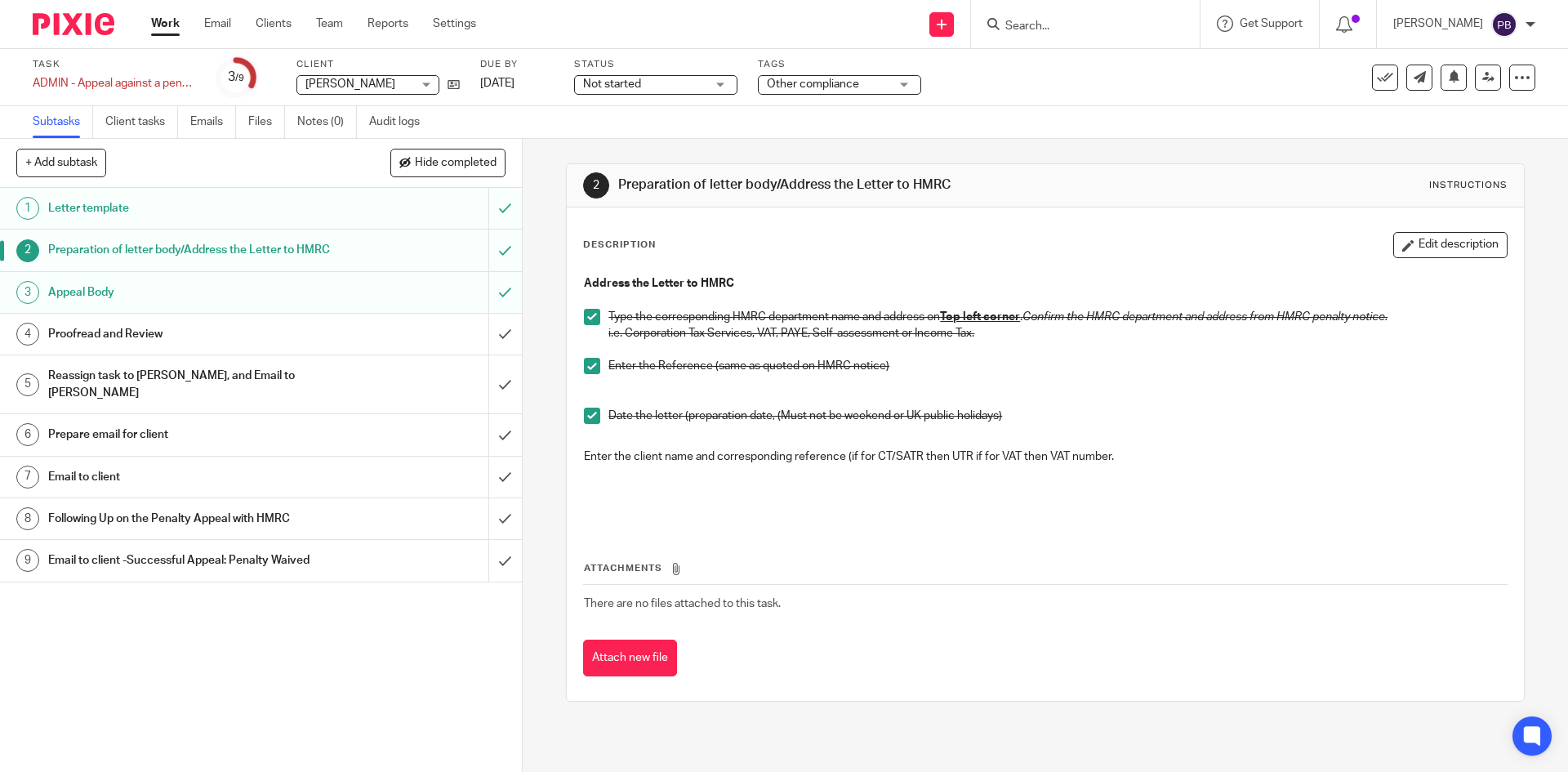
click at [92, 211] on h1 "Letter template" at bounding box center [190, 208] width 283 height 25
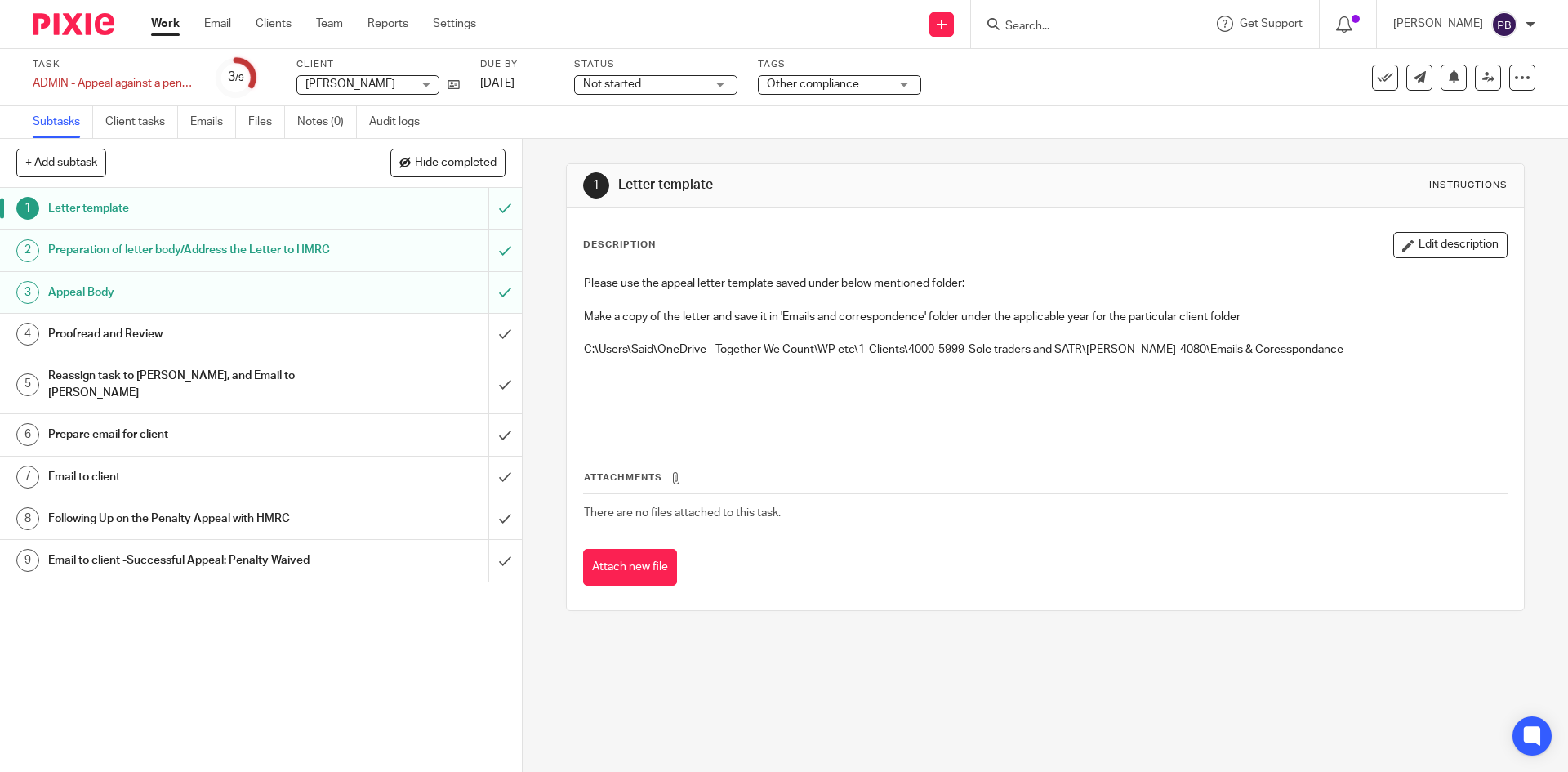
click at [119, 346] on h1 "Proofread and Review" at bounding box center [190, 334] width 283 height 25
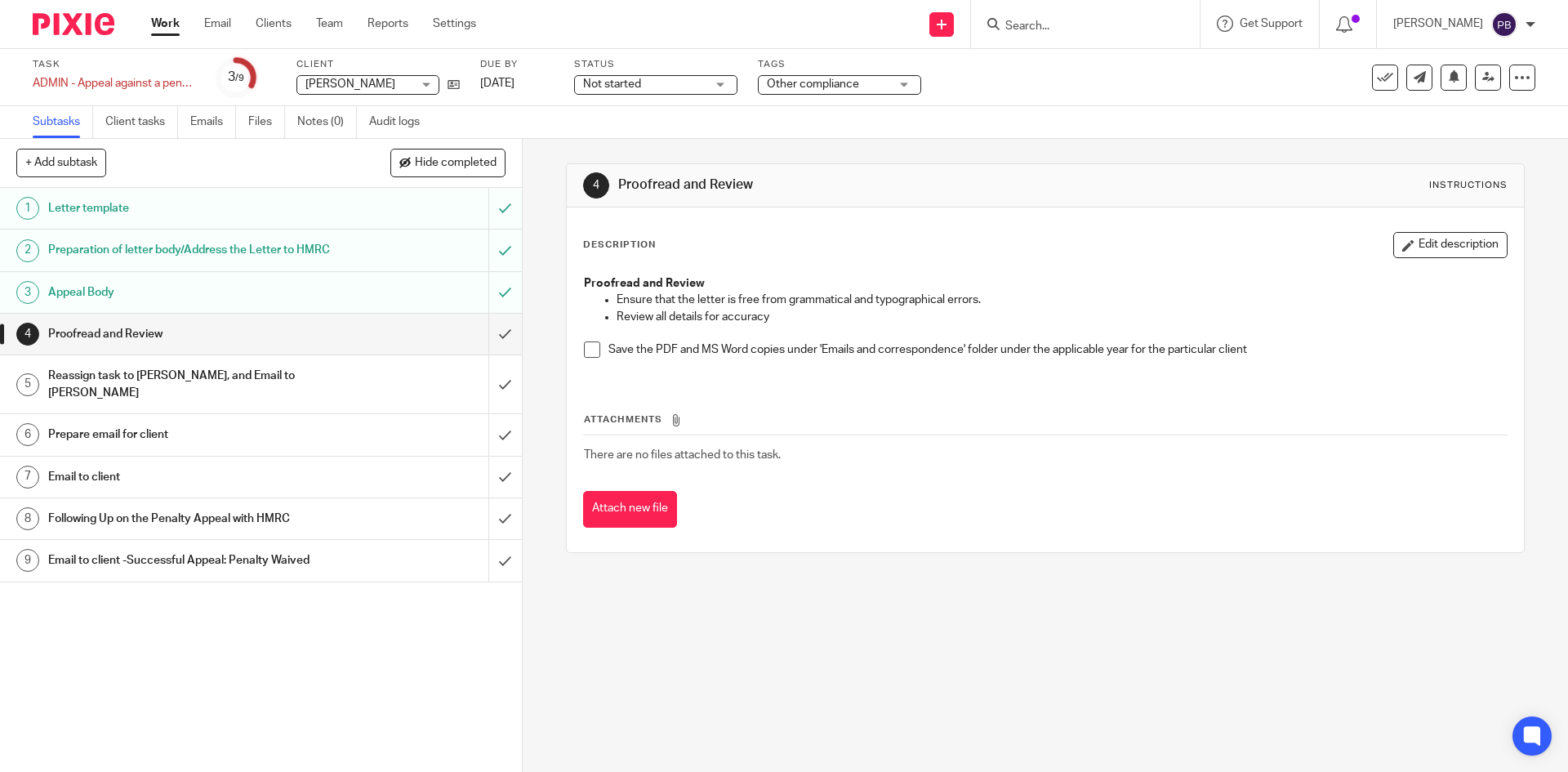
click at [587, 353] on span at bounding box center [592, 349] width 17 height 17
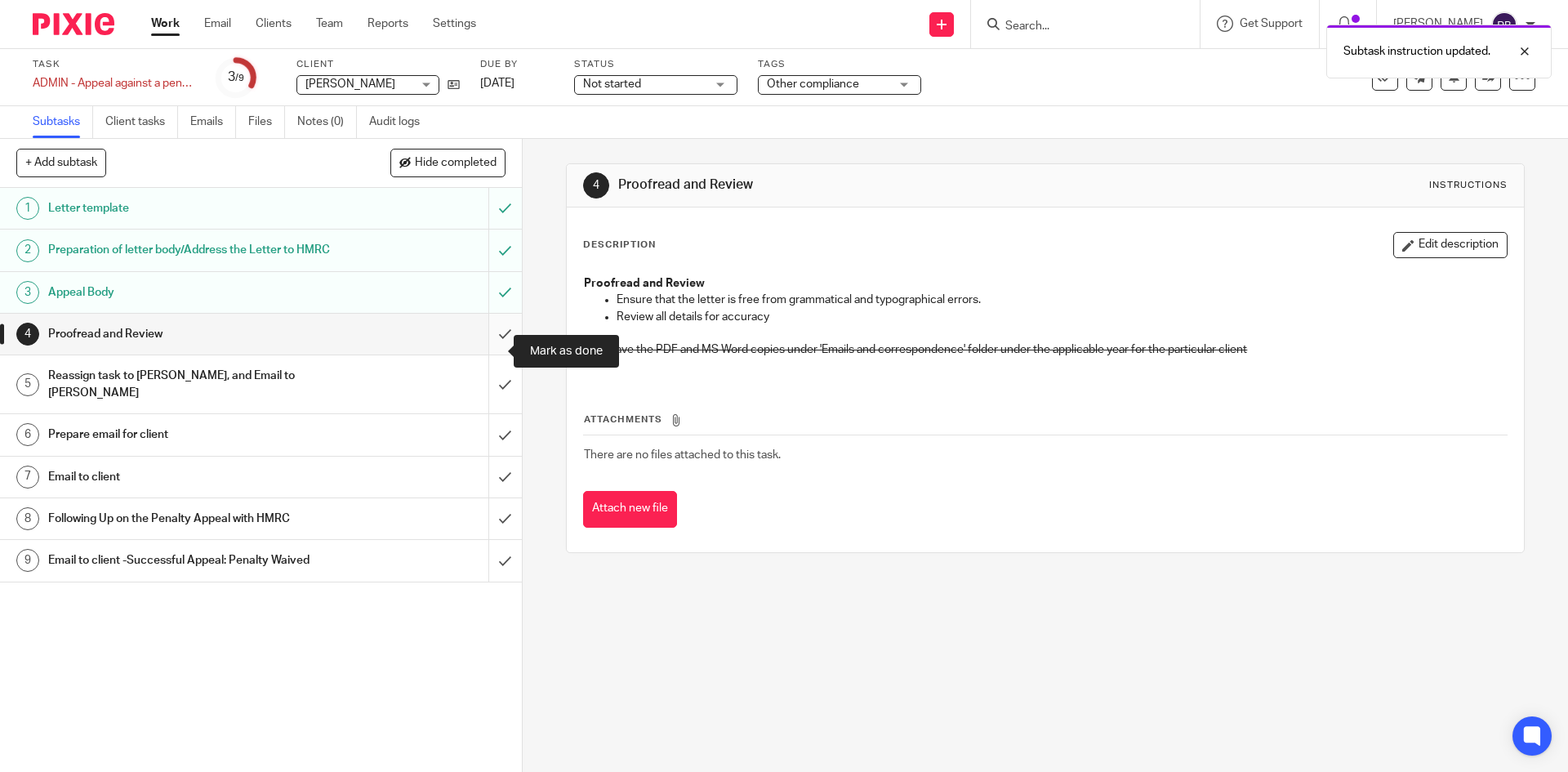
click at [489, 353] on input "submit" at bounding box center [261, 334] width 522 height 40
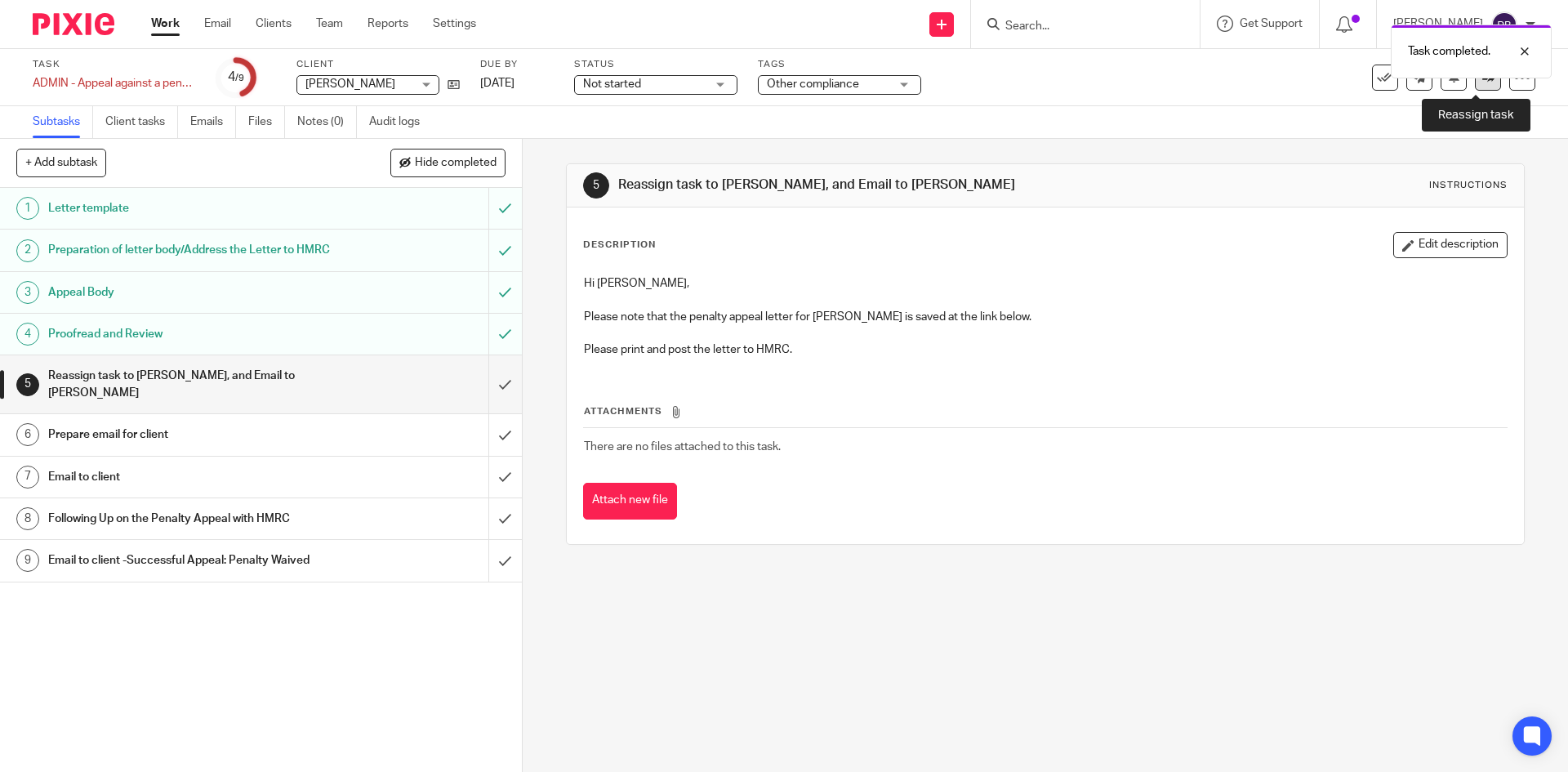
click at [1476, 86] on link at bounding box center [1488, 77] width 26 height 26
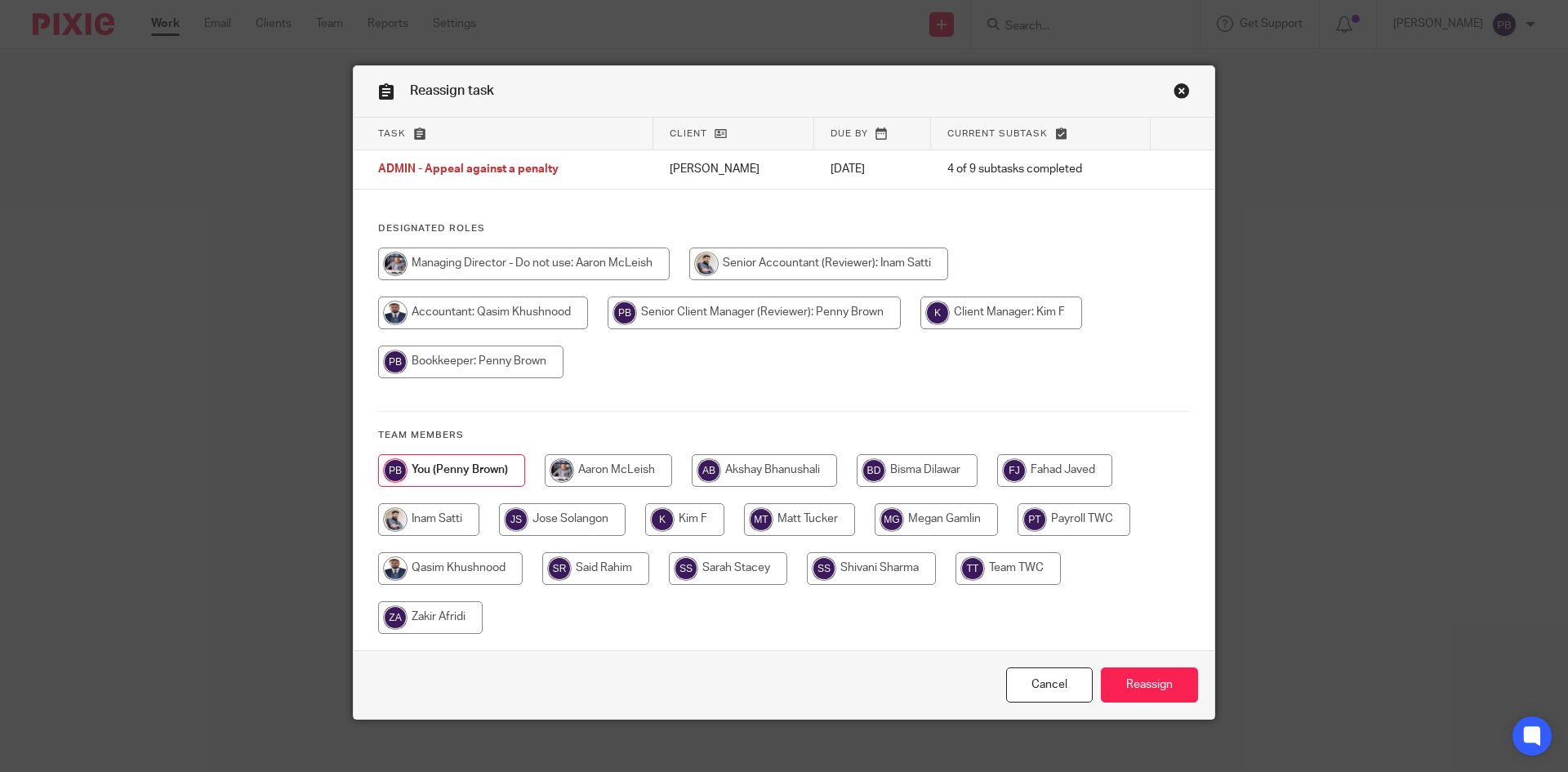
click at [618, 476] on input "radio" at bounding box center [608, 470] width 127 height 33
radio input "true"
click at [1155, 688] on input "Reassign" at bounding box center [1150, 685] width 98 height 35
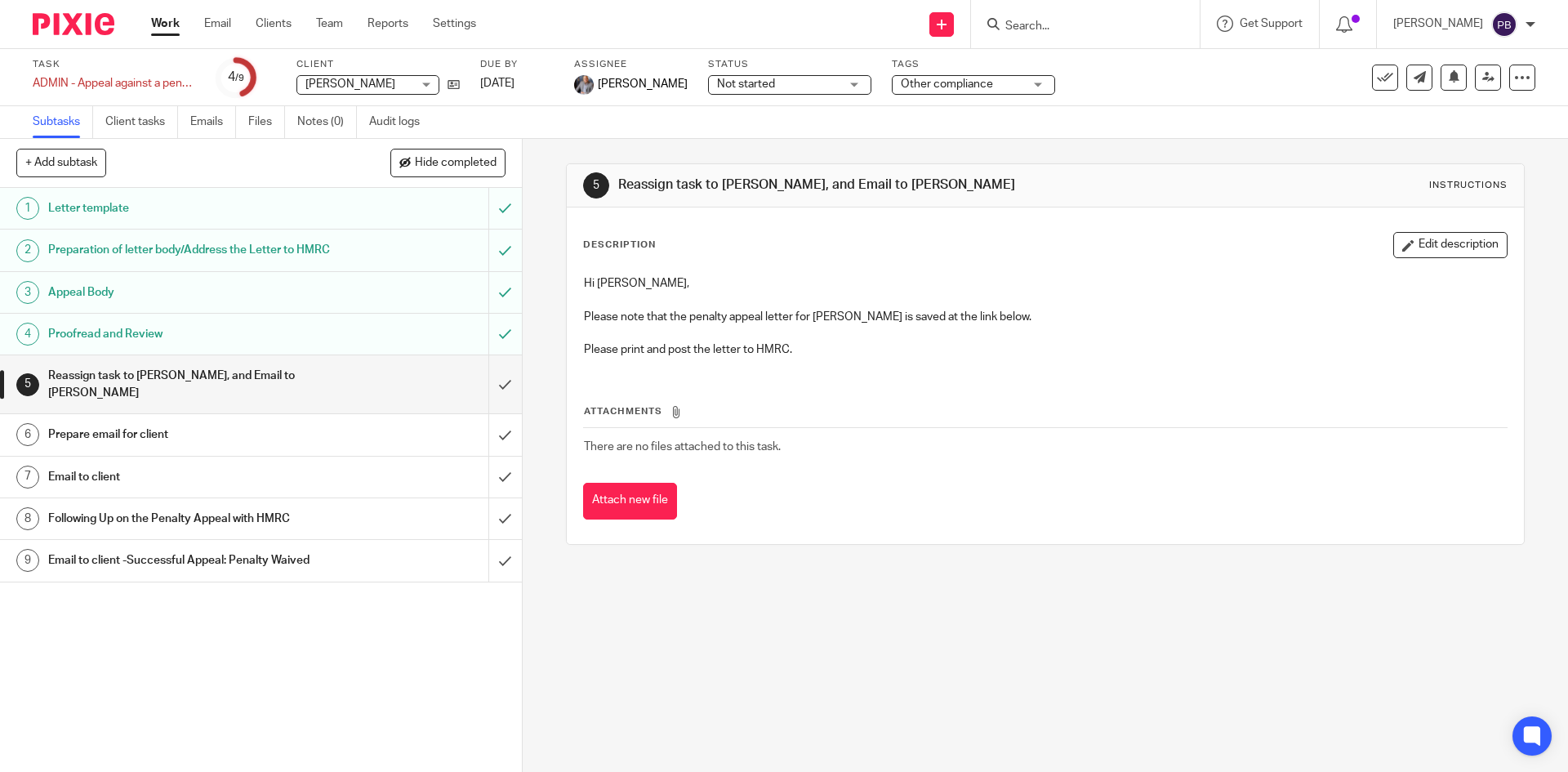
click at [156, 28] on link "Work" at bounding box center [165, 24] width 29 height 17
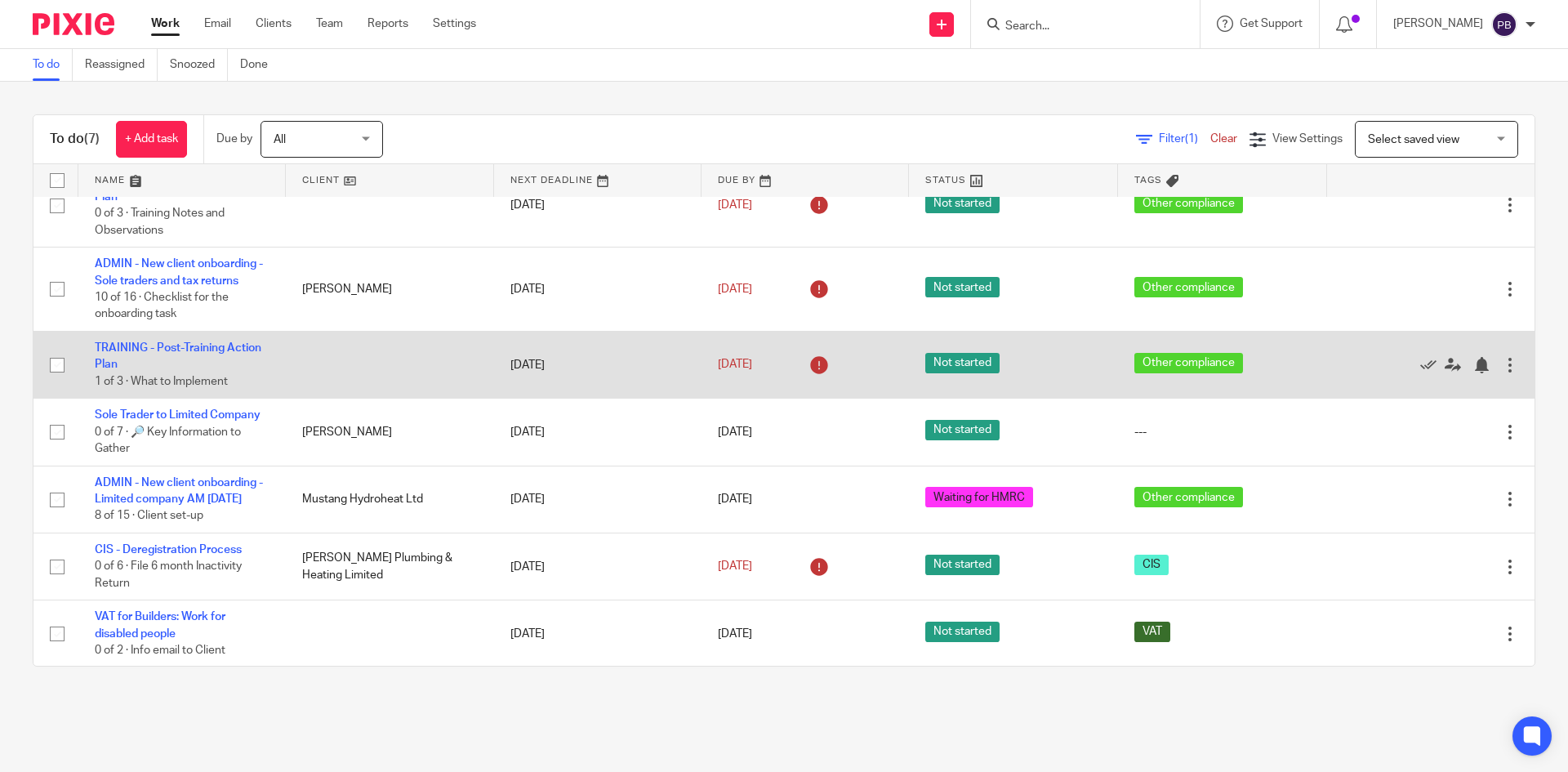
scroll to position [52, 0]
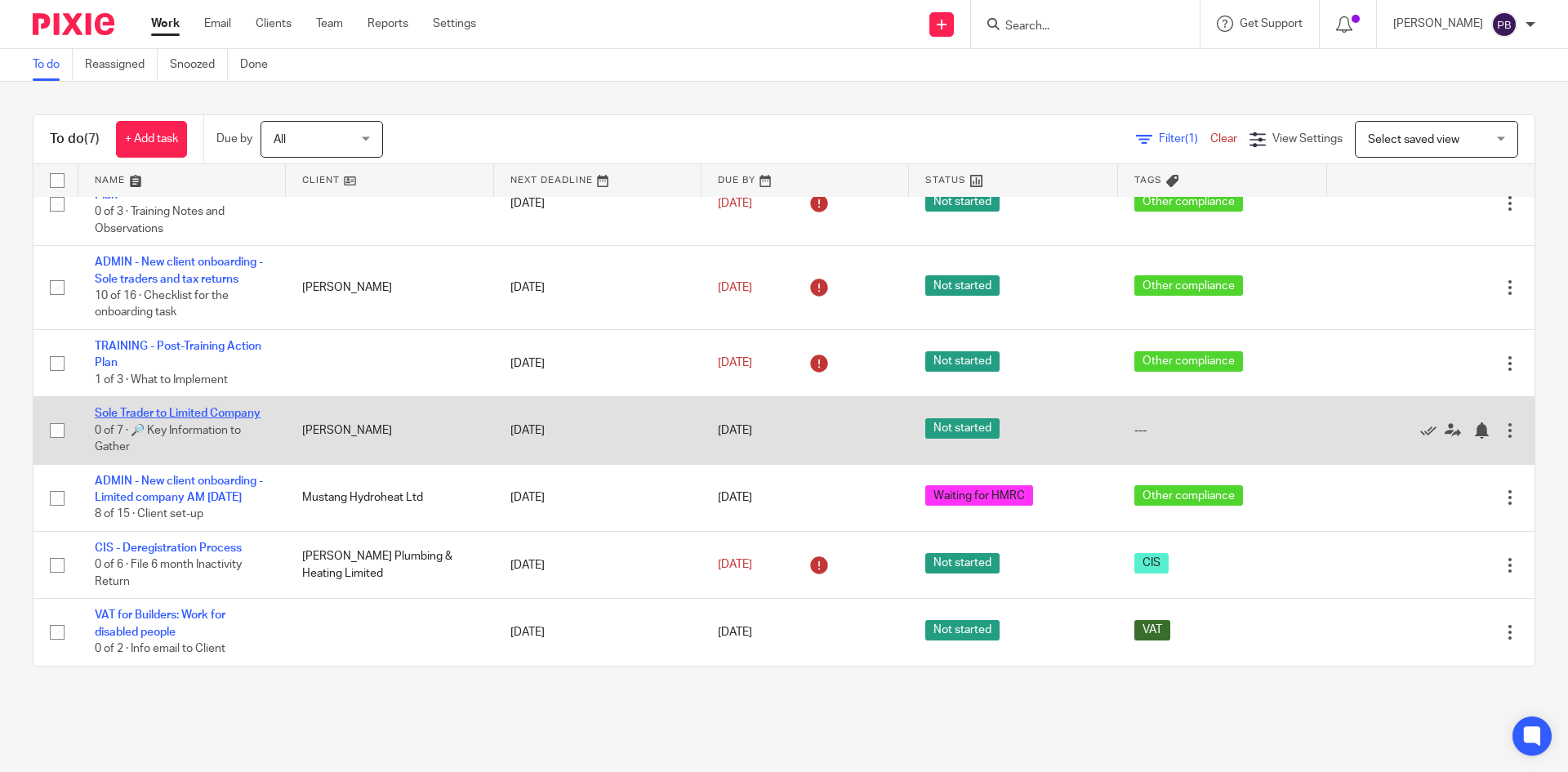
click at [207, 408] on link "Sole Trader to Limited Company" at bounding box center [178, 413] width 166 height 11
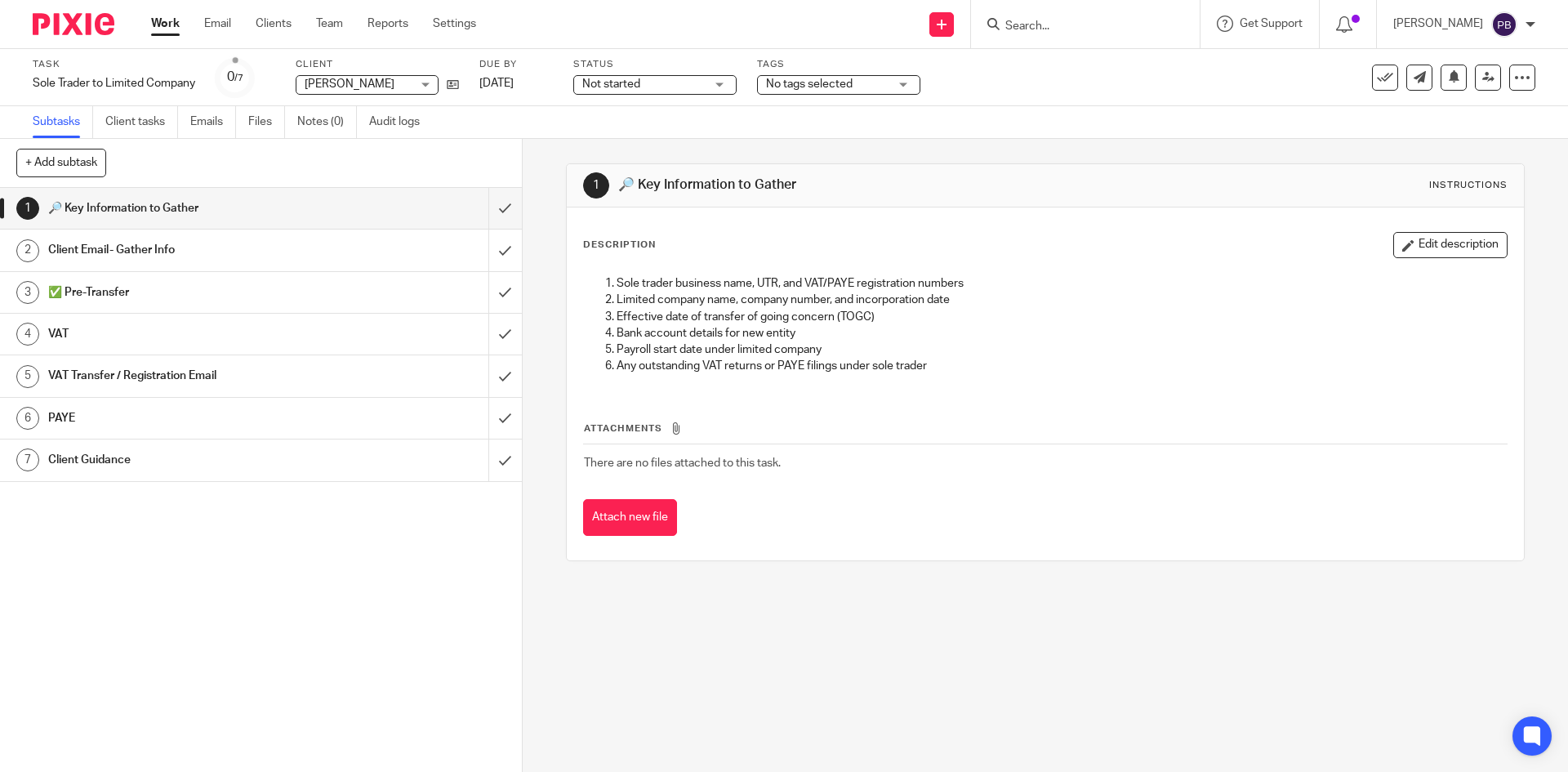
click at [121, 250] on h1 "Client Email- Gather Info" at bounding box center [190, 250] width 283 height 25
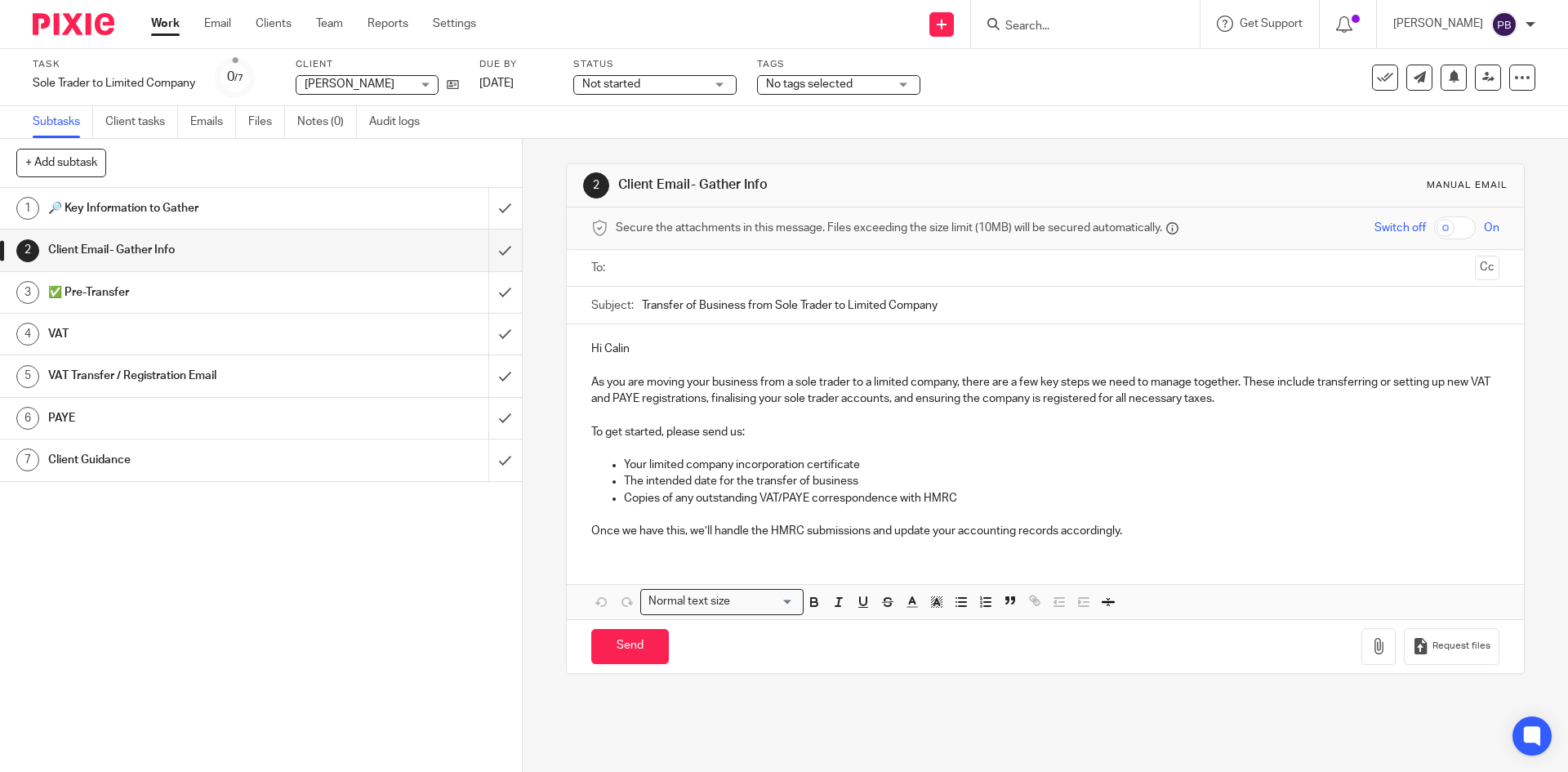
click at [181, 208] on h1 "🔎 Key Information to Gather" at bounding box center [190, 208] width 283 height 25
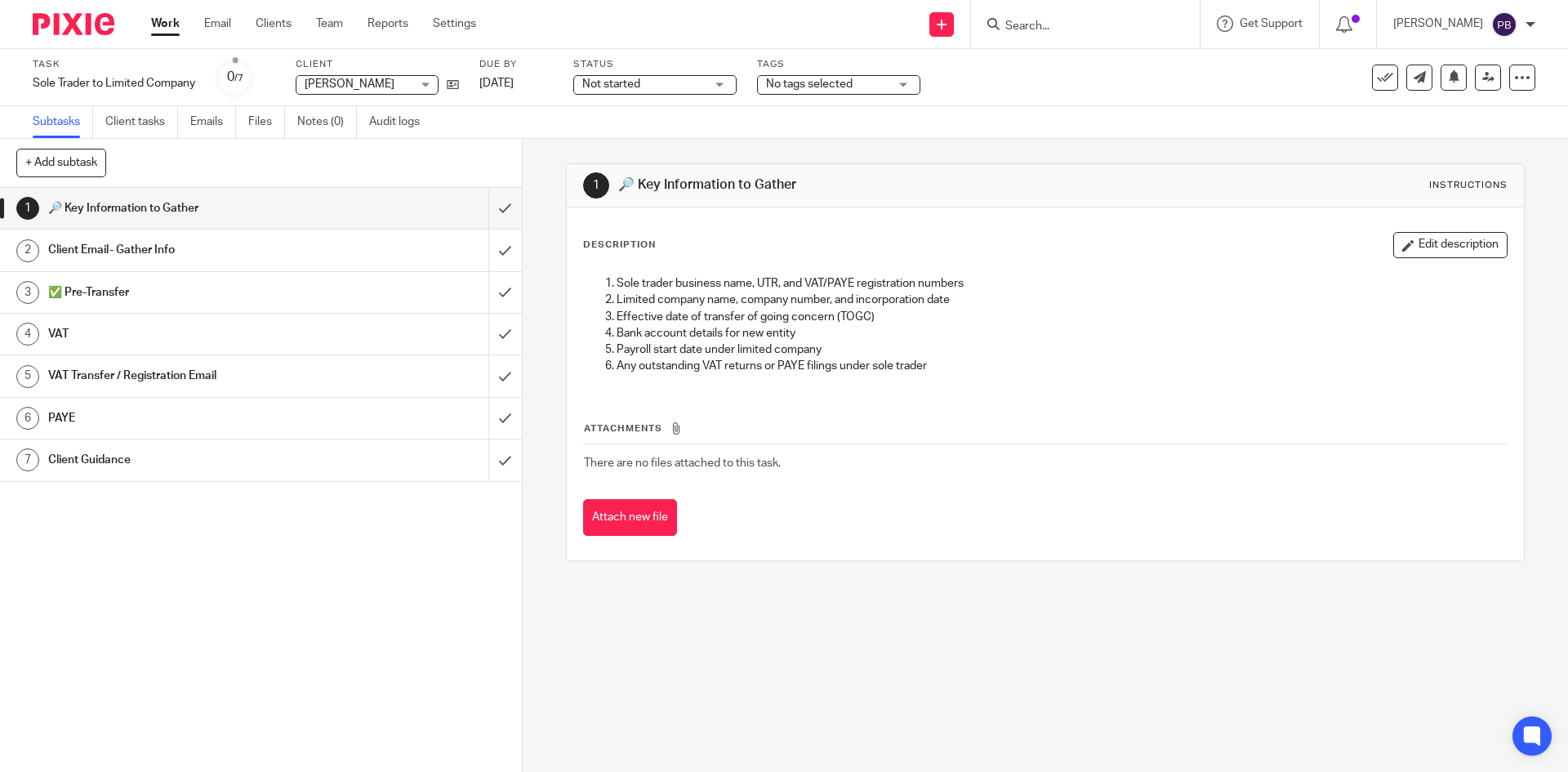
click at [90, 295] on h1 "✅ Pre-Transfer" at bounding box center [190, 293] width 283 height 25
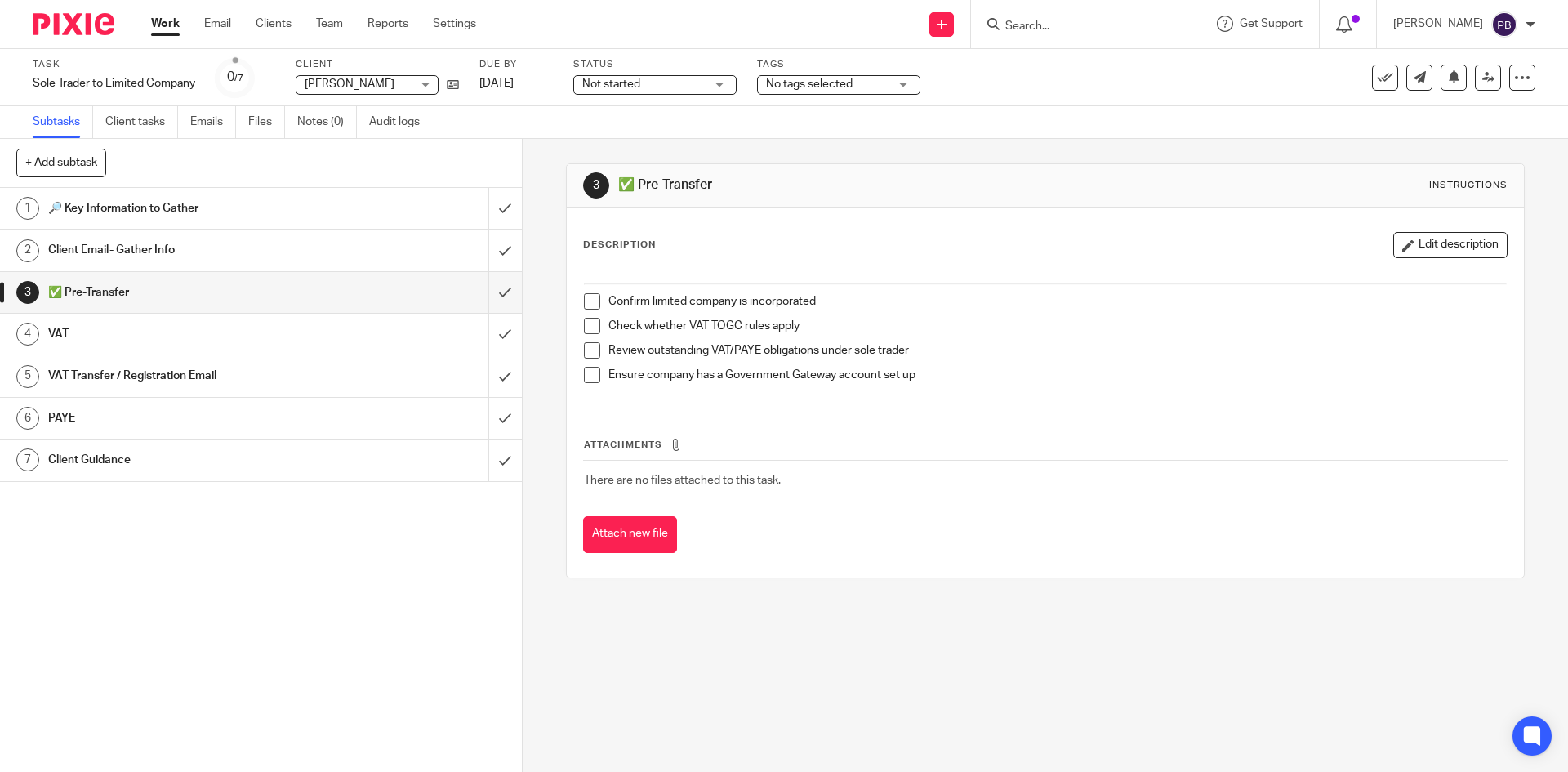
click at [66, 334] on h1 "VAT" at bounding box center [190, 334] width 283 height 25
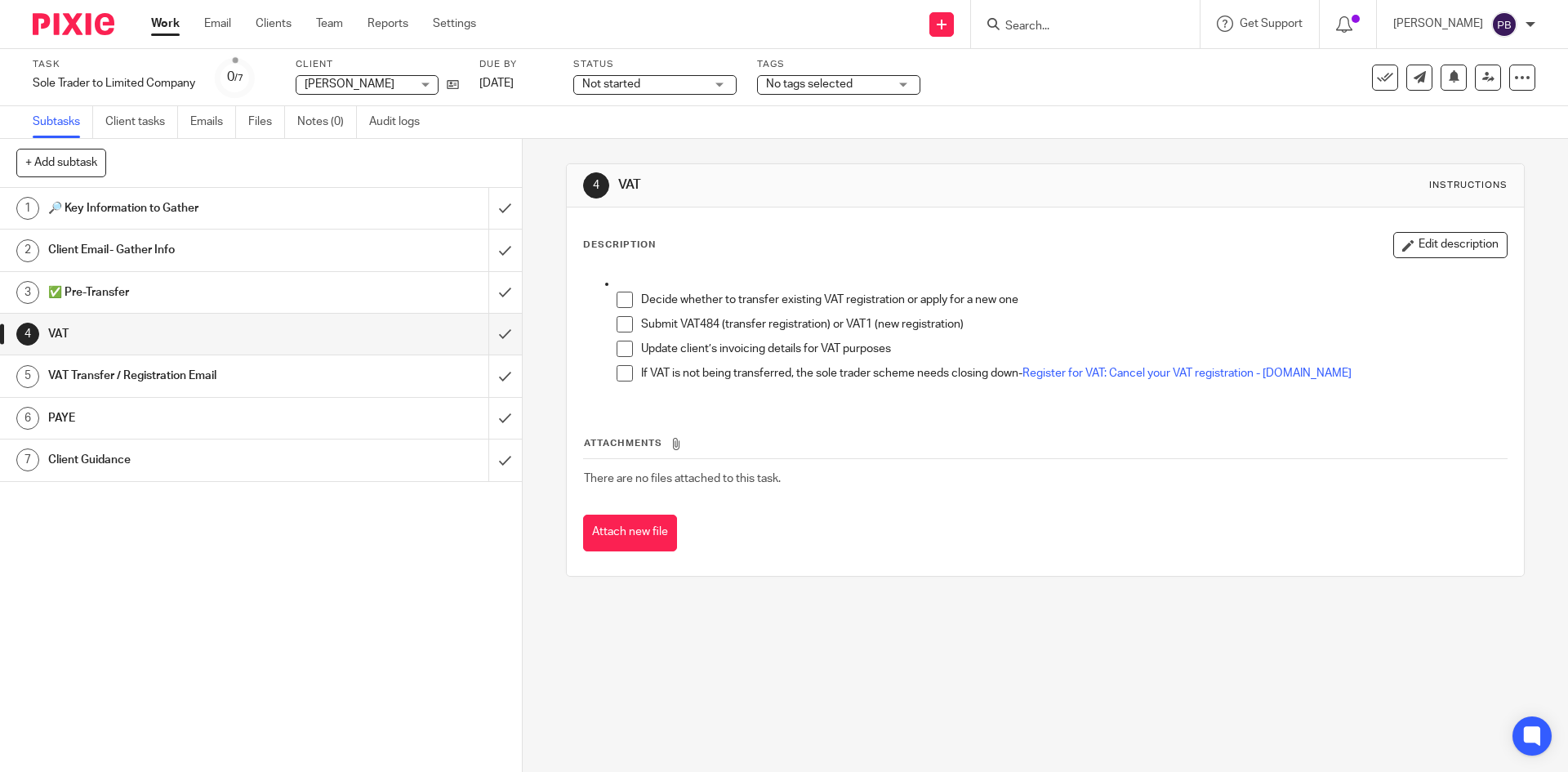
click at [79, 203] on h1 "🔎 Key Information to Gather" at bounding box center [190, 208] width 283 height 25
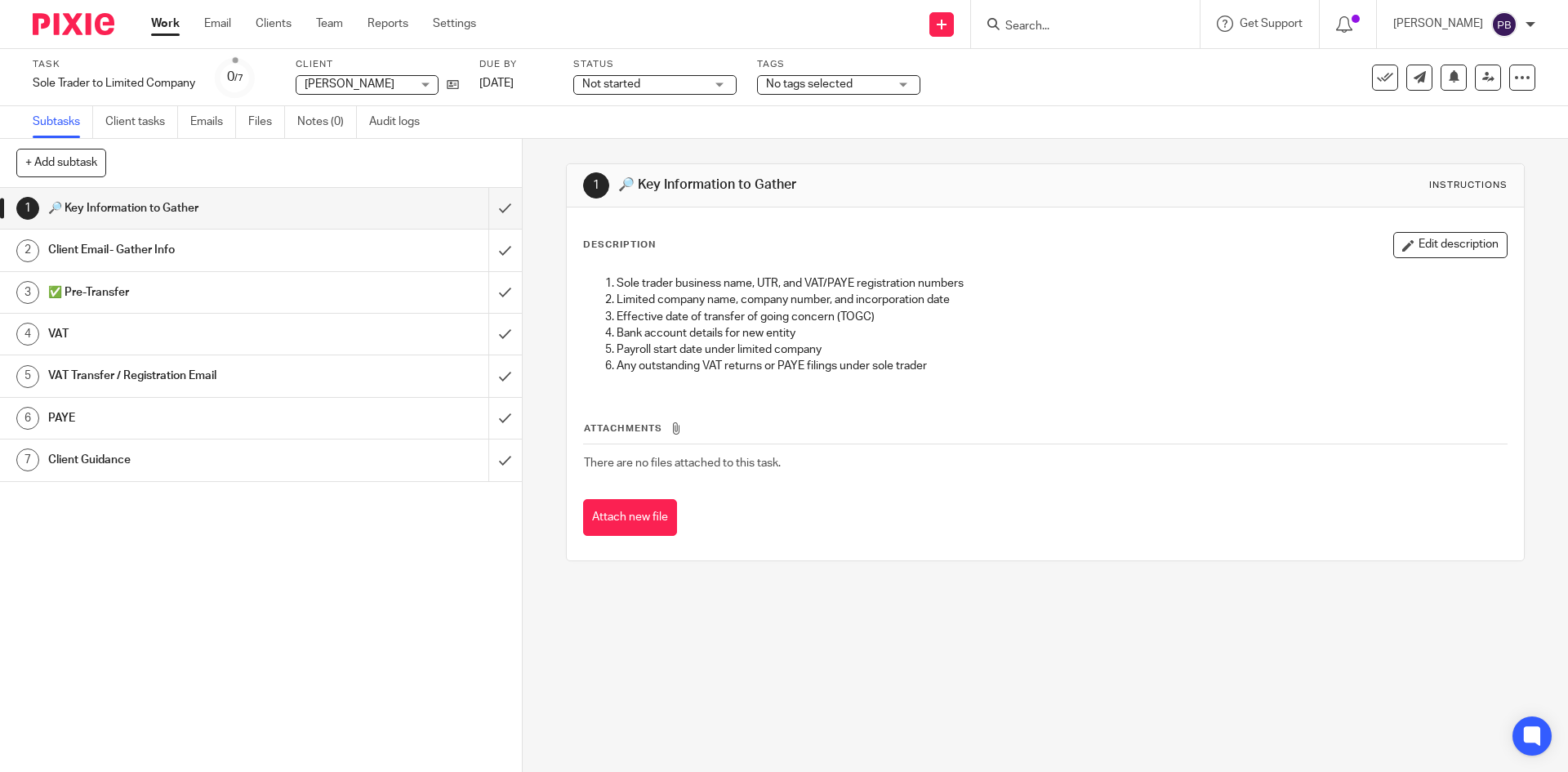
click at [164, 25] on link "Work" at bounding box center [165, 24] width 29 height 17
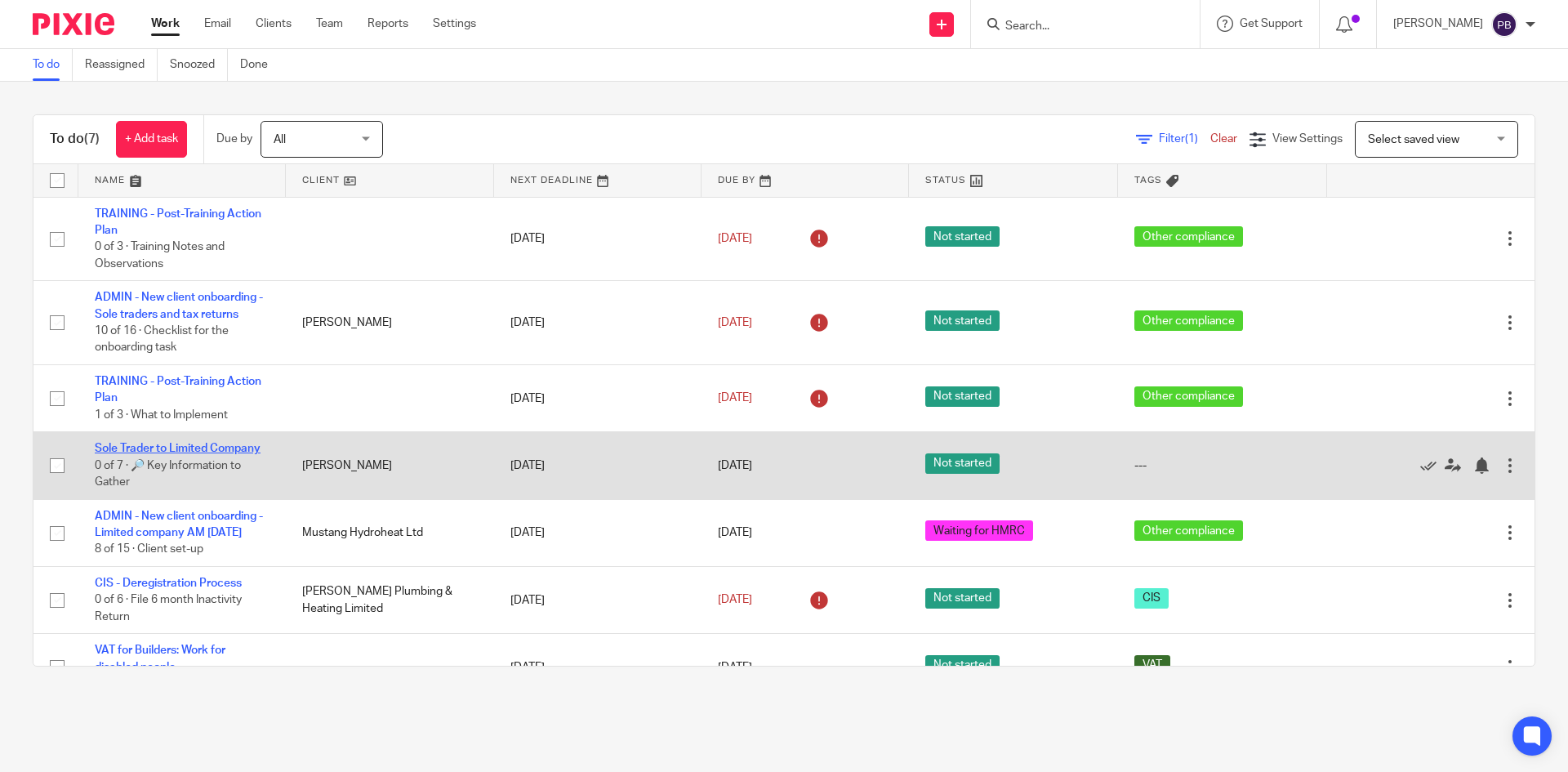
click at [213, 450] on link "Sole Trader to Limited Company" at bounding box center [178, 448] width 166 height 11
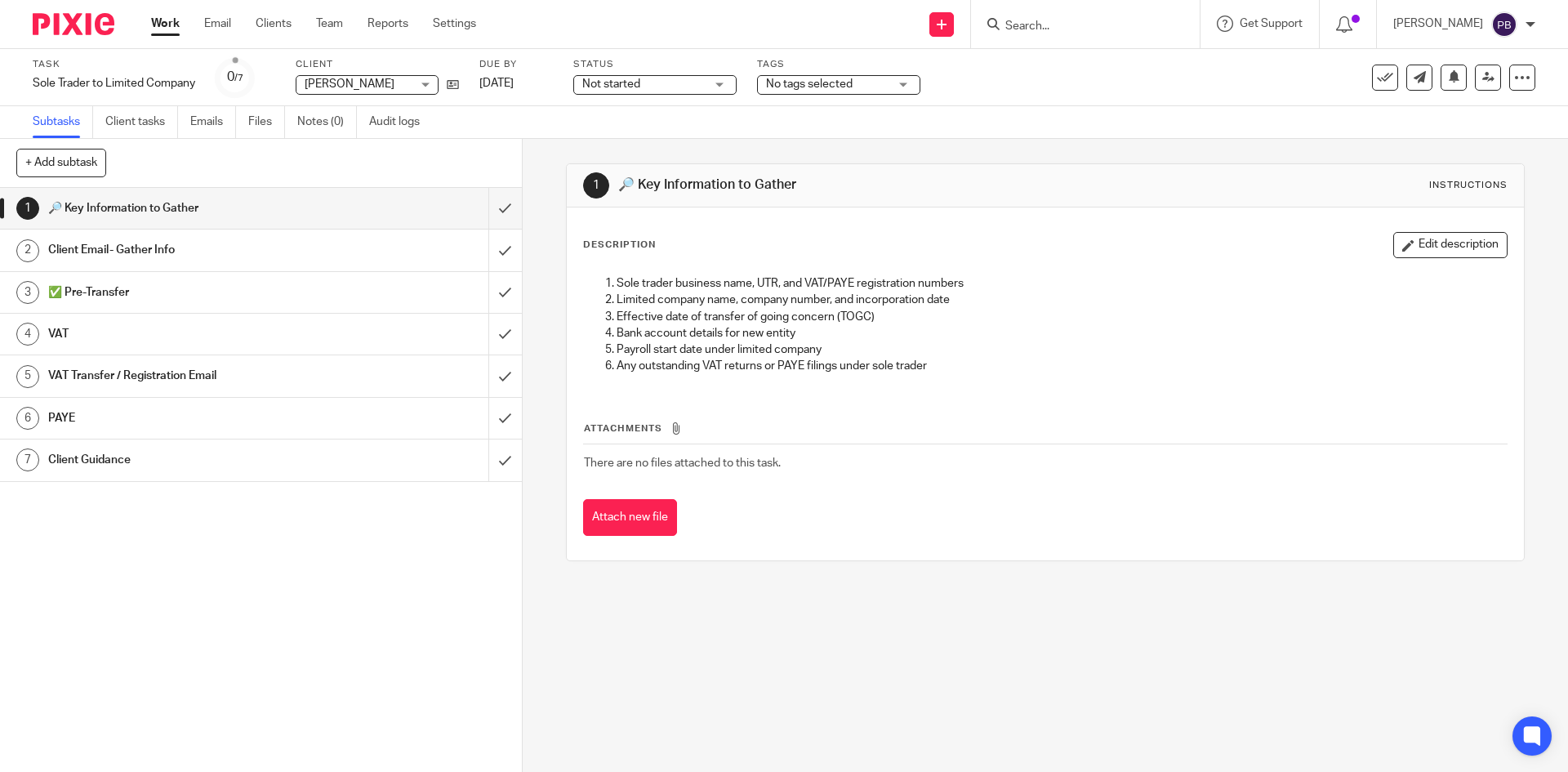
click at [984, 283] on p "Sole trader business name, UTR, and VAT/PAYE registration numbers" at bounding box center [1062, 283] width 889 height 17
click at [132, 253] on h1 "Client Email- Gather Info" at bounding box center [190, 250] width 283 height 25
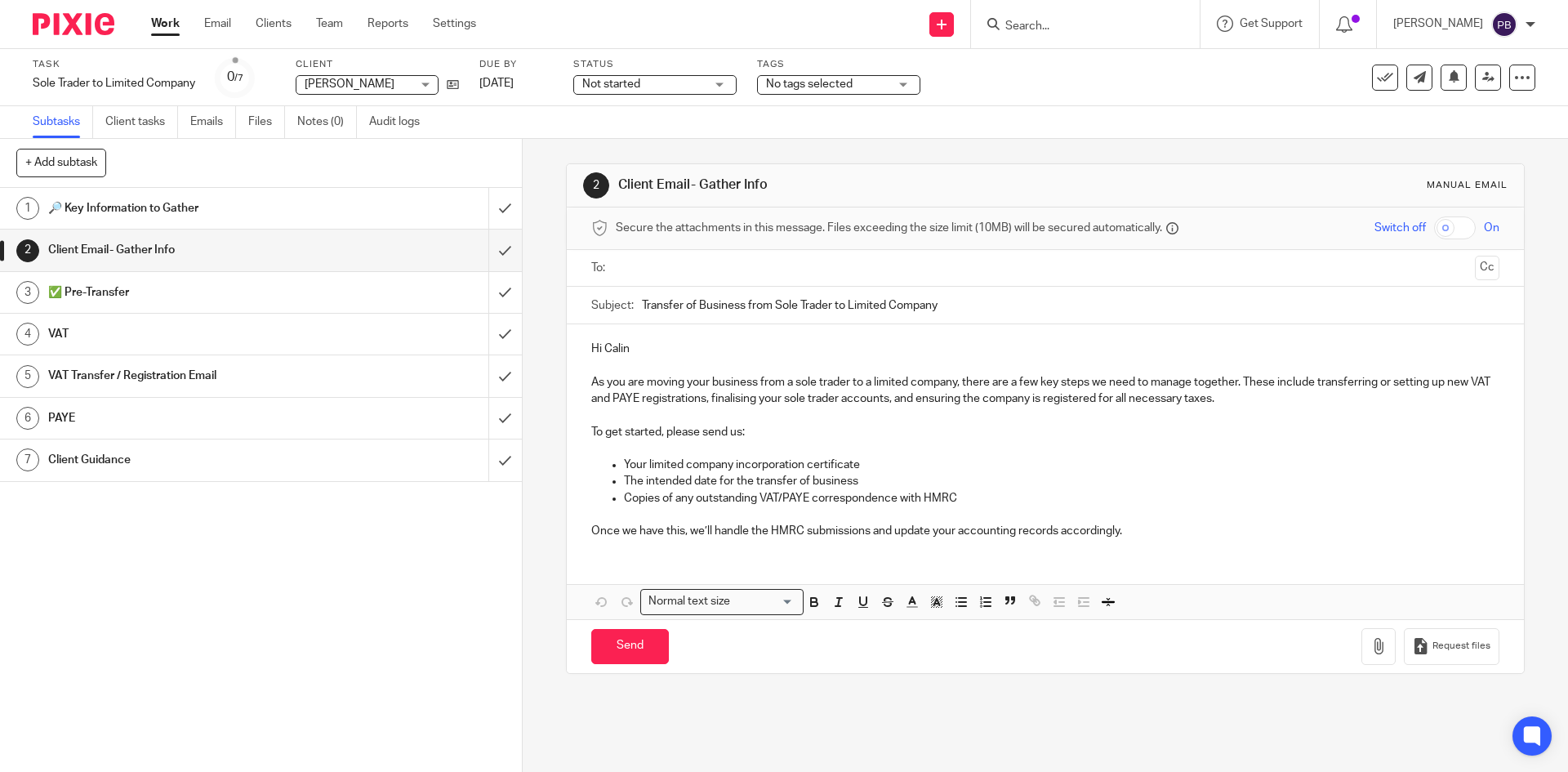
click at [157, 294] on h1 "✅ Pre-Transfer" at bounding box center [190, 293] width 283 height 25
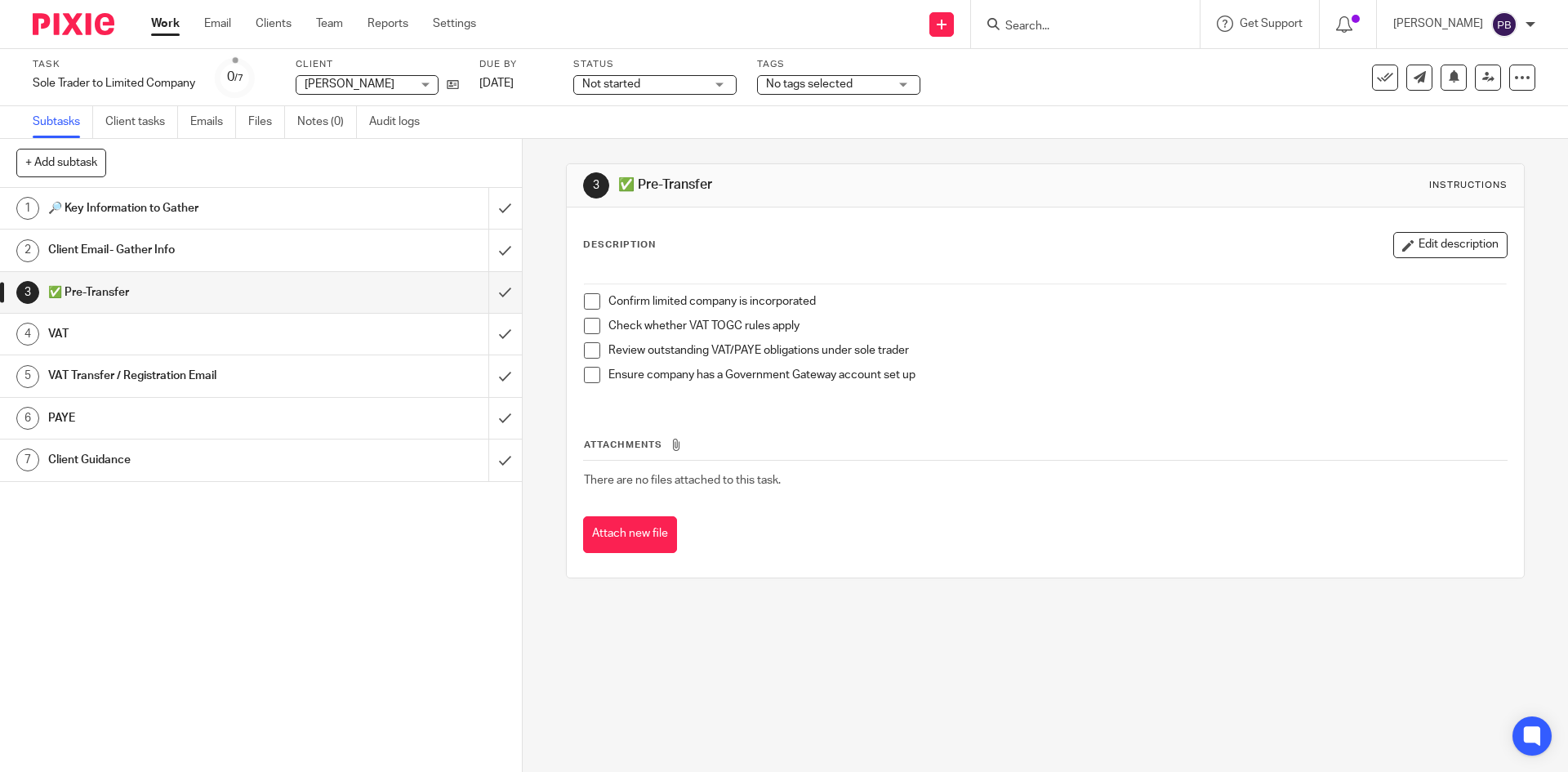
click at [69, 334] on h1 "VAT" at bounding box center [190, 334] width 283 height 25
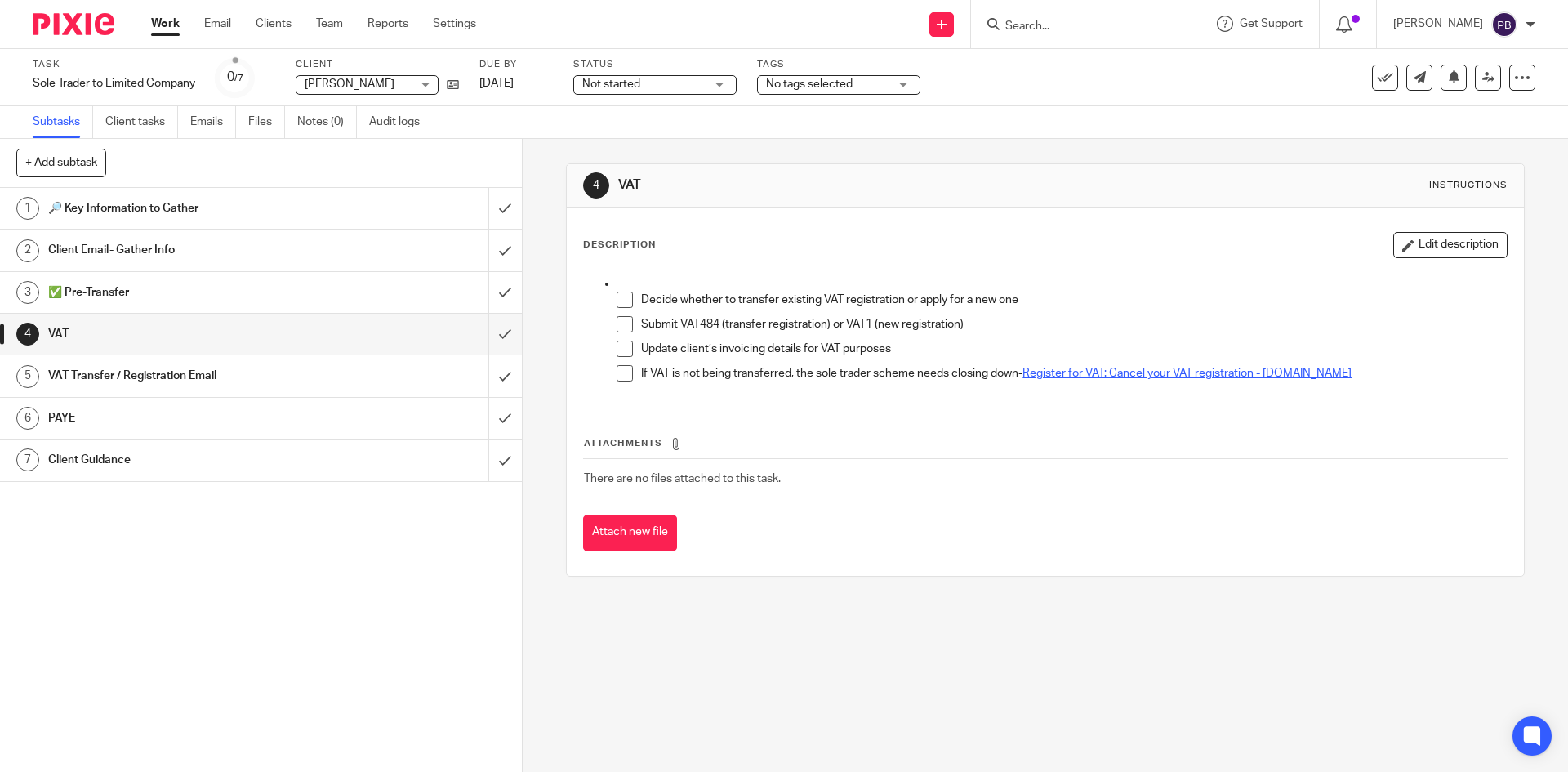
drag, startPoint x: 637, startPoint y: 369, endPoint x: 1024, endPoint y: 378, distance: 387.1
click at [1024, 378] on p "If VAT is not being transferred, the sole trader scheme needs closing down- Reg…" at bounding box center [1073, 373] width 865 height 17
click at [686, 401] on div "Decide whether to transfer existing VAT registration or apply for a new one Sub…" at bounding box center [1045, 334] width 939 height 135
click at [655, 375] on p "If VAT is not being transferred, the sole trader scheme needs closing down- Reg…" at bounding box center [1073, 373] width 865 height 17
click at [808, 433] on div "Attachments There are no files attached to this task. Attach new file" at bounding box center [1045, 477] width 924 height 149
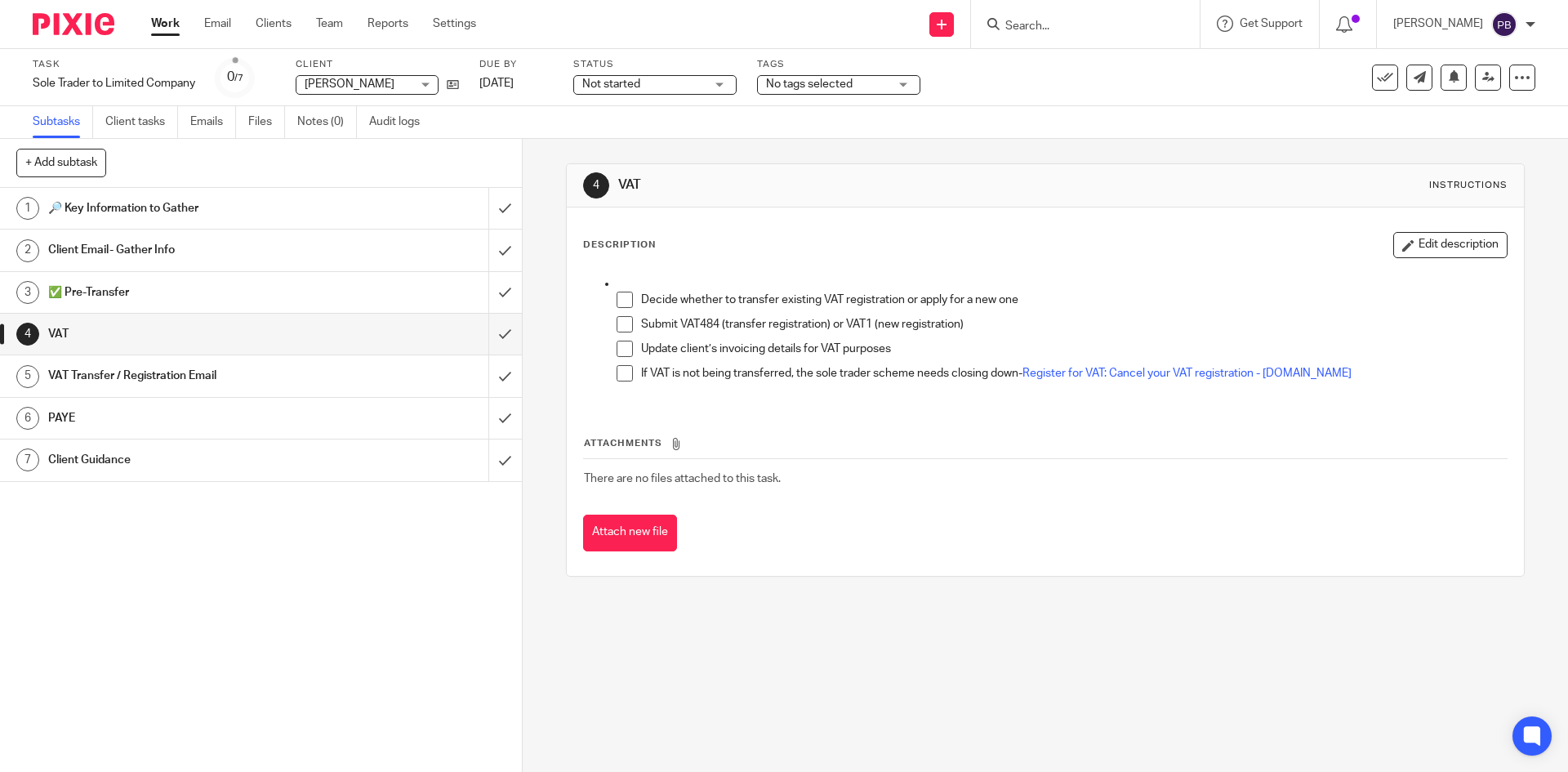
click at [140, 375] on h1 "VAT Transfer / Registration Email" at bounding box center [190, 376] width 283 height 25
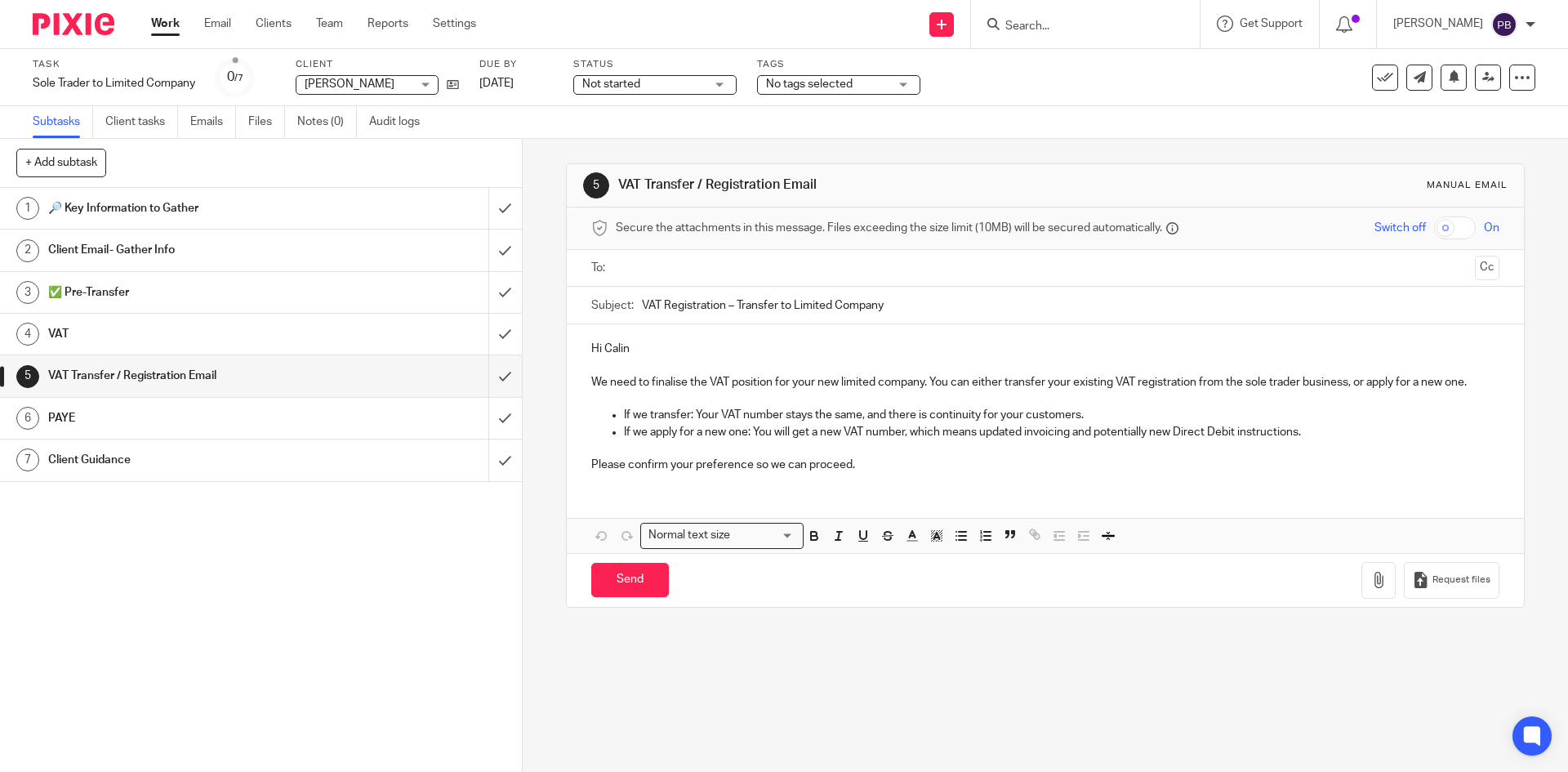
click at [63, 419] on h1 "PAYE" at bounding box center [190, 419] width 283 height 25
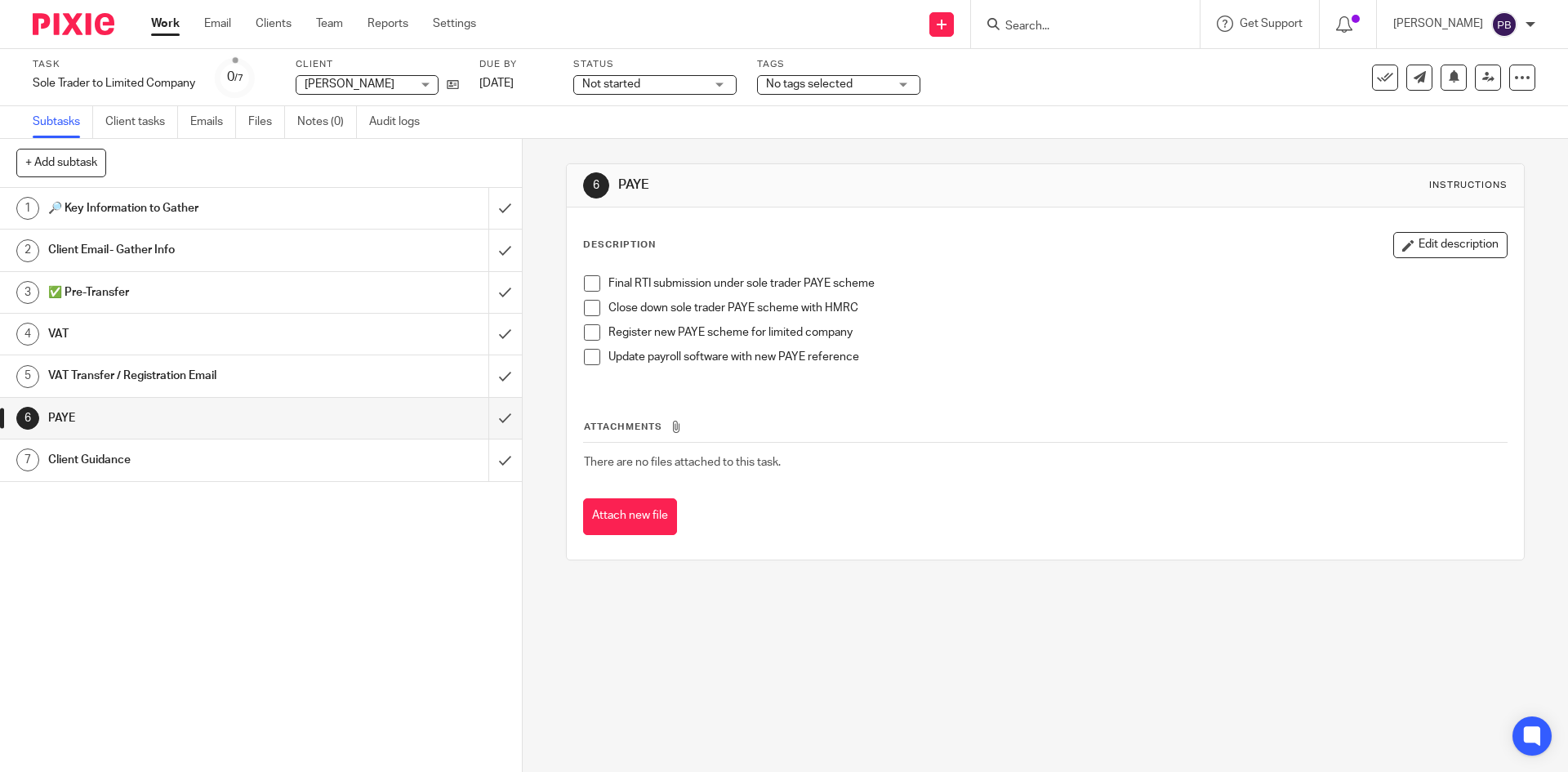
click at [144, 375] on h1 "VAT Transfer / Registration Email" at bounding box center [190, 376] width 283 height 25
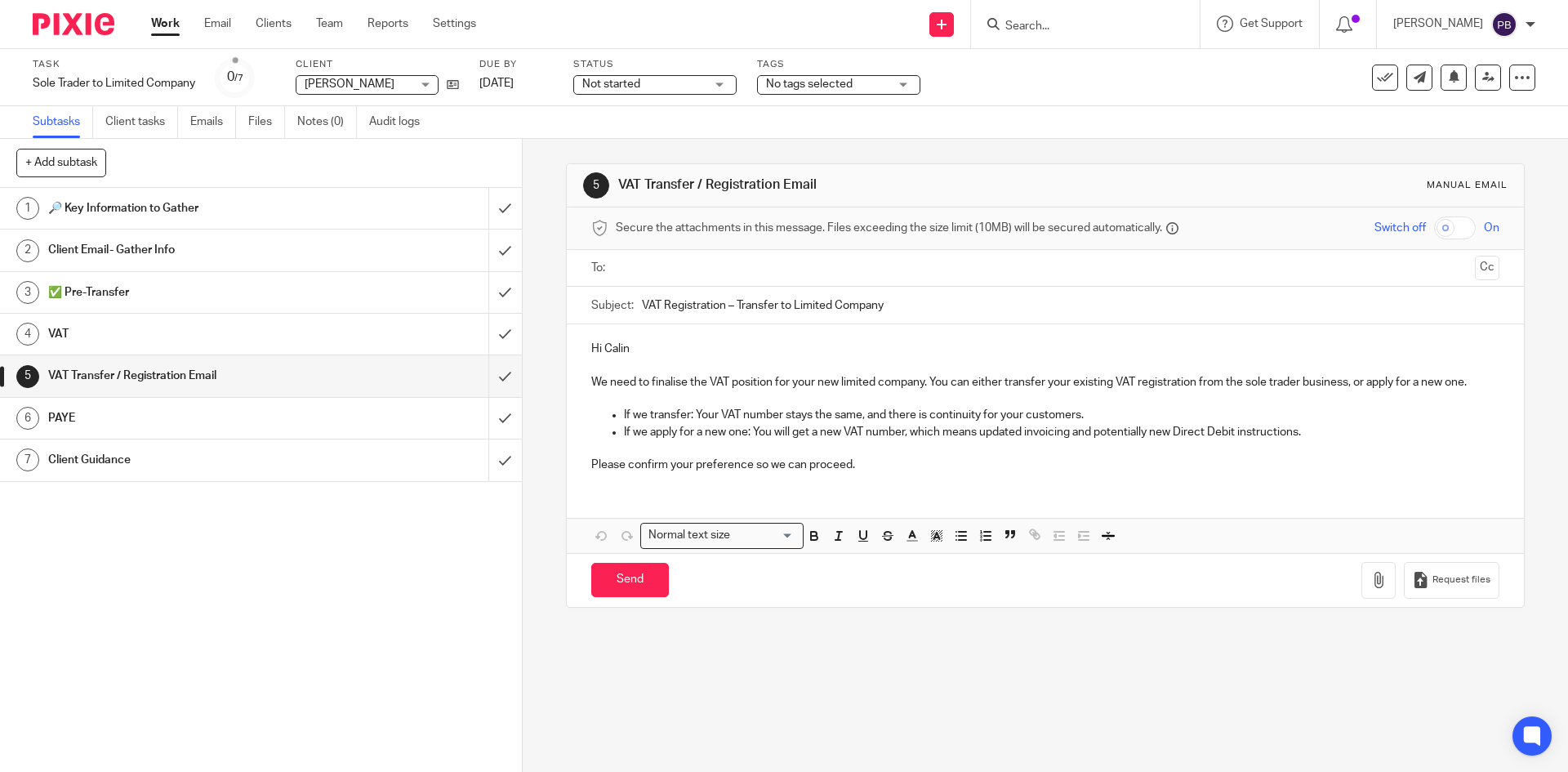
click at [54, 420] on h1 "PAYE" at bounding box center [190, 419] width 283 height 25
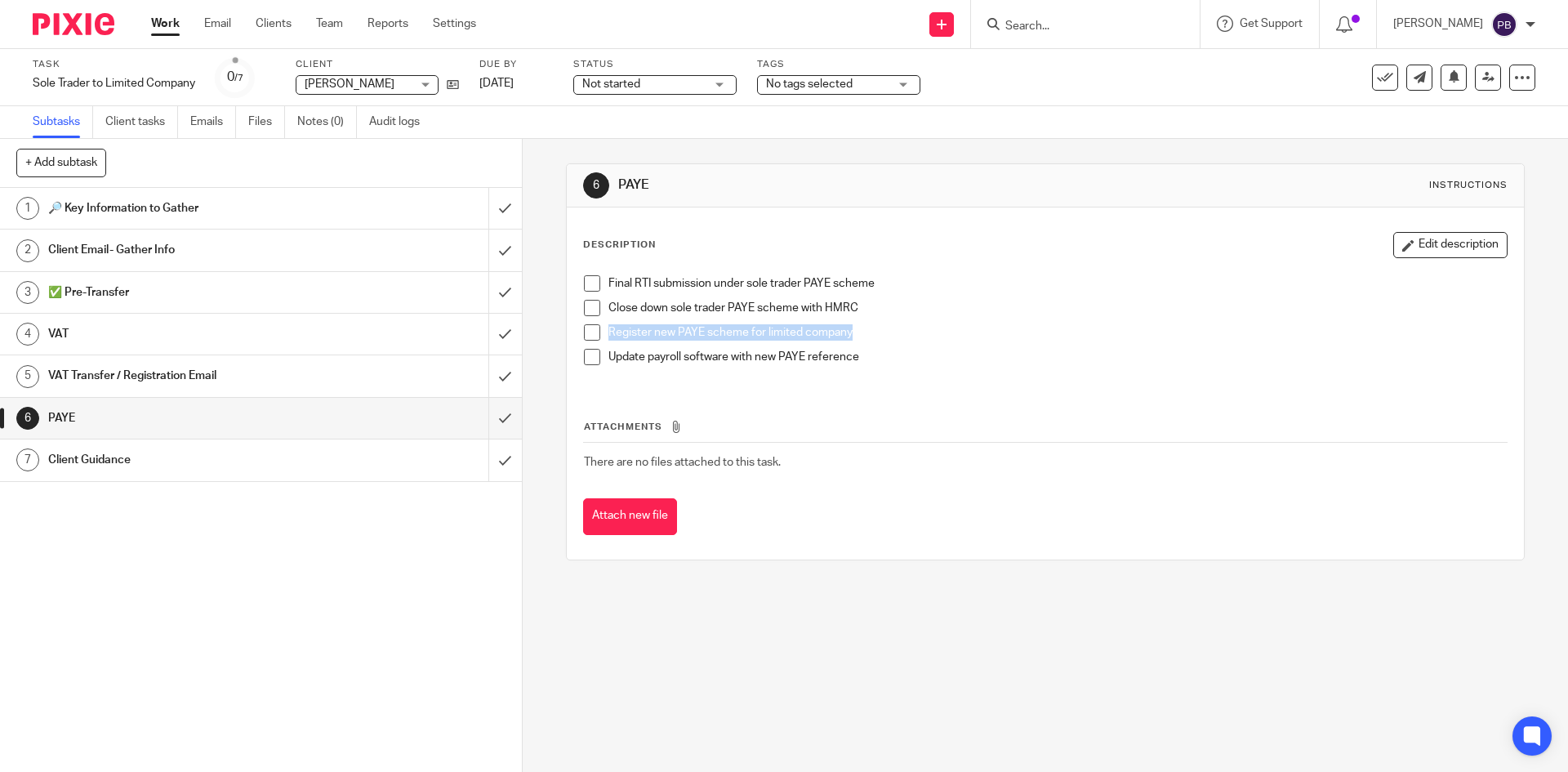
drag, startPoint x: 854, startPoint y: 331, endPoint x: 602, endPoint y: 337, distance: 252.1
click at [602, 337] on li "Register new PAYE scheme for limited company" at bounding box center [1044, 337] width 922 height 25
click at [646, 345] on div "Register new PAYE scheme for limited company" at bounding box center [1056, 337] width 897 height 25
click at [873, 336] on p "Register new PAYE scheme for limited company" at bounding box center [1056, 332] width 897 height 17
click at [867, 334] on p "Register new PAYE scheme for limited company" at bounding box center [1056, 332] width 897 height 17
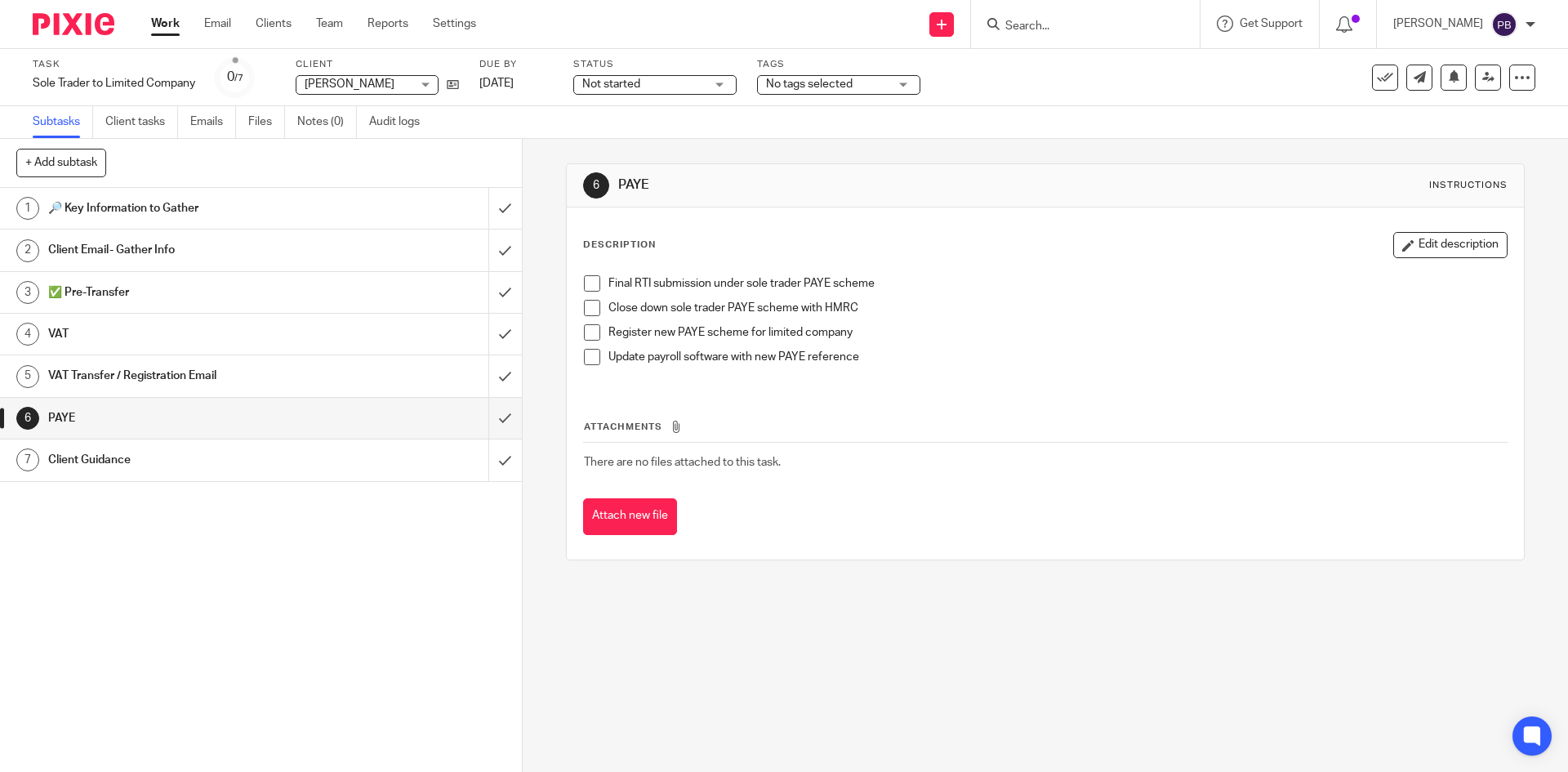
click at [852, 330] on p "Register new PAYE scheme for limited company" at bounding box center [1056, 332] width 897 height 17
click at [847, 336] on p "Register new PAYE scheme for limited company" at bounding box center [1056, 332] width 897 height 17
click at [93, 458] on h1 "Client Guidance" at bounding box center [190, 460] width 283 height 25
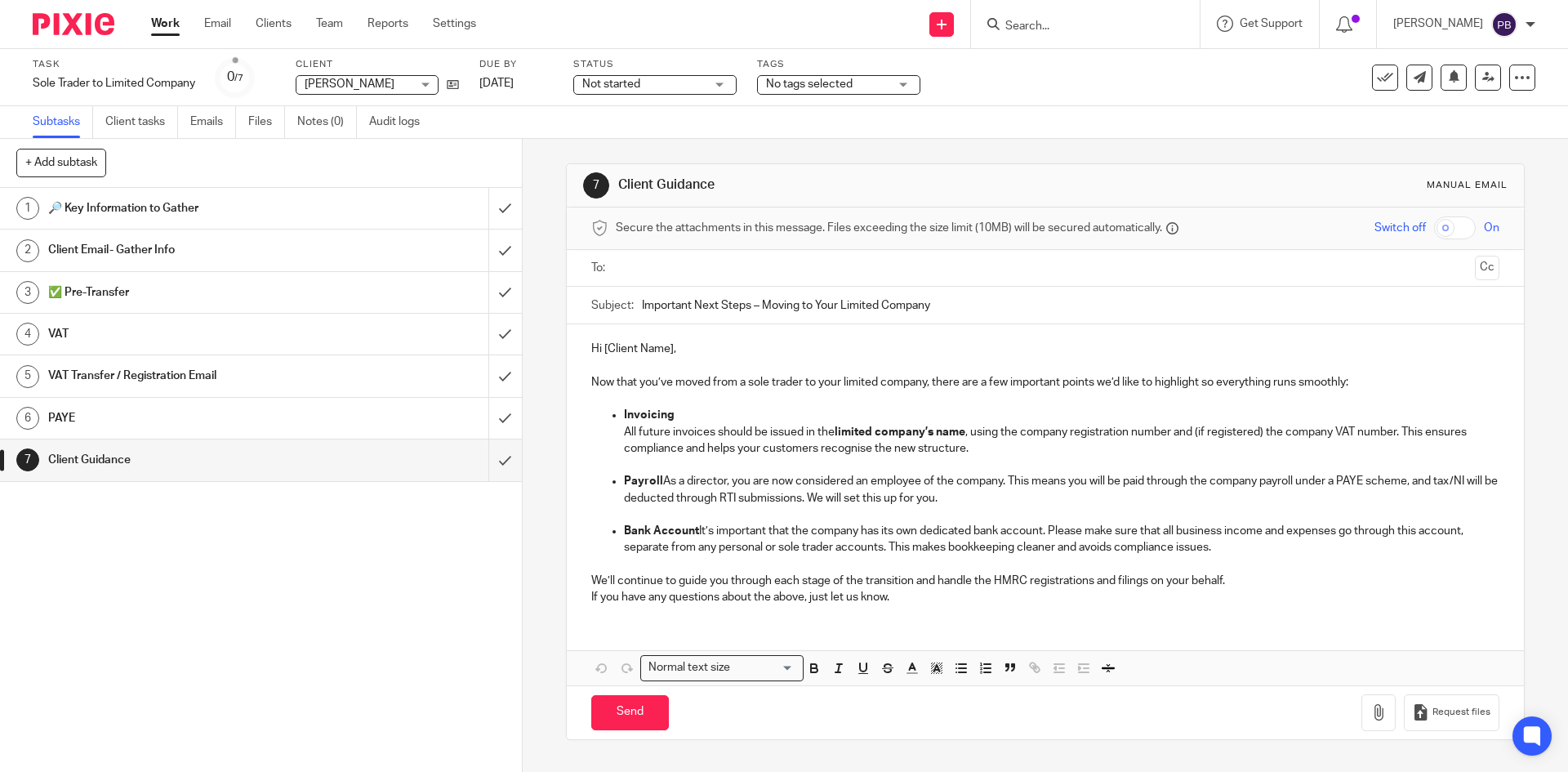
click at [71, 334] on h1 "VAT" at bounding box center [190, 334] width 283 height 25
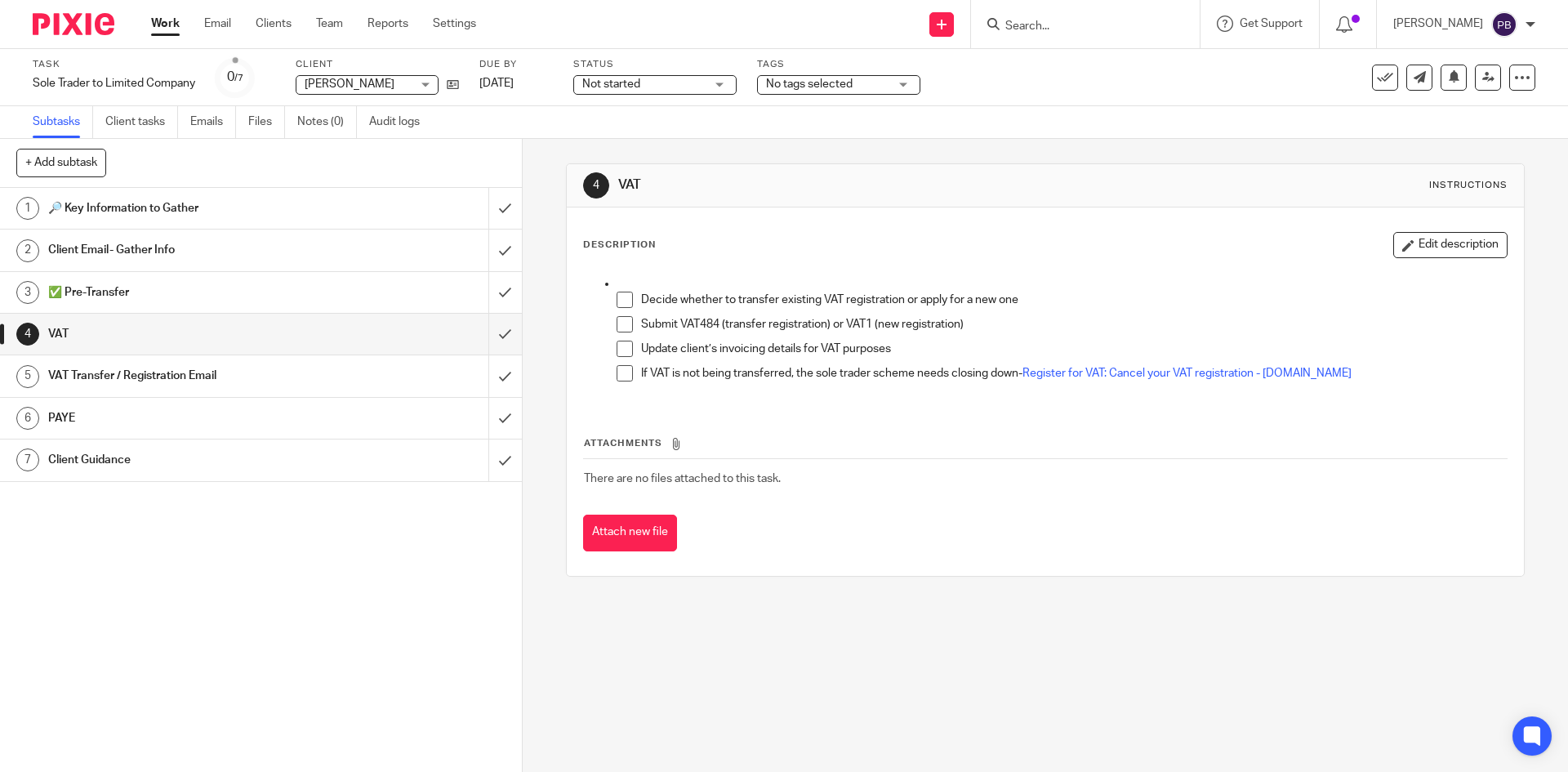
click at [113, 375] on h1 "VAT Transfer / Registration Email" at bounding box center [190, 376] width 283 height 25
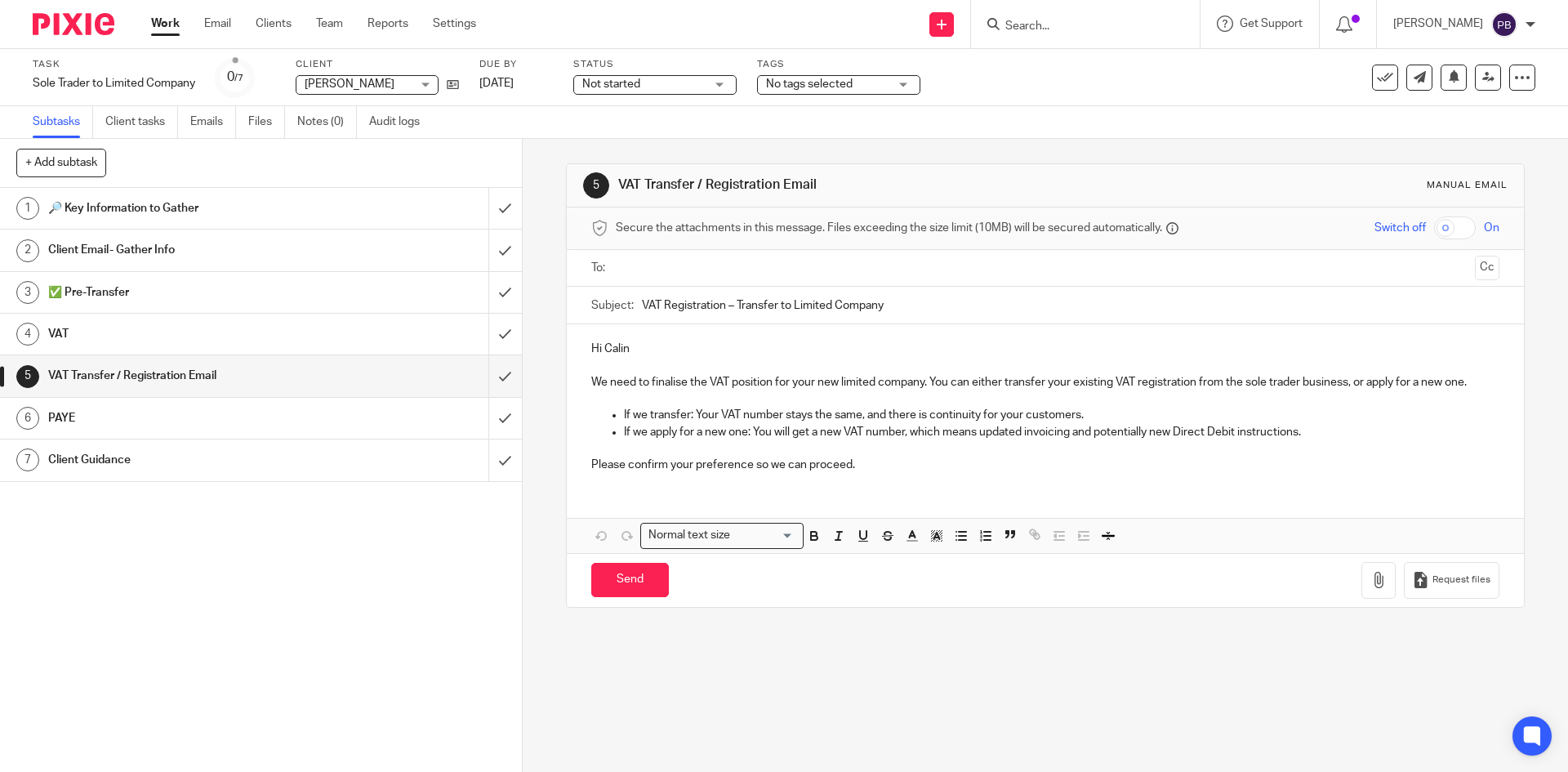
click at [77, 463] on h1 "Client Guidance" at bounding box center [190, 460] width 283 height 25
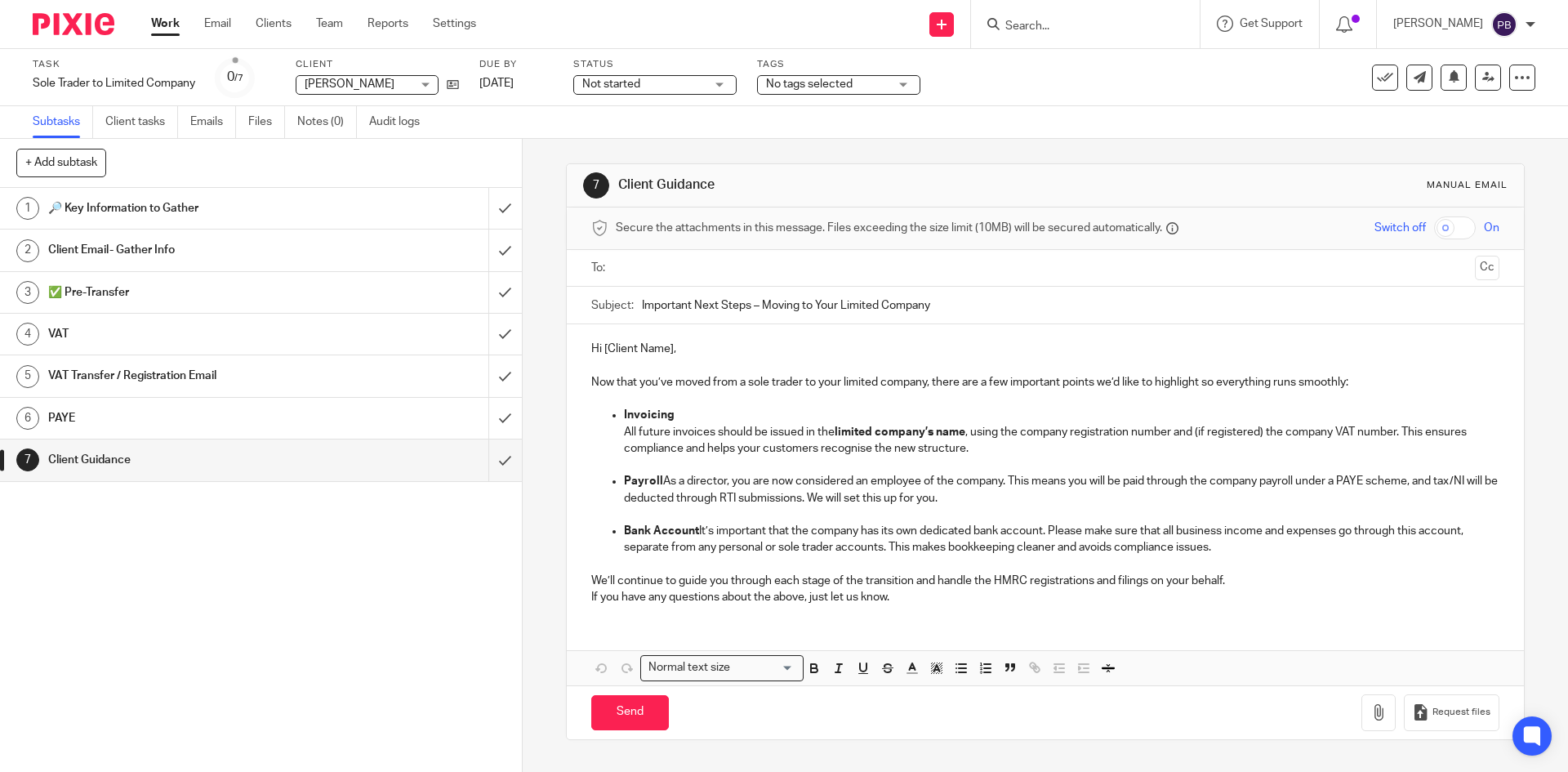
click at [76, 332] on h1 "VAT" at bounding box center [190, 334] width 283 height 25
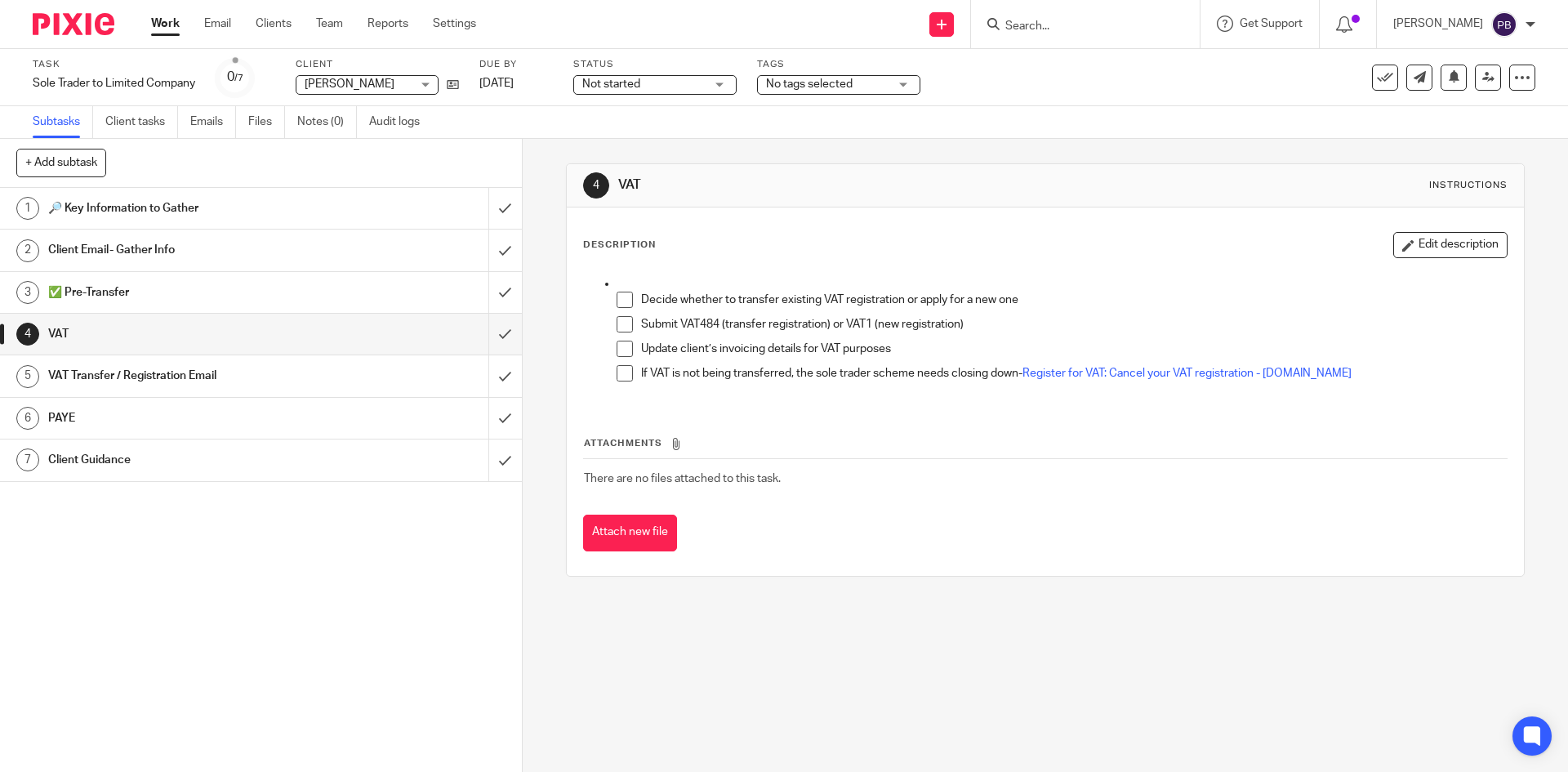
click at [74, 377] on h1 "VAT Transfer / Registration Email" at bounding box center [190, 376] width 283 height 25
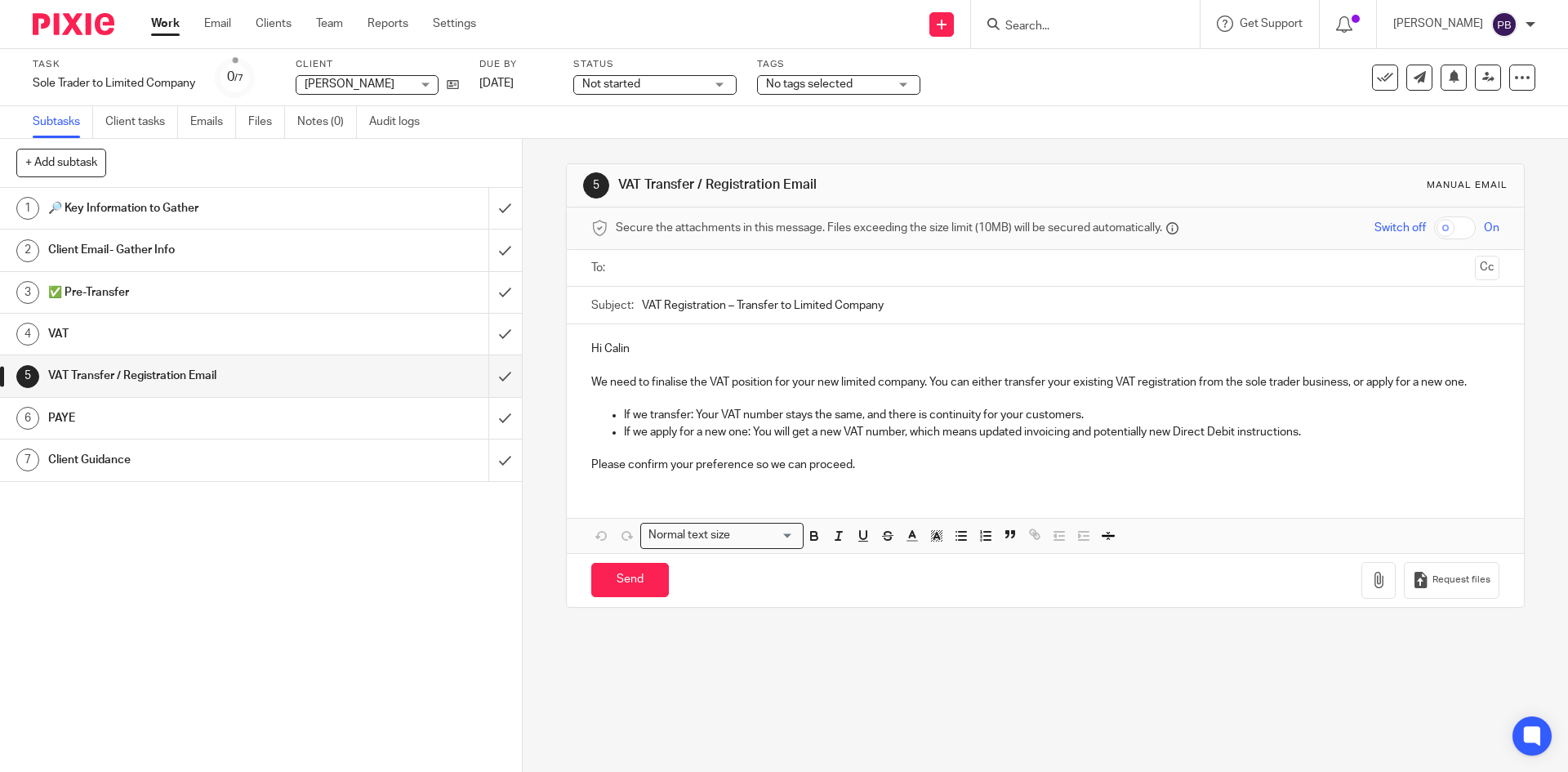
click at [93, 205] on h1 "🔎 Key Information to Gather" at bounding box center [190, 208] width 283 height 25
